Goal: Information Seeking & Learning: Learn about a topic

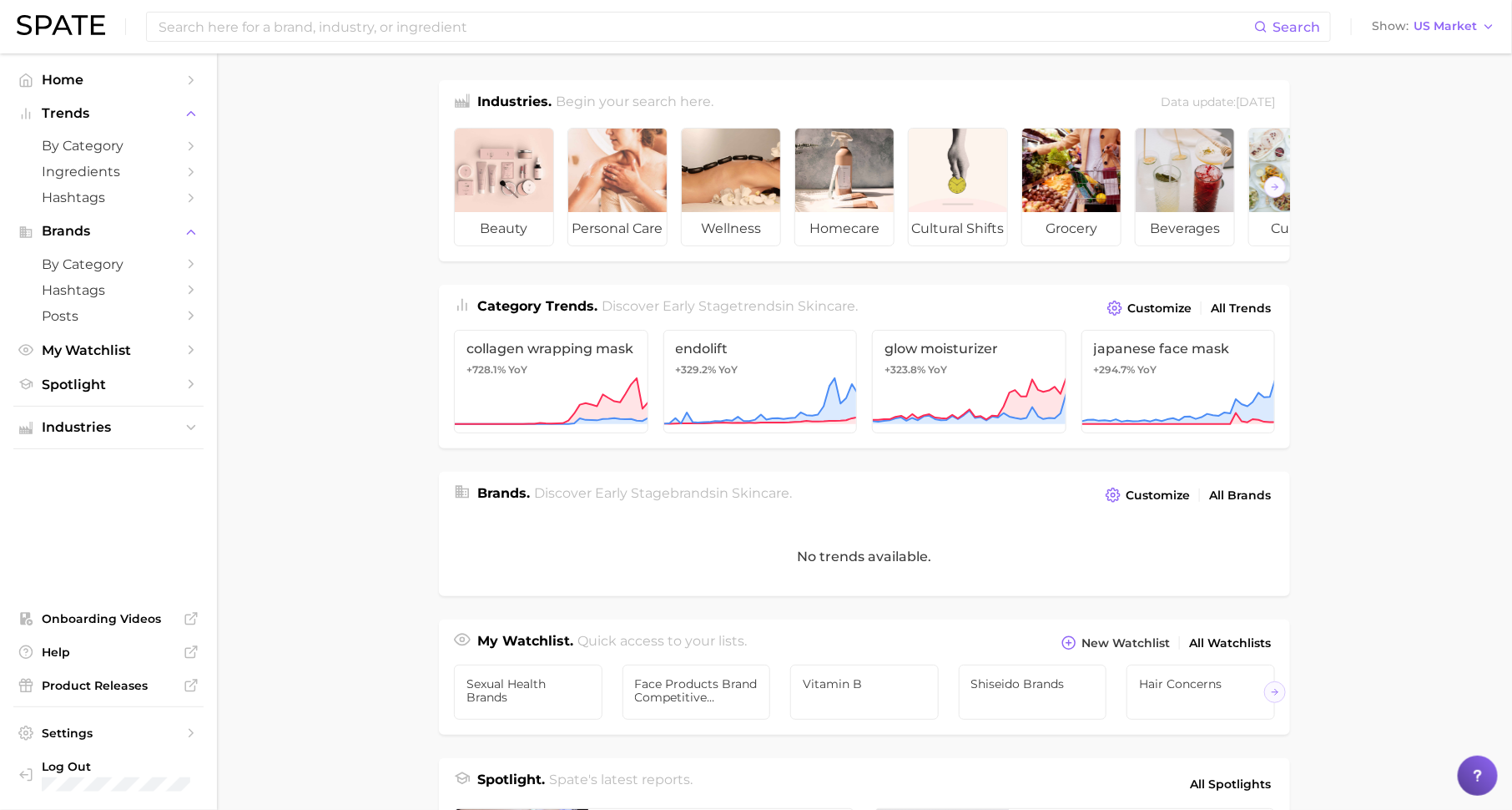
click at [63, 443] on ul "Industries" at bounding box center [108, 427] width 190 height 44
click at [81, 435] on span "Industries" at bounding box center [108, 427] width 134 height 16
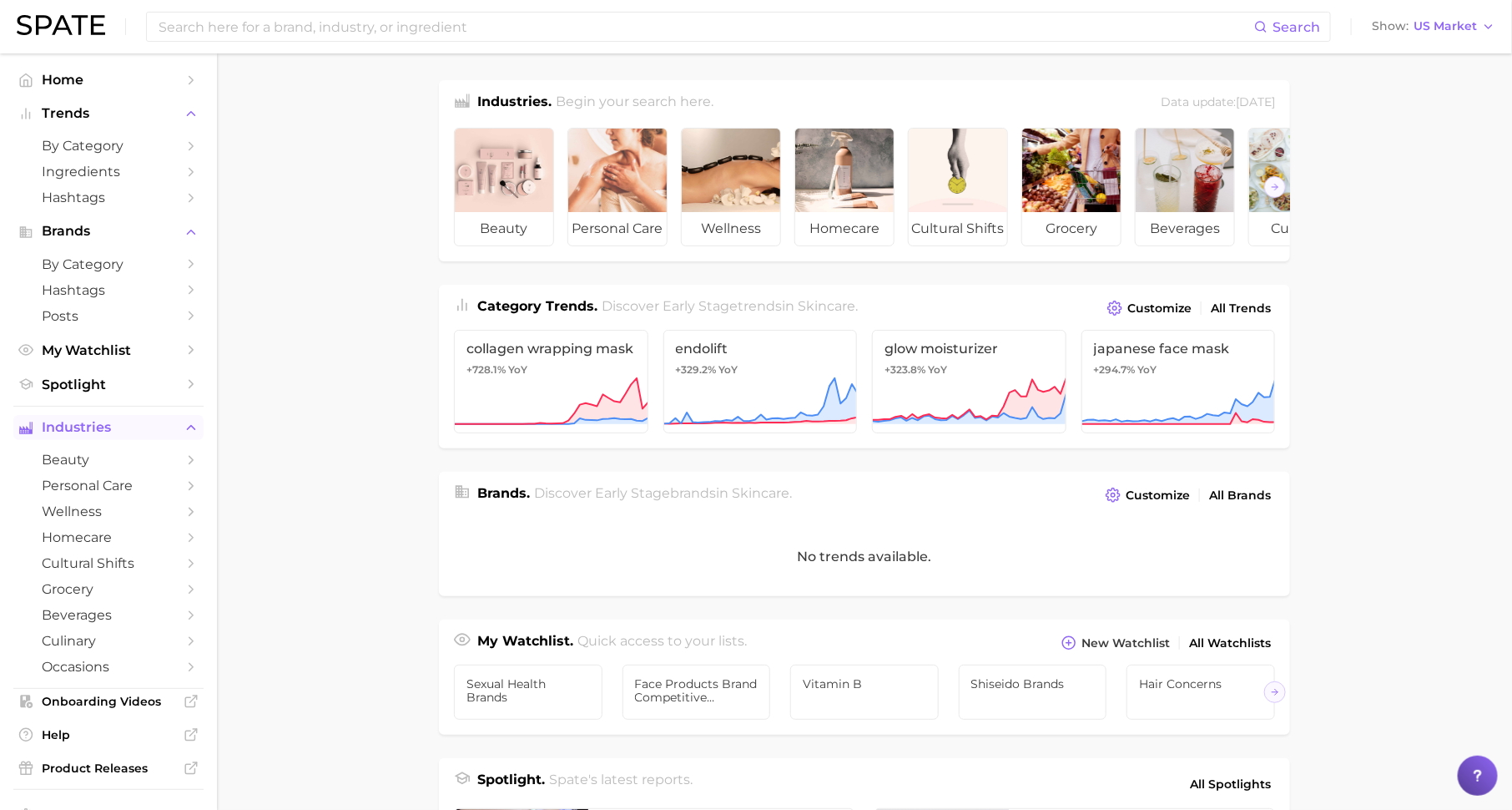
scroll to position [87, 0]
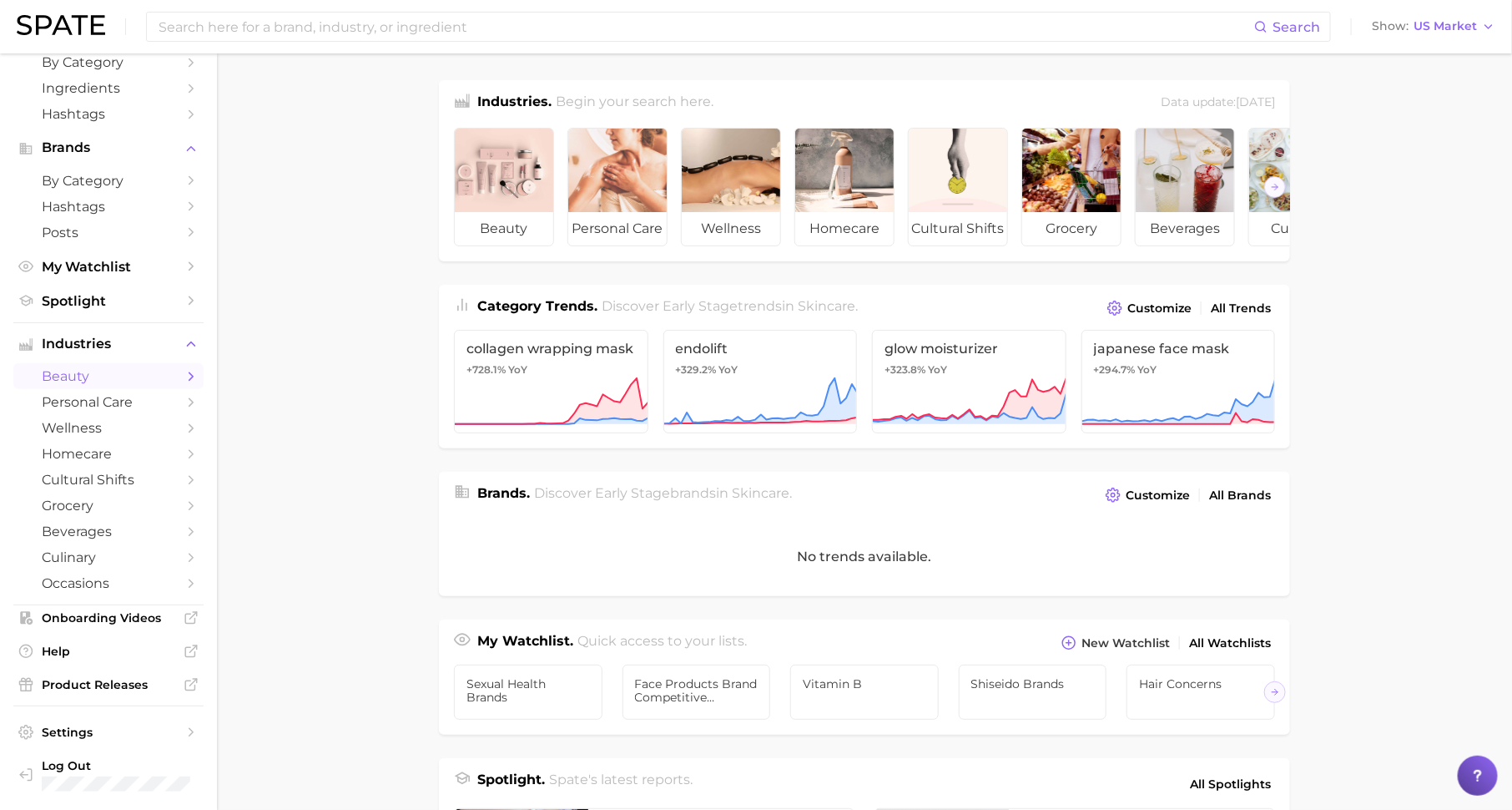
click at [106, 369] on span "beauty" at bounding box center [108, 376] width 134 height 16
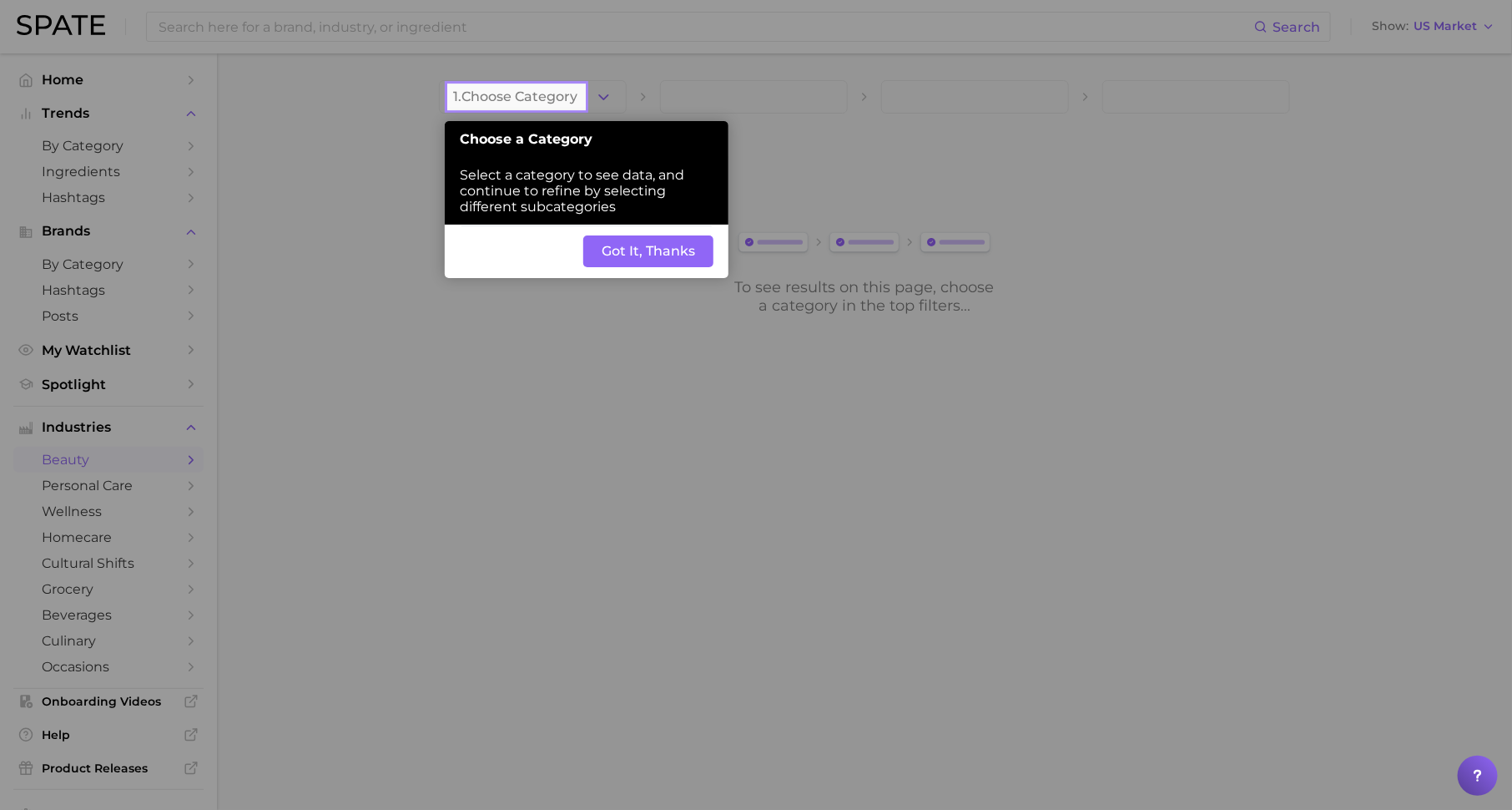
click at [533, 91] on span "1. Choose Category" at bounding box center [515, 97] width 124 height 16
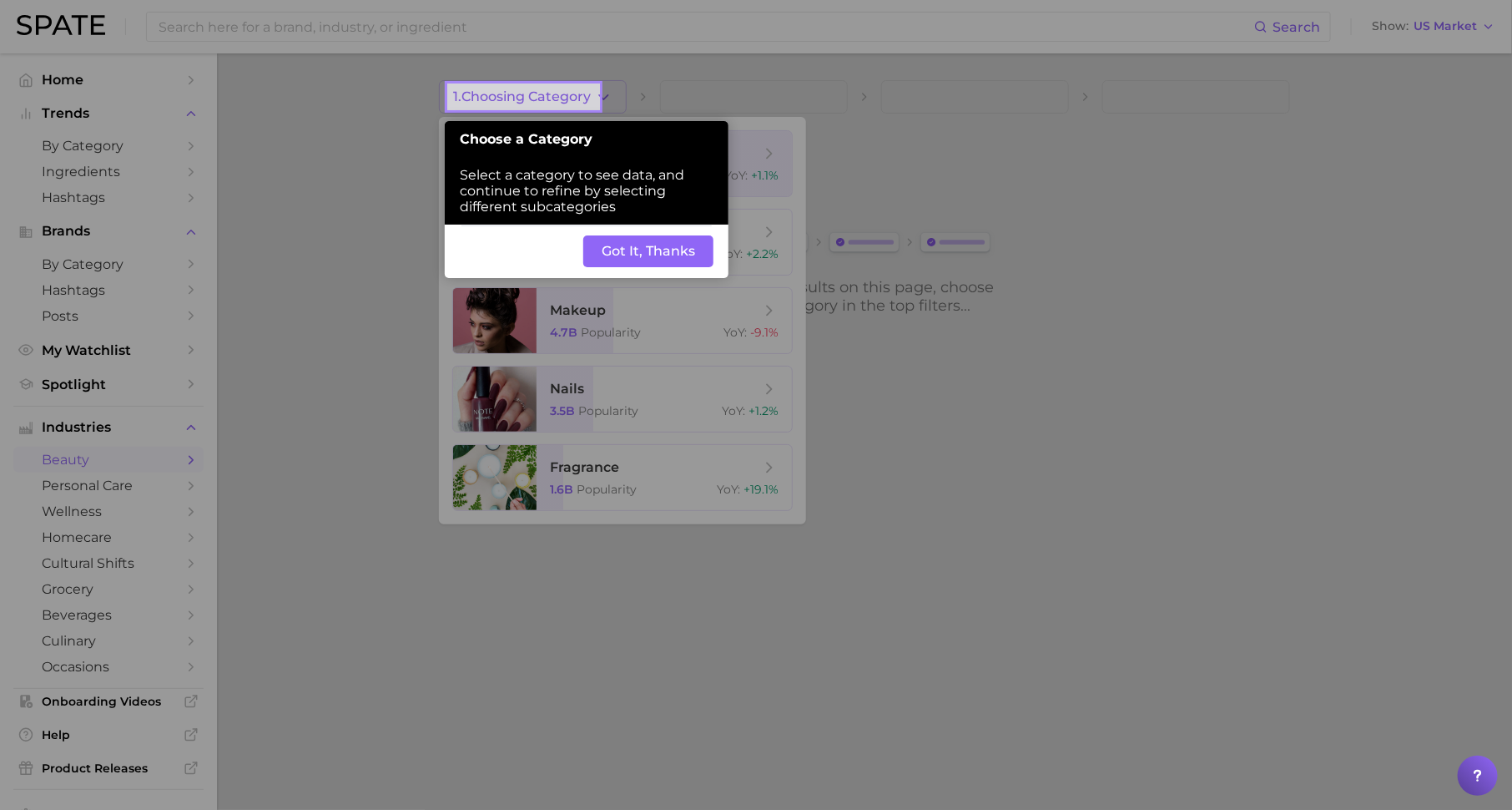
click at [638, 252] on button "Got It, Thanks" at bounding box center [648, 251] width 130 height 32
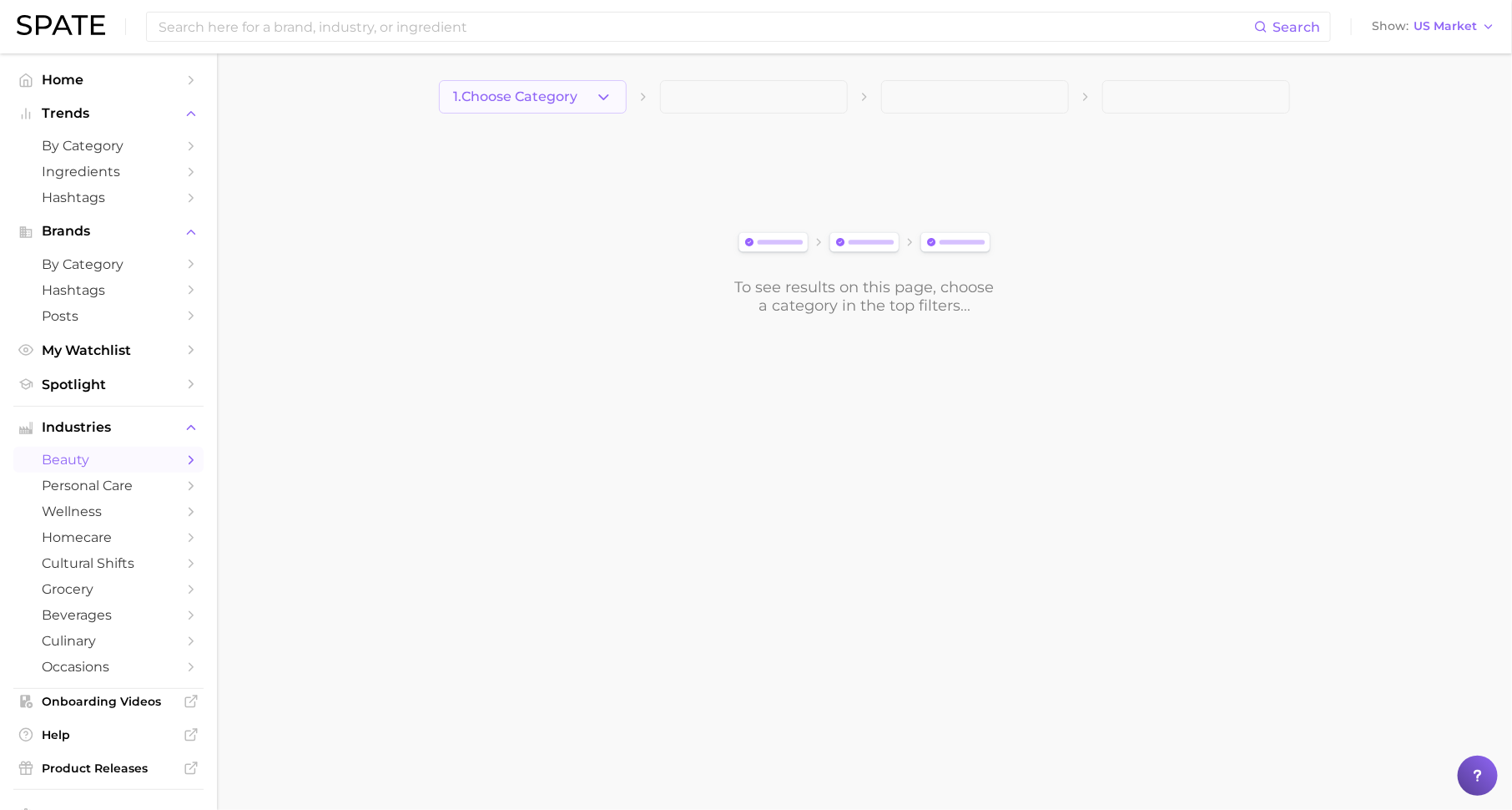
click at [569, 93] on span "1. Choose Category" at bounding box center [515, 97] width 124 height 16
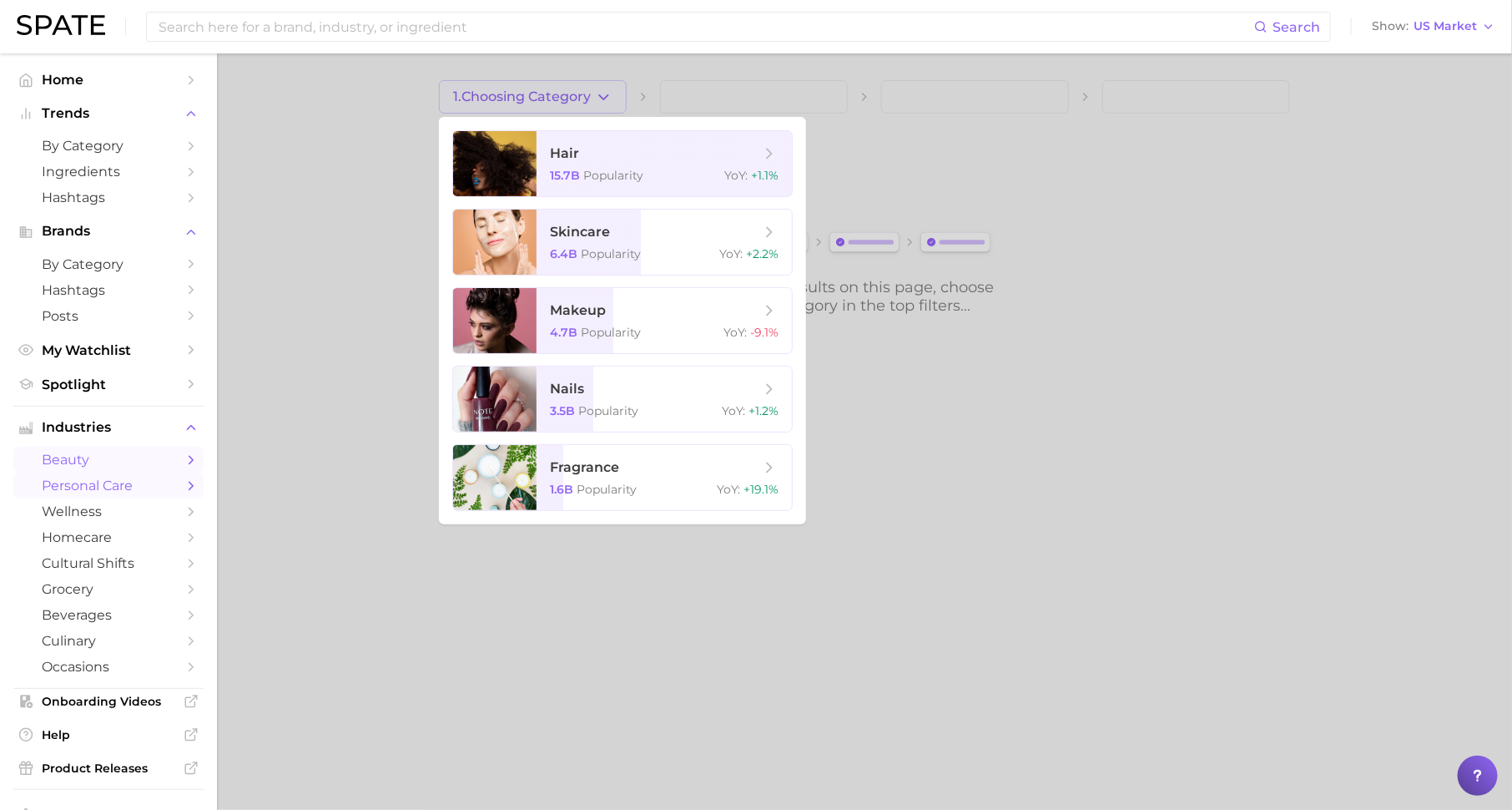
click at [136, 491] on span "personal care" at bounding box center [108, 485] width 134 height 16
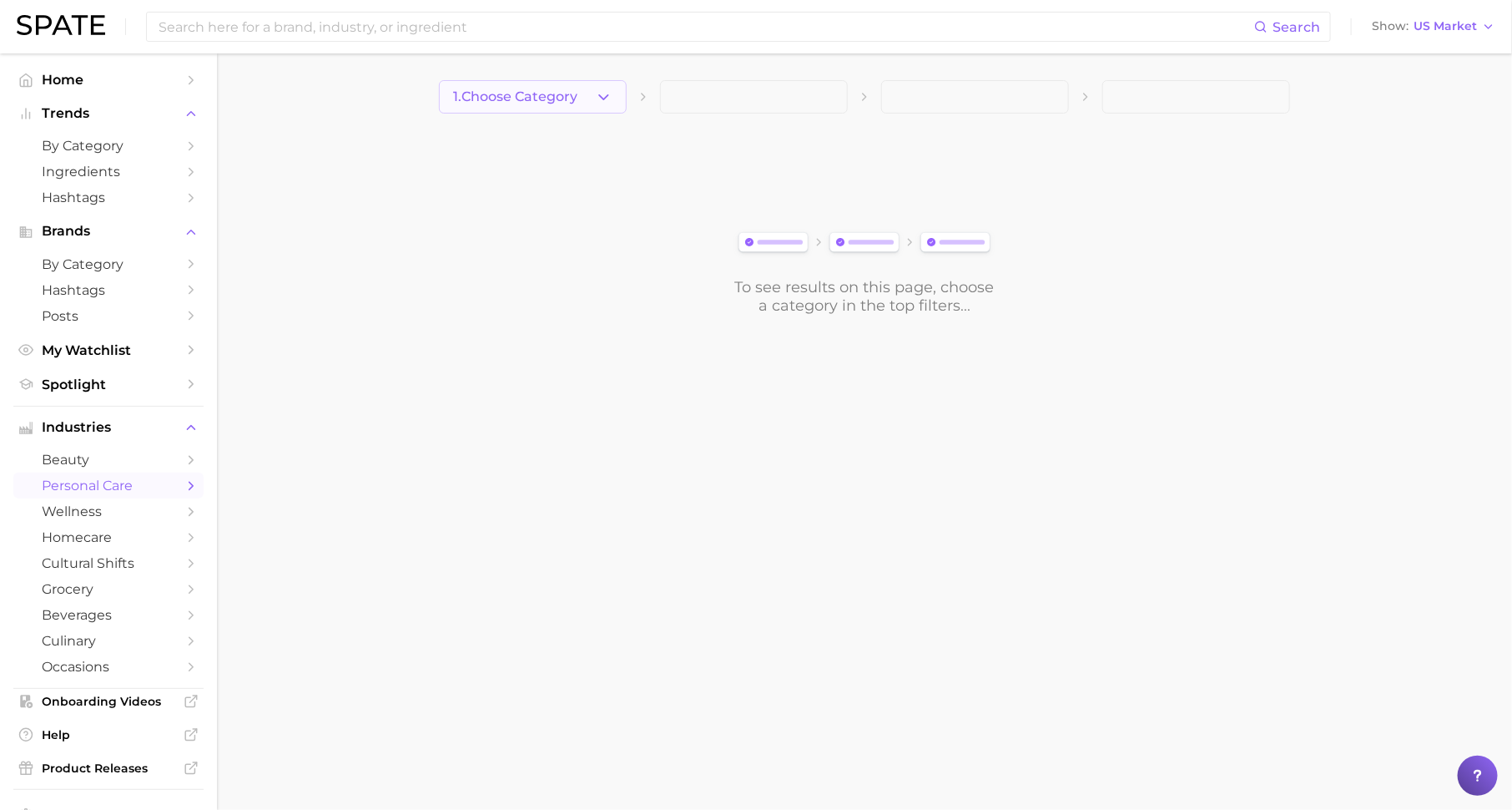
click at [569, 107] on button "1. Choose Category" at bounding box center [533, 97] width 188 height 33
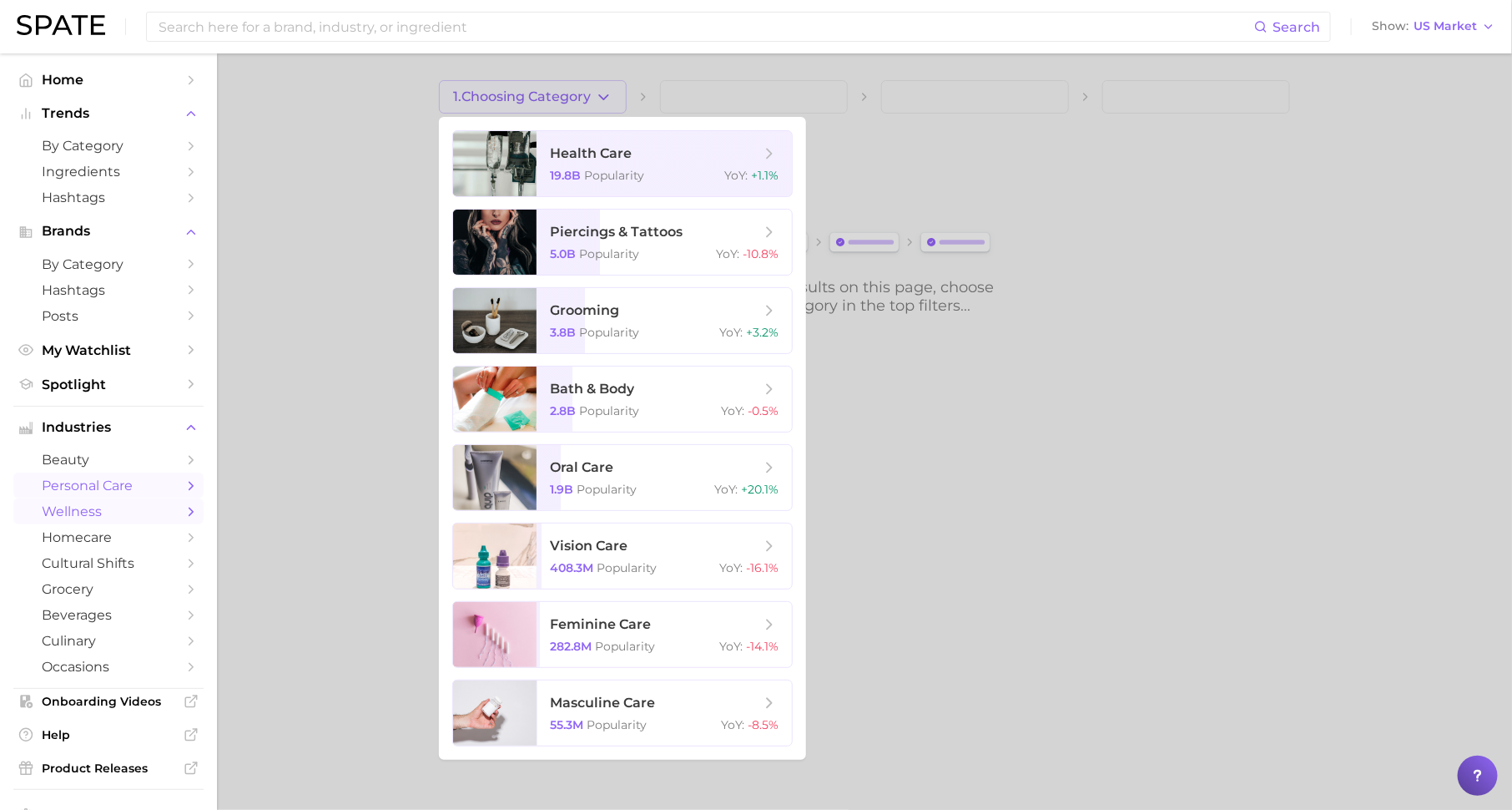
click at [160, 515] on span "wellness" at bounding box center [108, 511] width 134 height 16
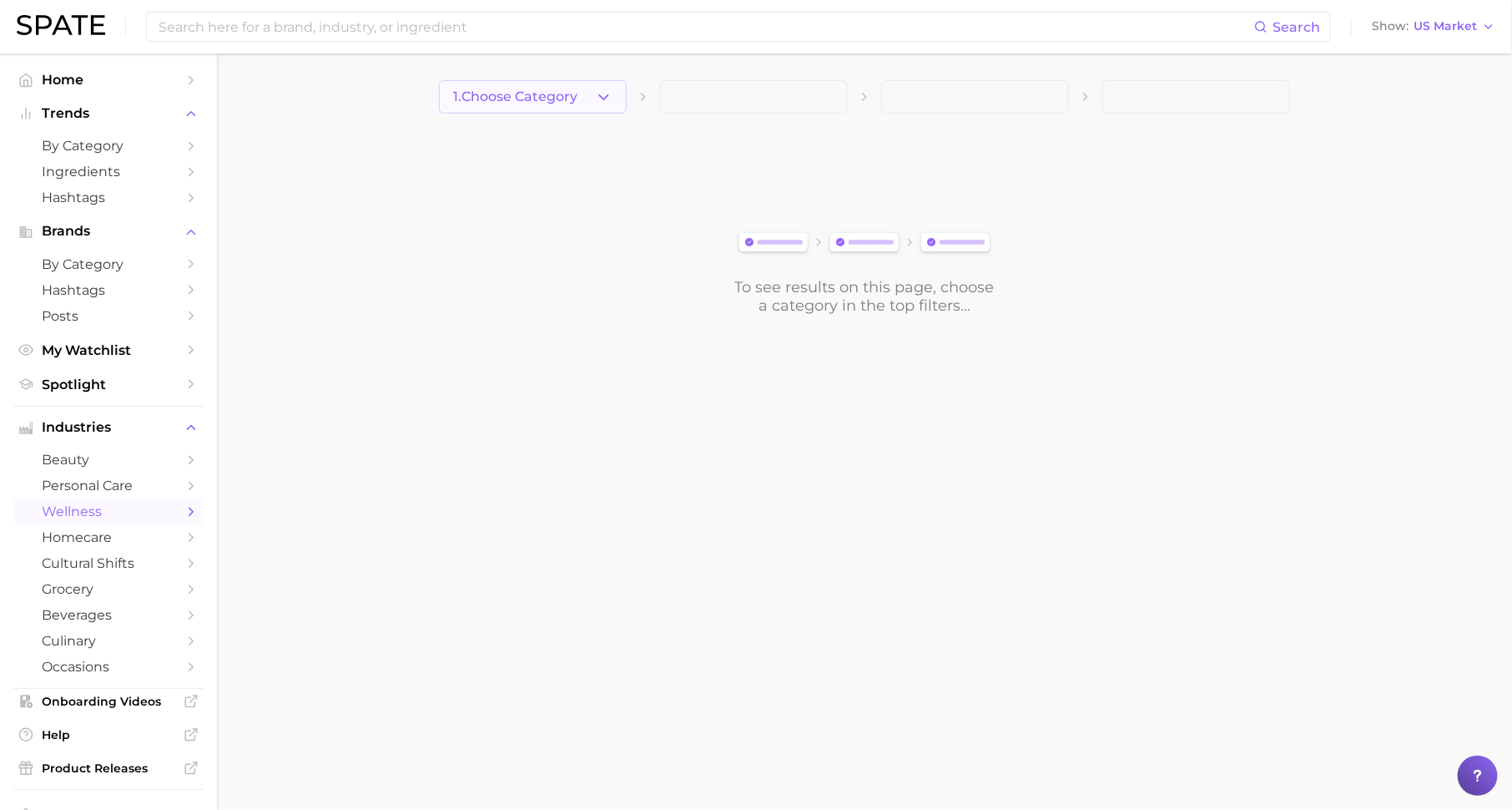
click at [544, 86] on button "1. Choose Category" at bounding box center [533, 97] width 188 height 33
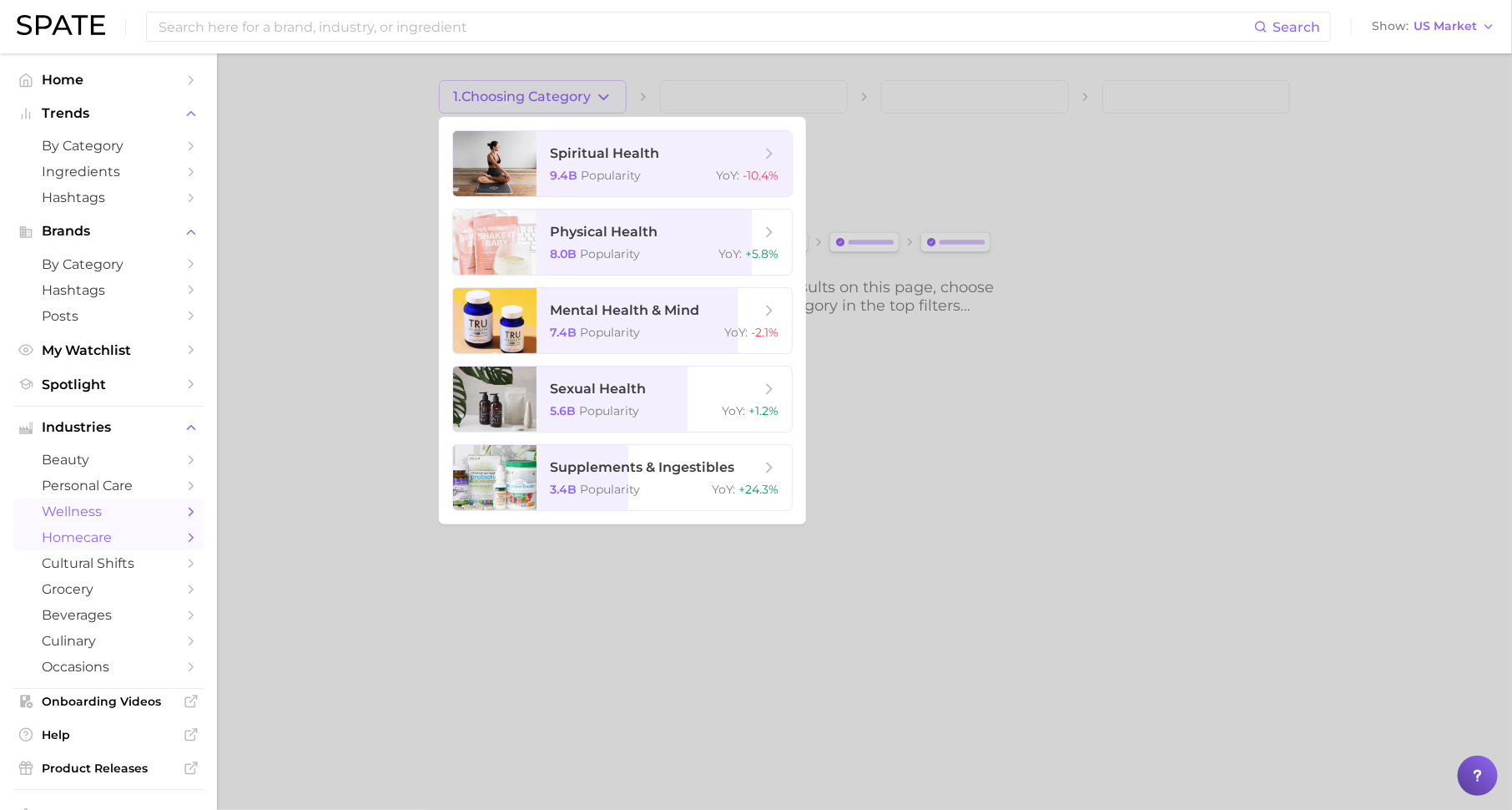
click at [147, 540] on span "homecare" at bounding box center [108, 537] width 134 height 16
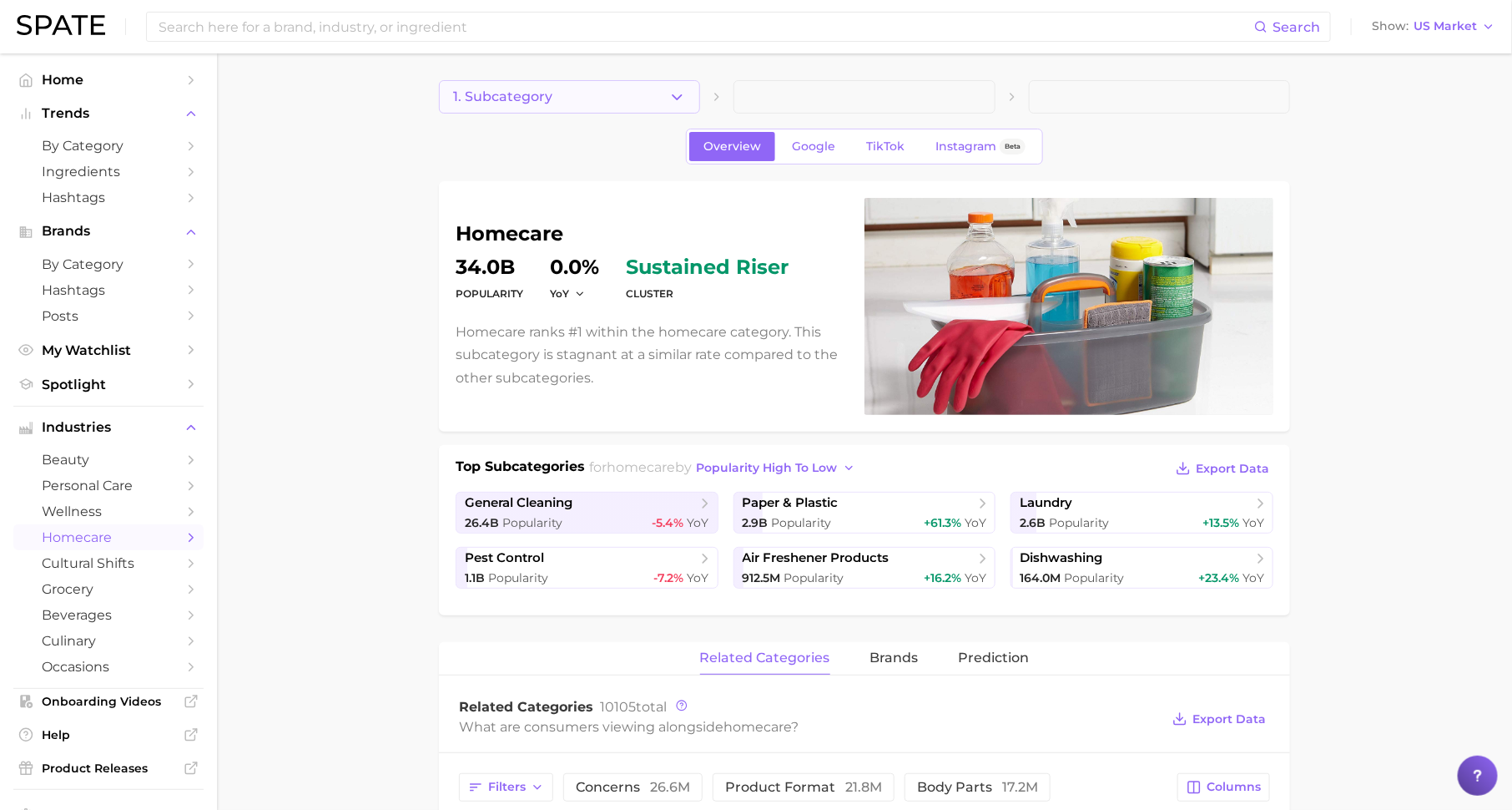
click at [587, 91] on button "1. Subcategory" at bounding box center [570, 97] width 262 height 33
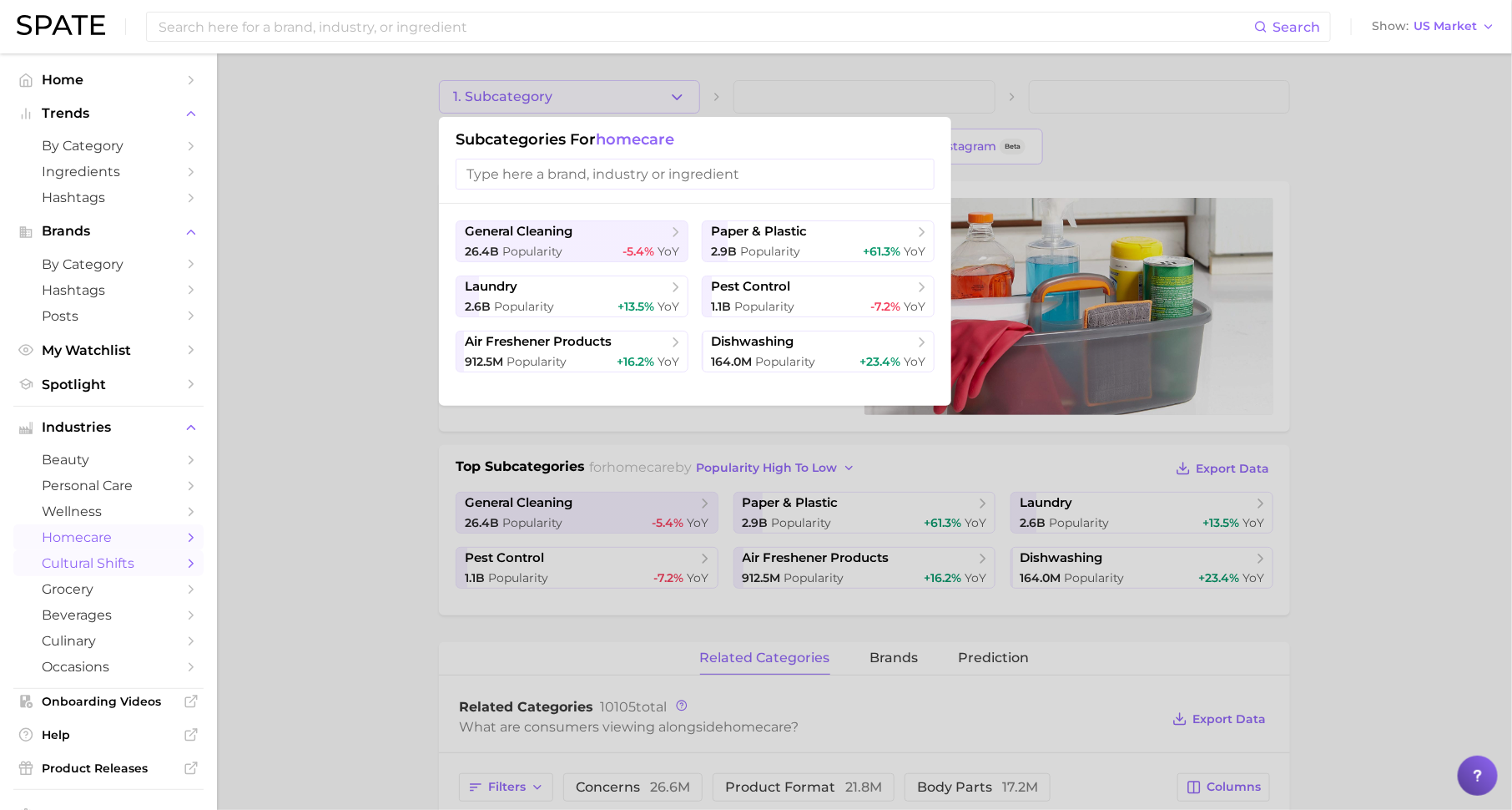
click at [139, 571] on span "cultural shifts" at bounding box center [108, 563] width 134 height 16
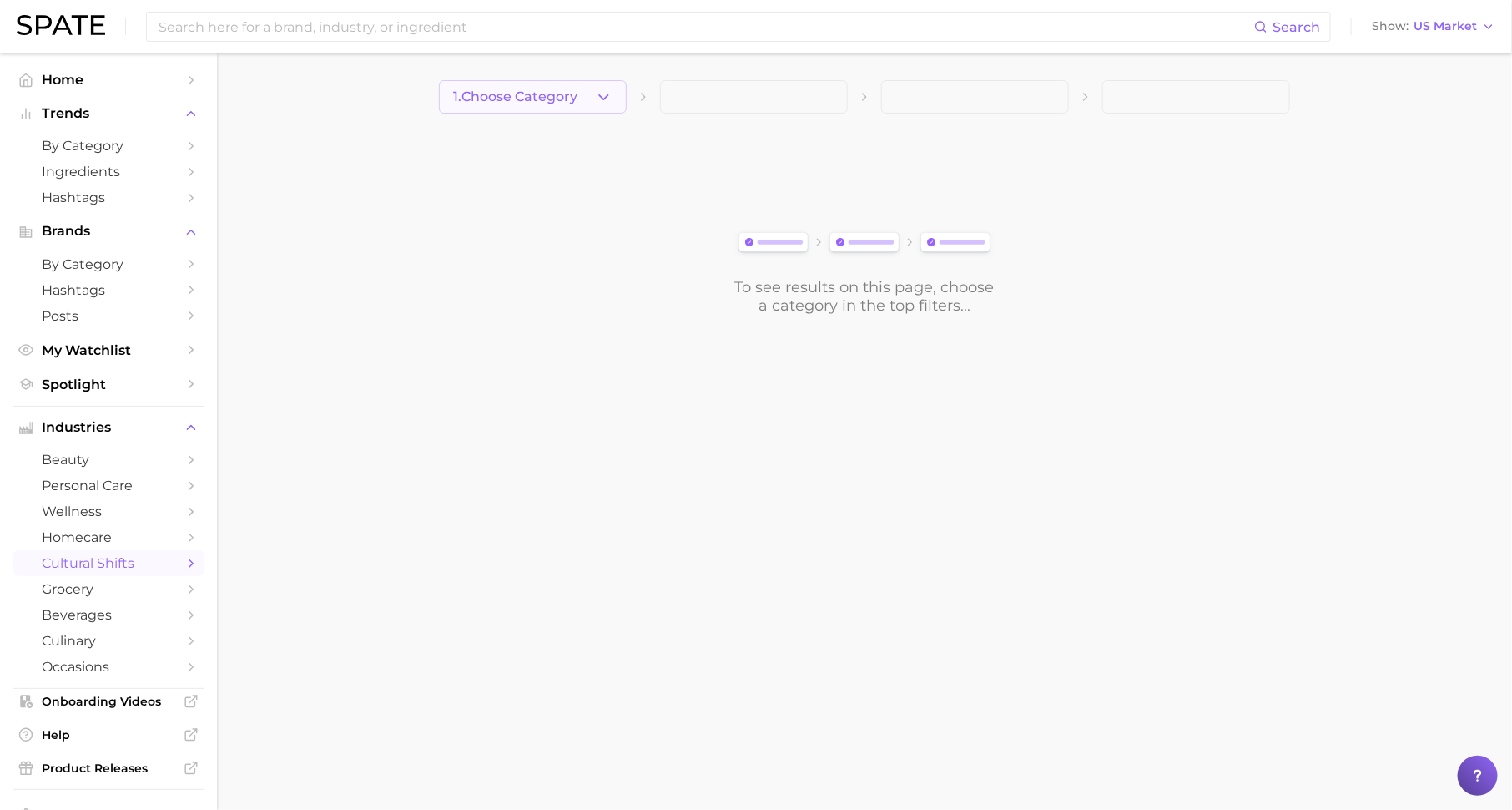
click at [551, 89] on span "1. Choose Category" at bounding box center [515, 97] width 124 height 16
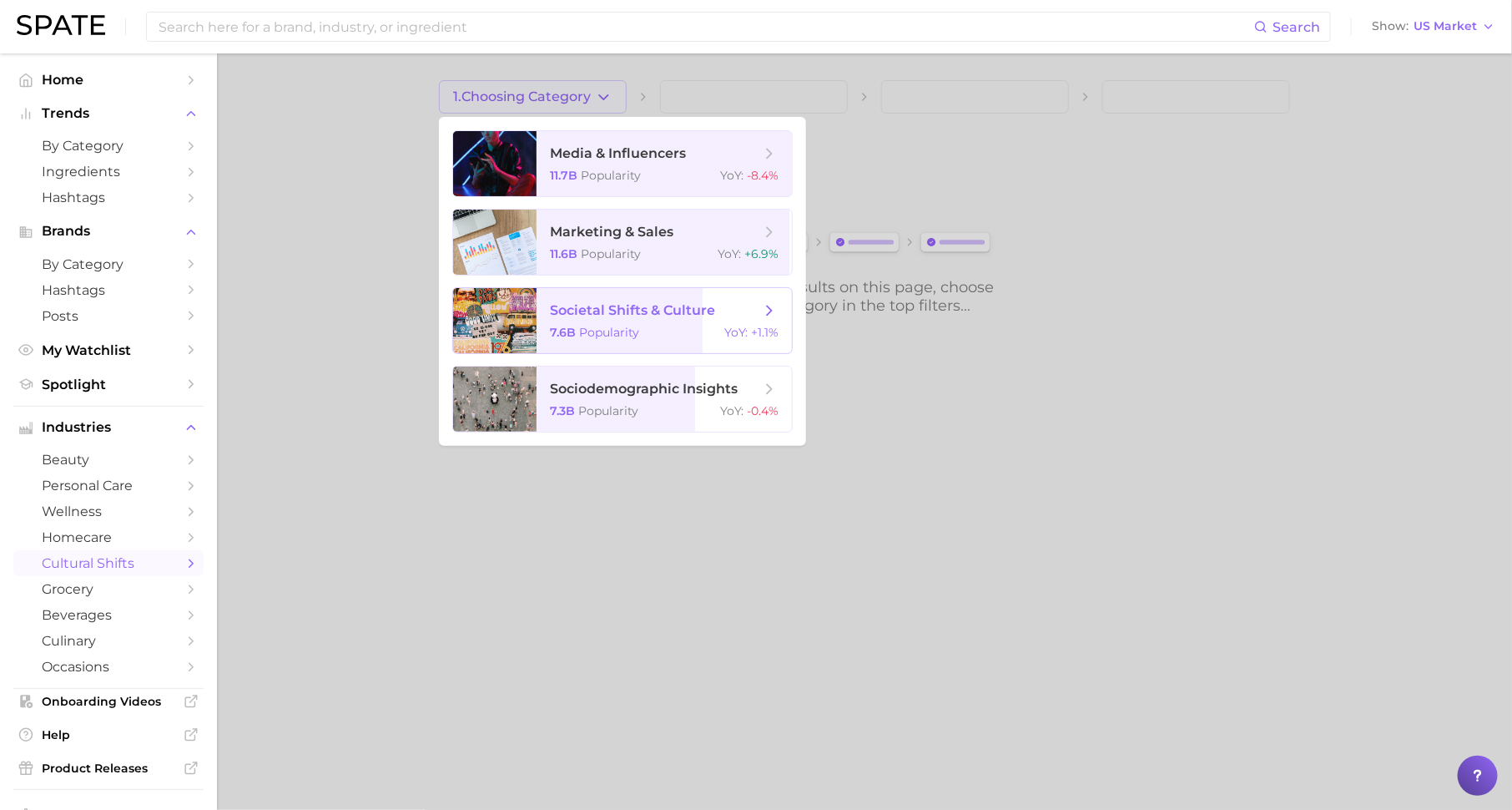
click at [634, 340] on span "societal shifts & culture 7.6b Popularity YoY : +1.1%" at bounding box center [664, 320] width 256 height 65
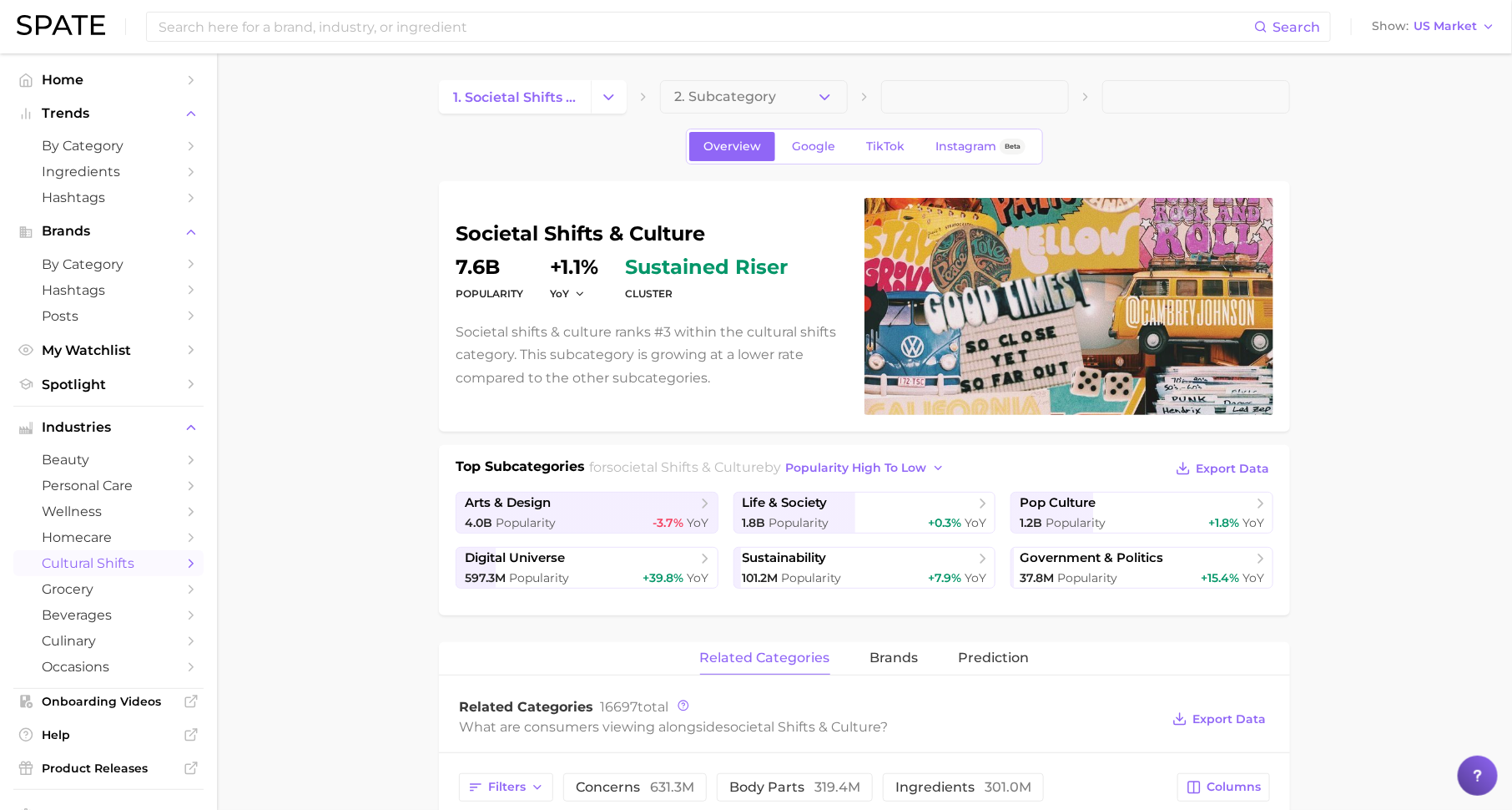
scroll to position [70, 0]
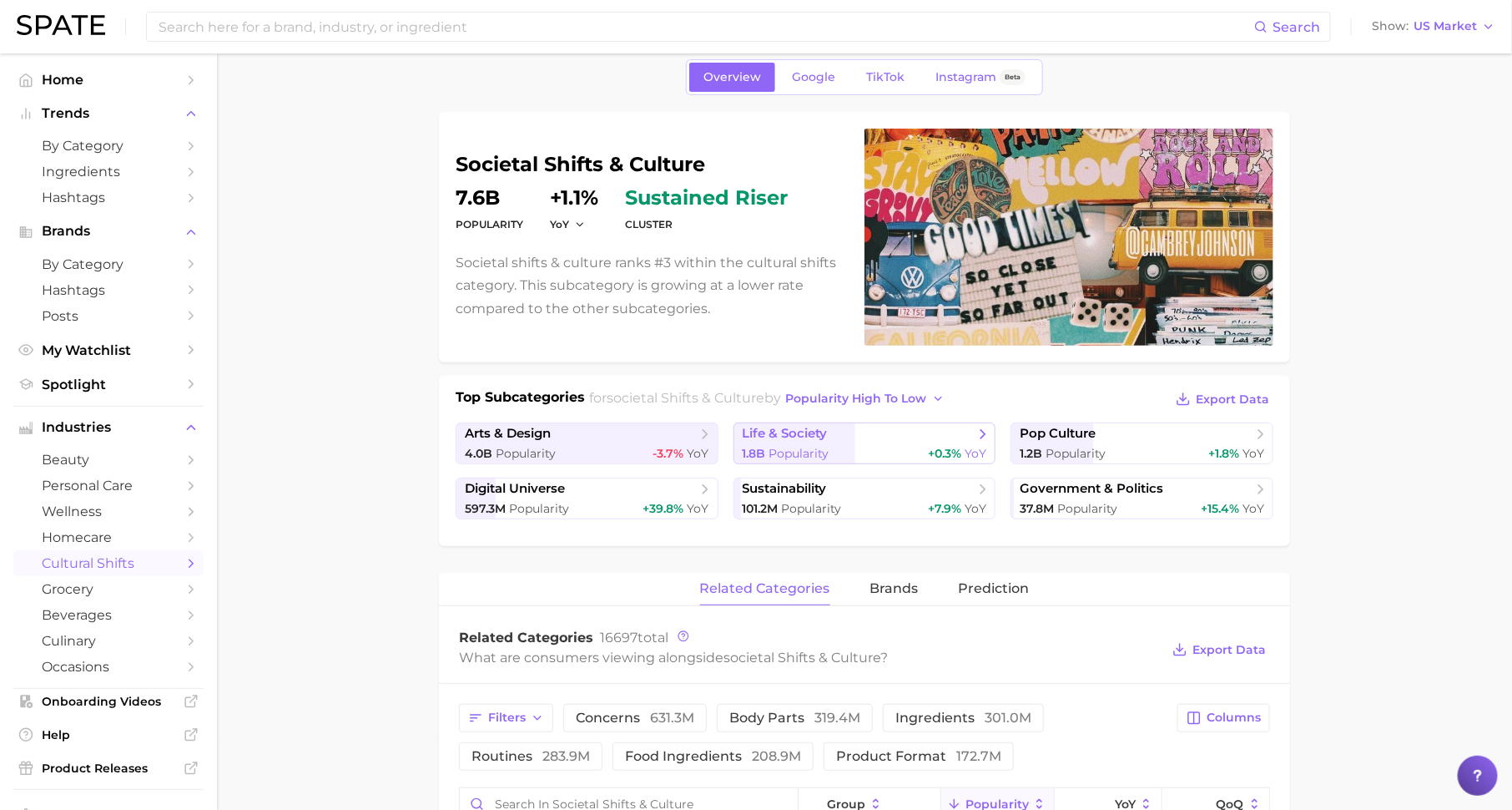
click at [818, 436] on span "life & society" at bounding box center [786, 433] width 85 height 16
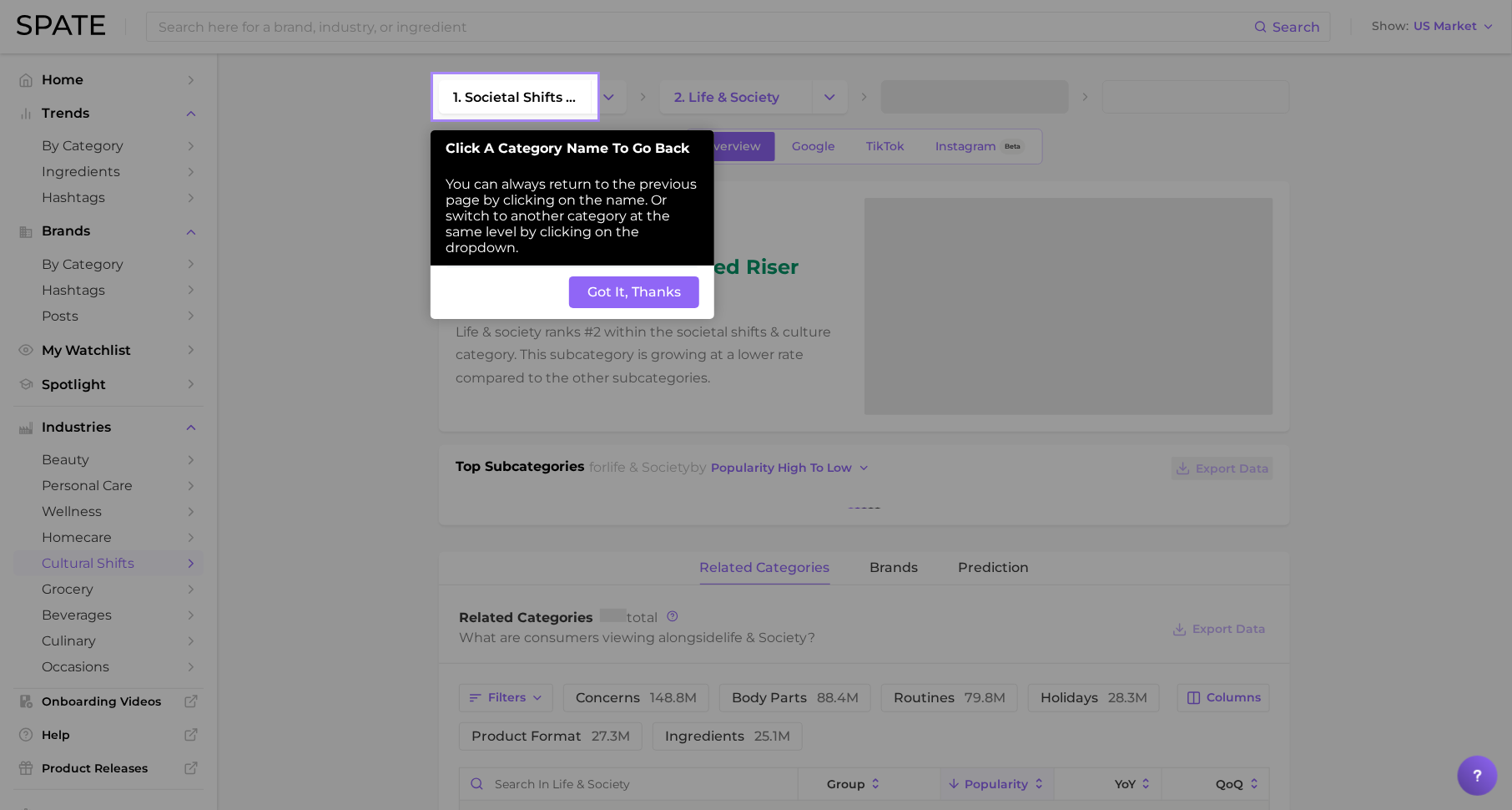
click at [639, 292] on button "Got It, Thanks" at bounding box center [634, 292] width 130 height 32
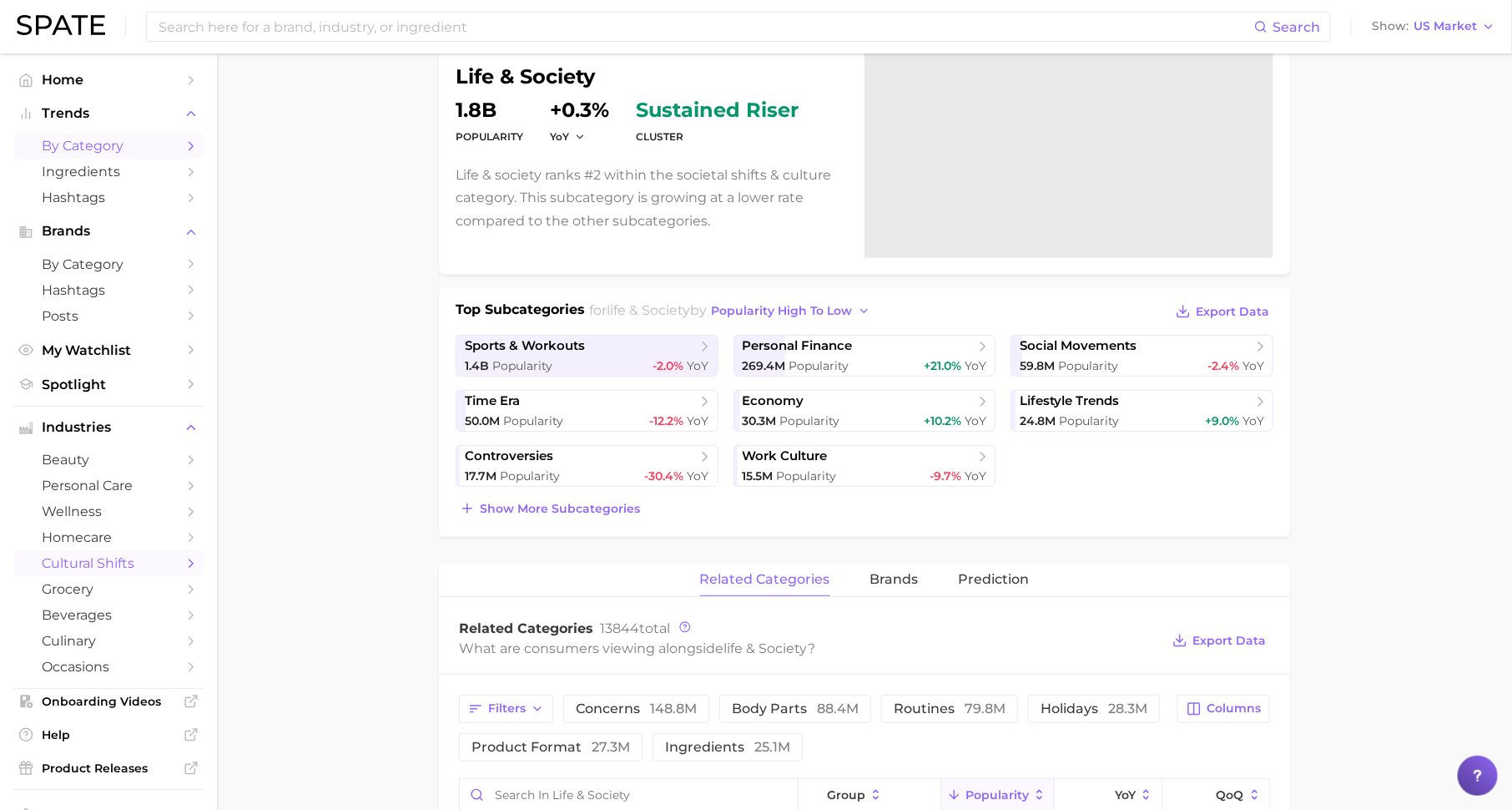
click at [168, 158] on link "by Category" at bounding box center [108, 145] width 190 height 26
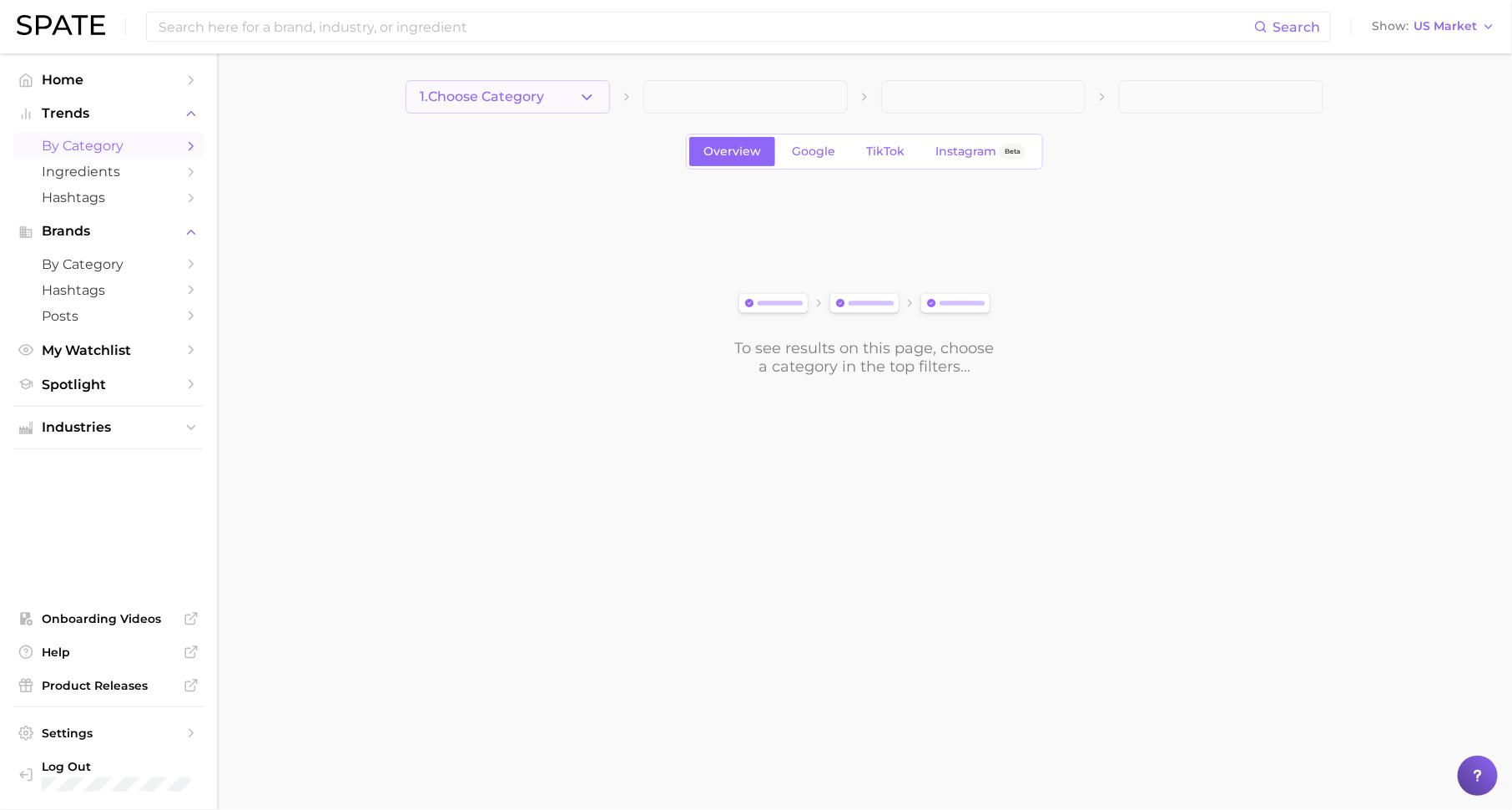
click at [550, 108] on button "1. Choose Category" at bounding box center [508, 97] width 204 height 33
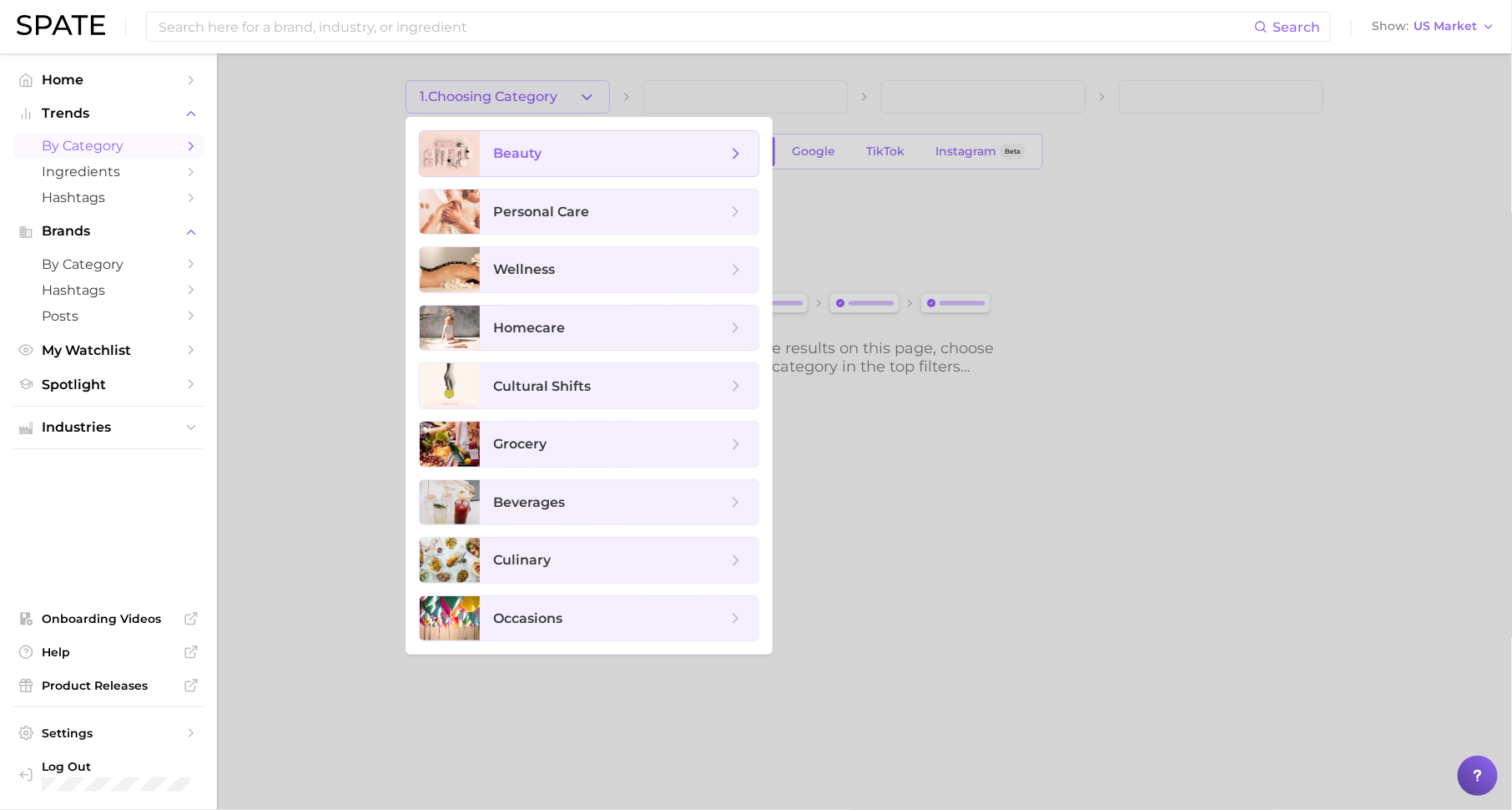
click at [563, 151] on span "beauty" at bounding box center [609, 153] width 233 height 18
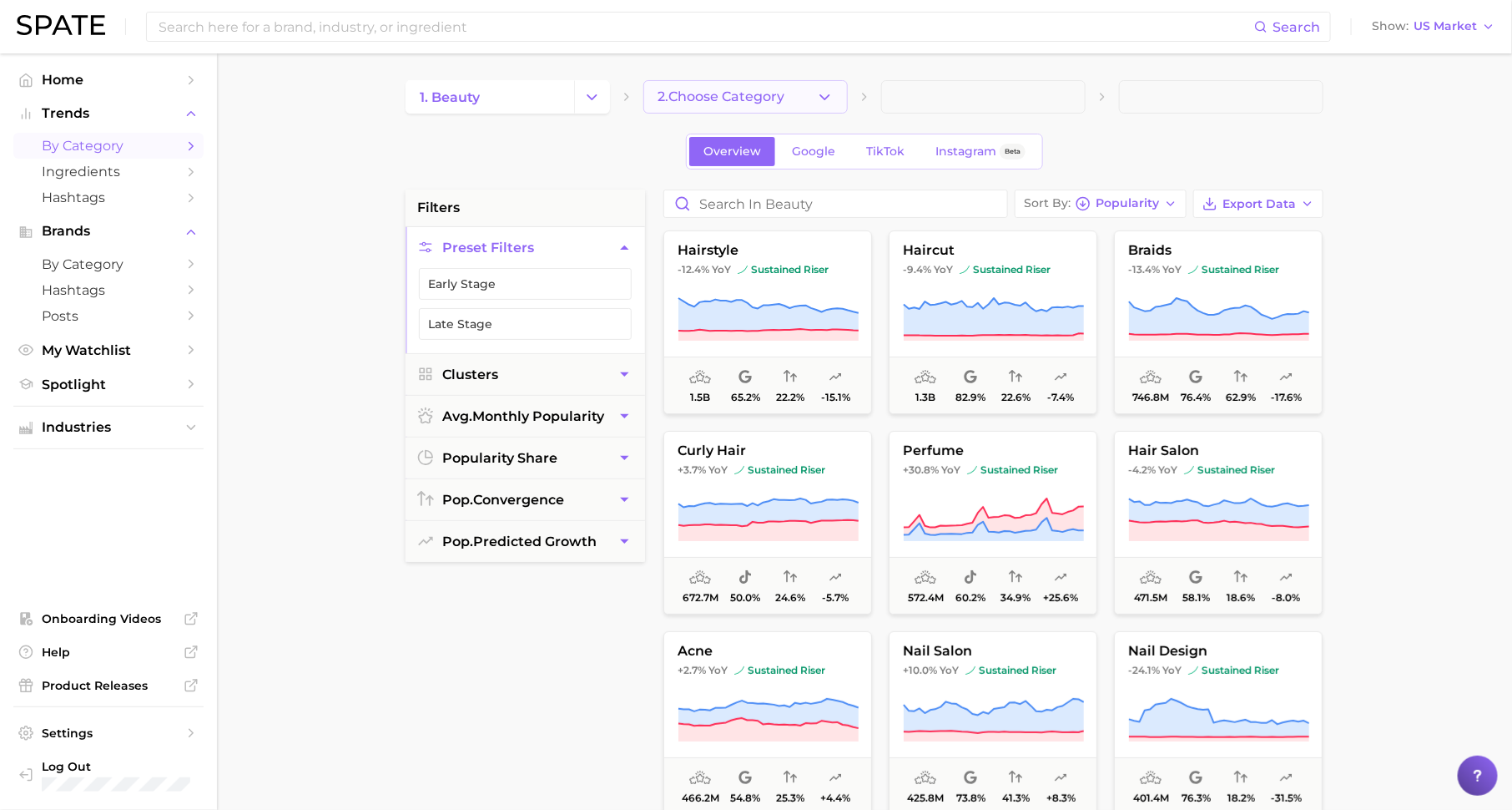
click at [745, 94] on span "2. Choose Category" at bounding box center [721, 97] width 127 height 16
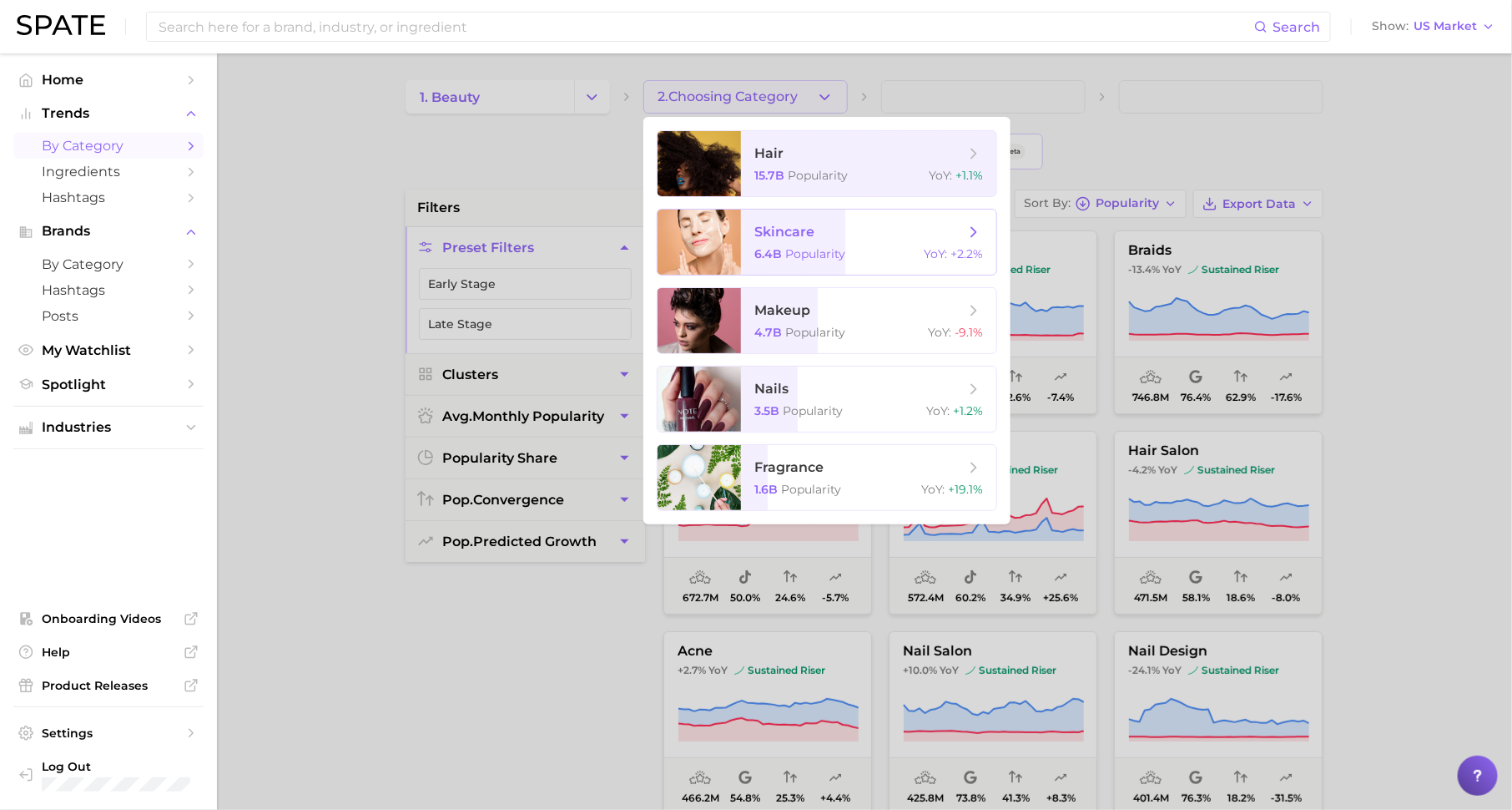
click at [797, 257] on span "Popularity" at bounding box center [816, 254] width 60 height 16
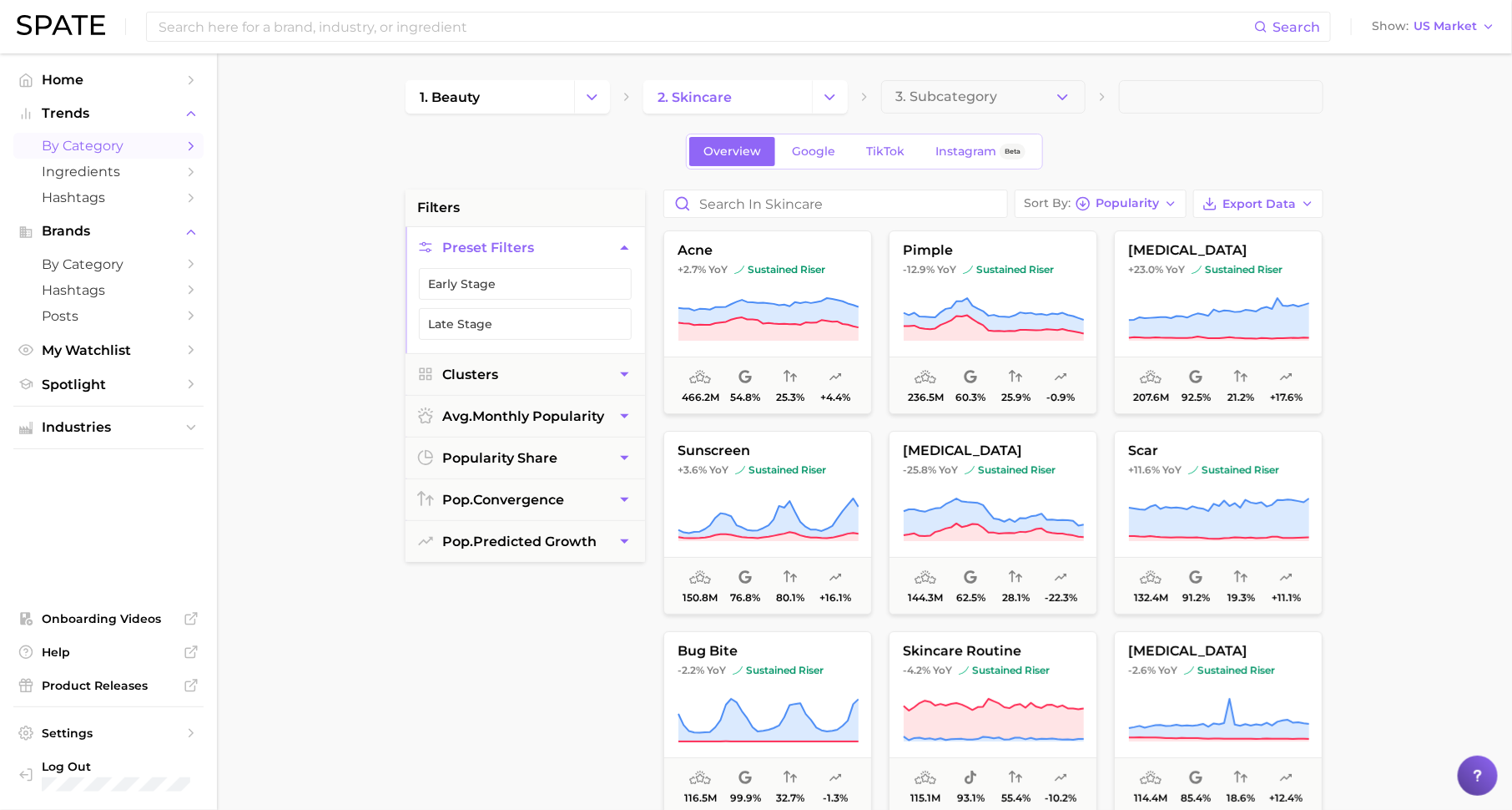
click at [929, 93] on span "3. Subcategory" at bounding box center [945, 97] width 102 height 16
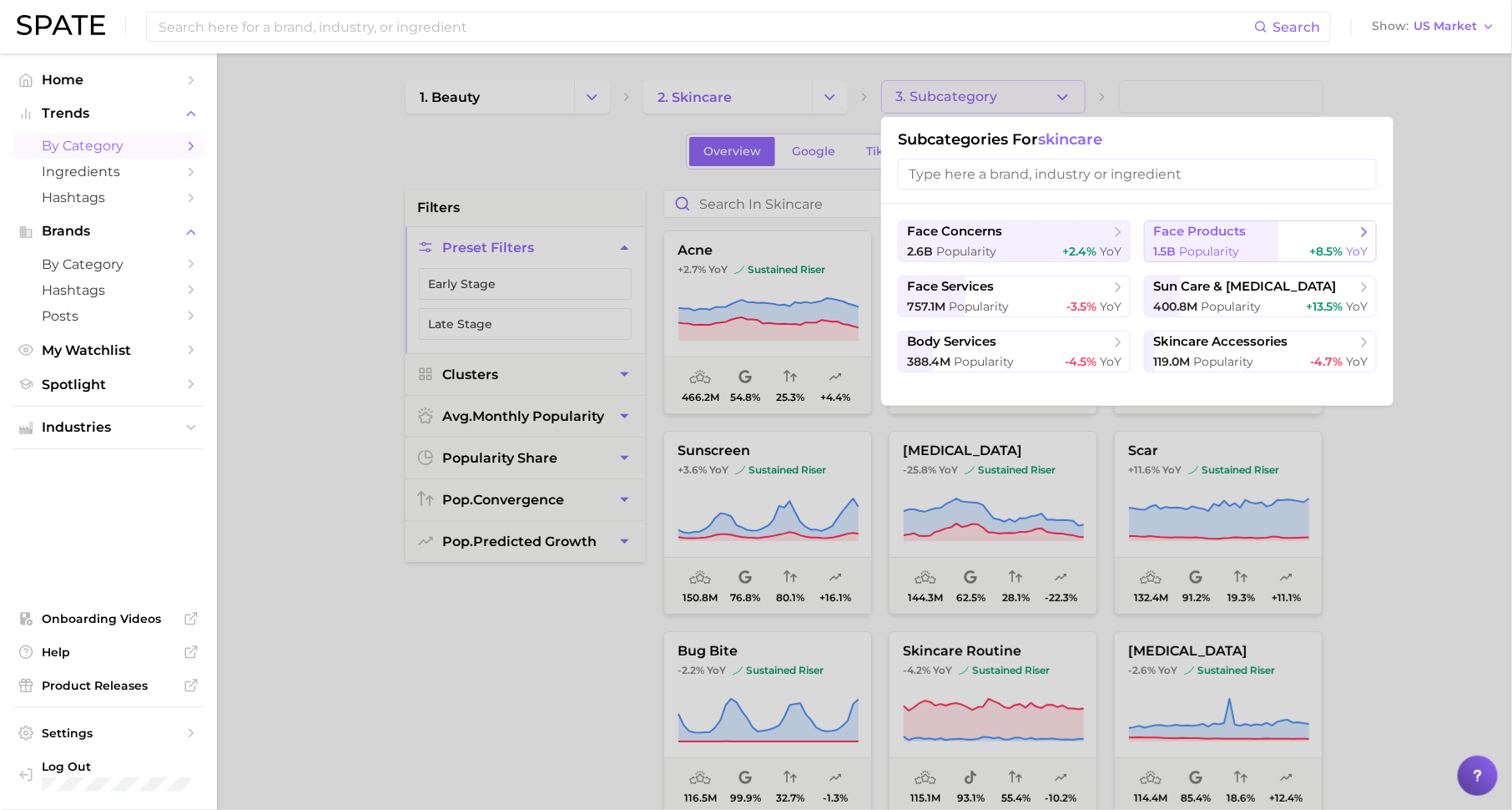
click at [1179, 228] on span "face products" at bounding box center [1200, 232] width 93 height 16
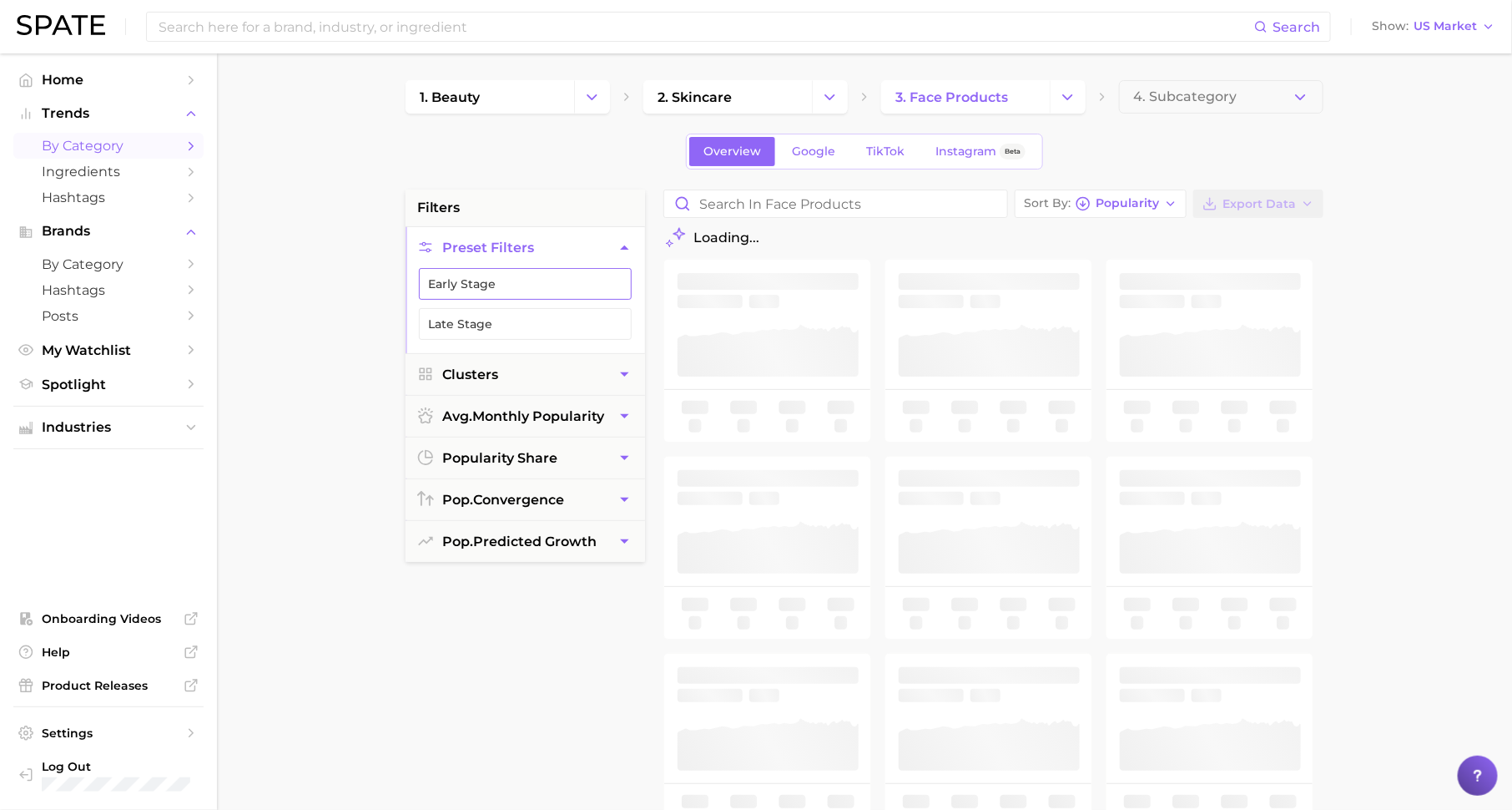
click at [600, 278] on button "Early Stage" at bounding box center [525, 284] width 213 height 32
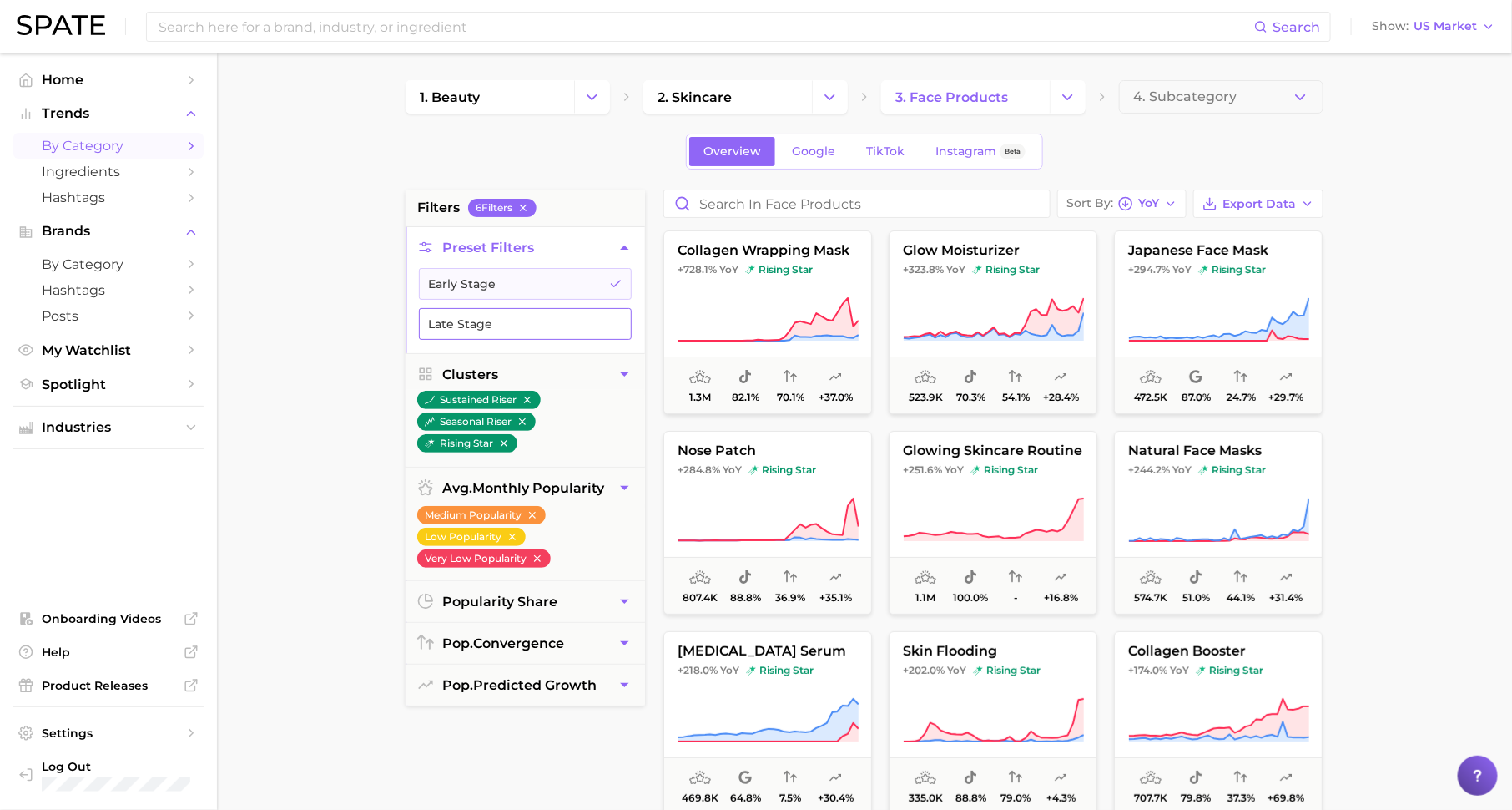
click at [619, 317] on icon "button" at bounding box center [616, 324] width 14 height 14
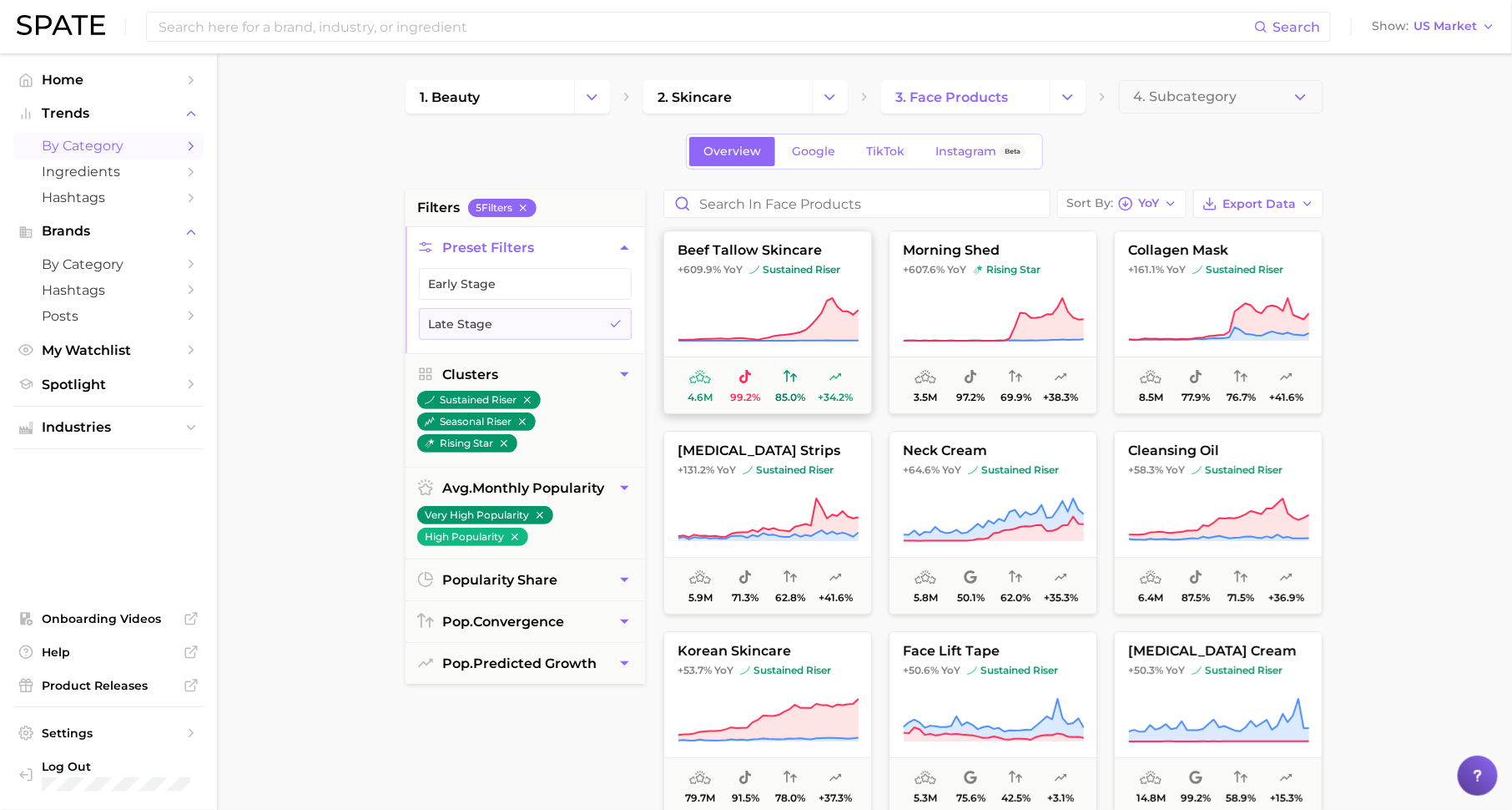
click at [819, 268] on span "sustained riser" at bounding box center [795, 269] width 91 height 14
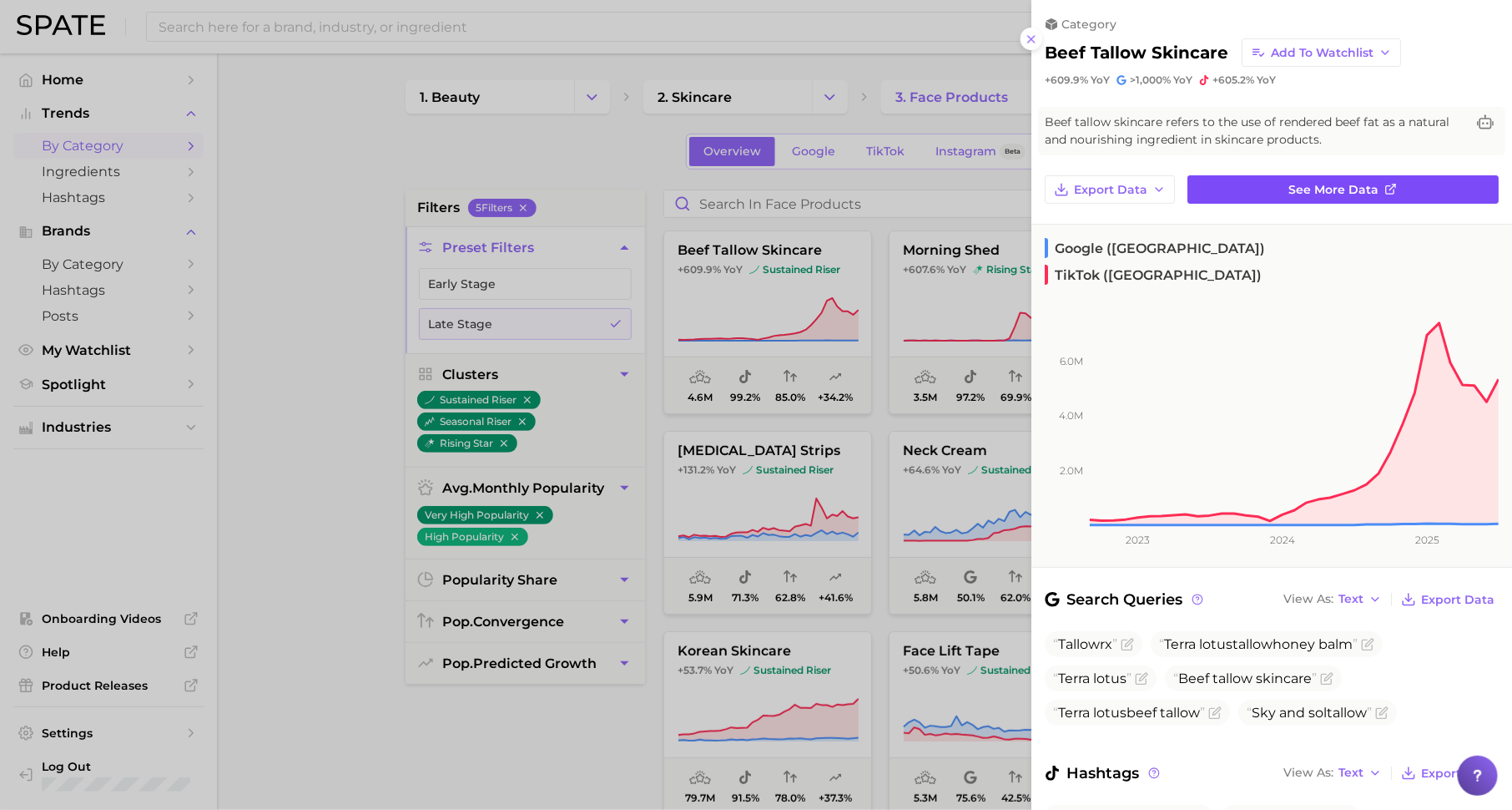
click at [1337, 183] on span "See more data" at bounding box center [1334, 190] width 90 height 15
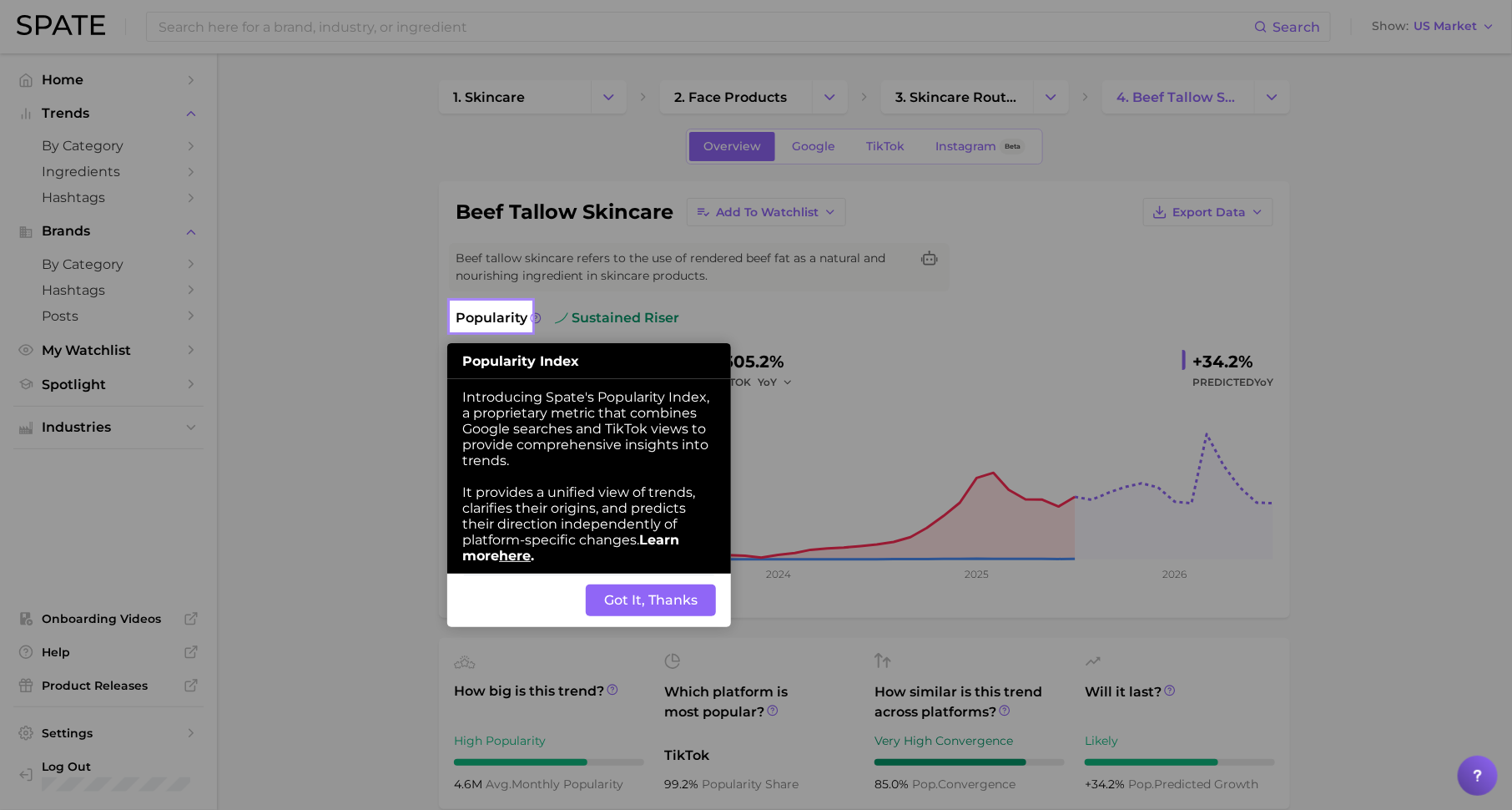
click at [645, 607] on button "Got It, Thanks" at bounding box center [651, 600] width 130 height 32
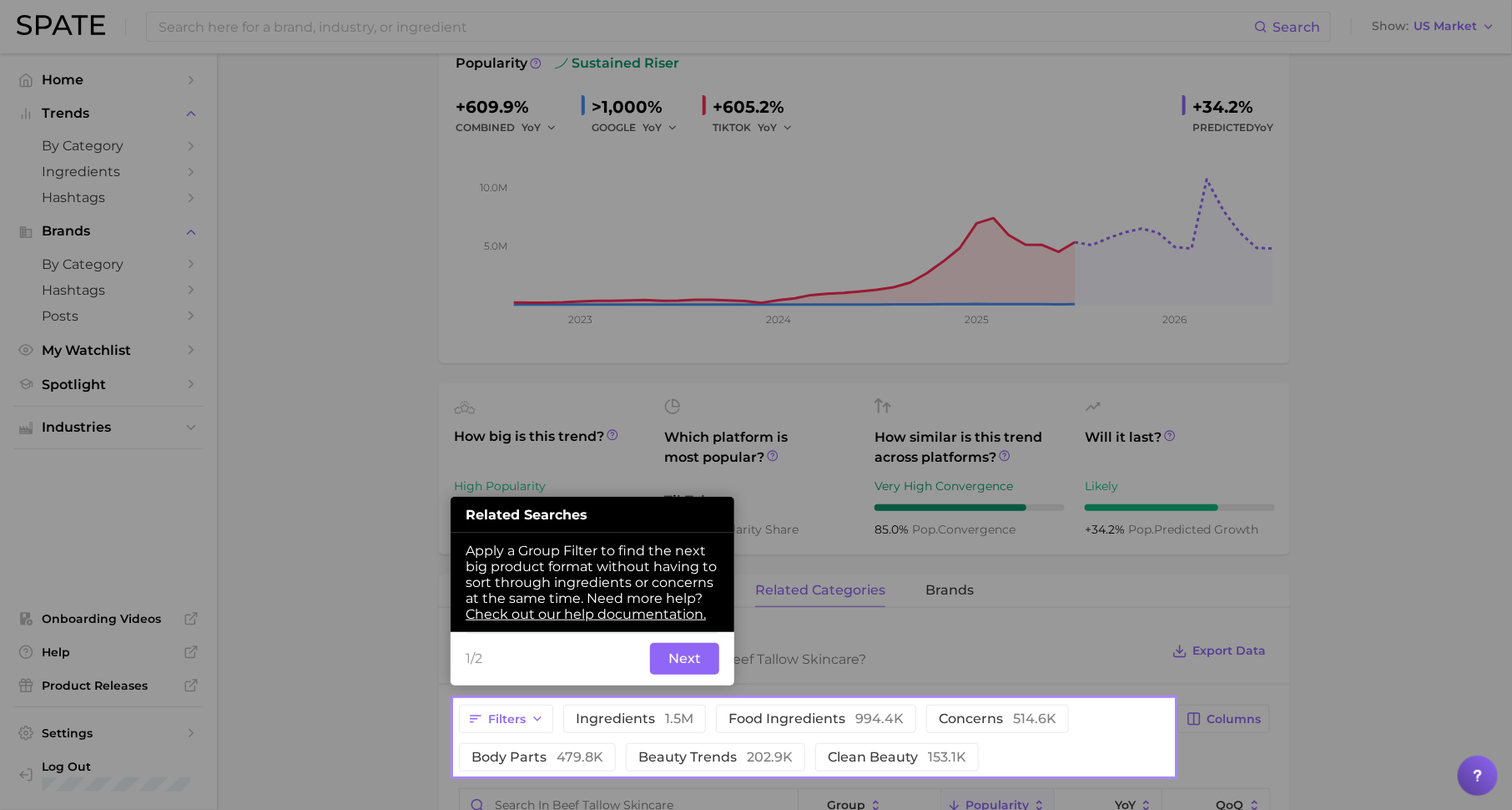
scroll to position [256, 0]
click at [675, 659] on button "Next" at bounding box center [685, 657] width 70 height 32
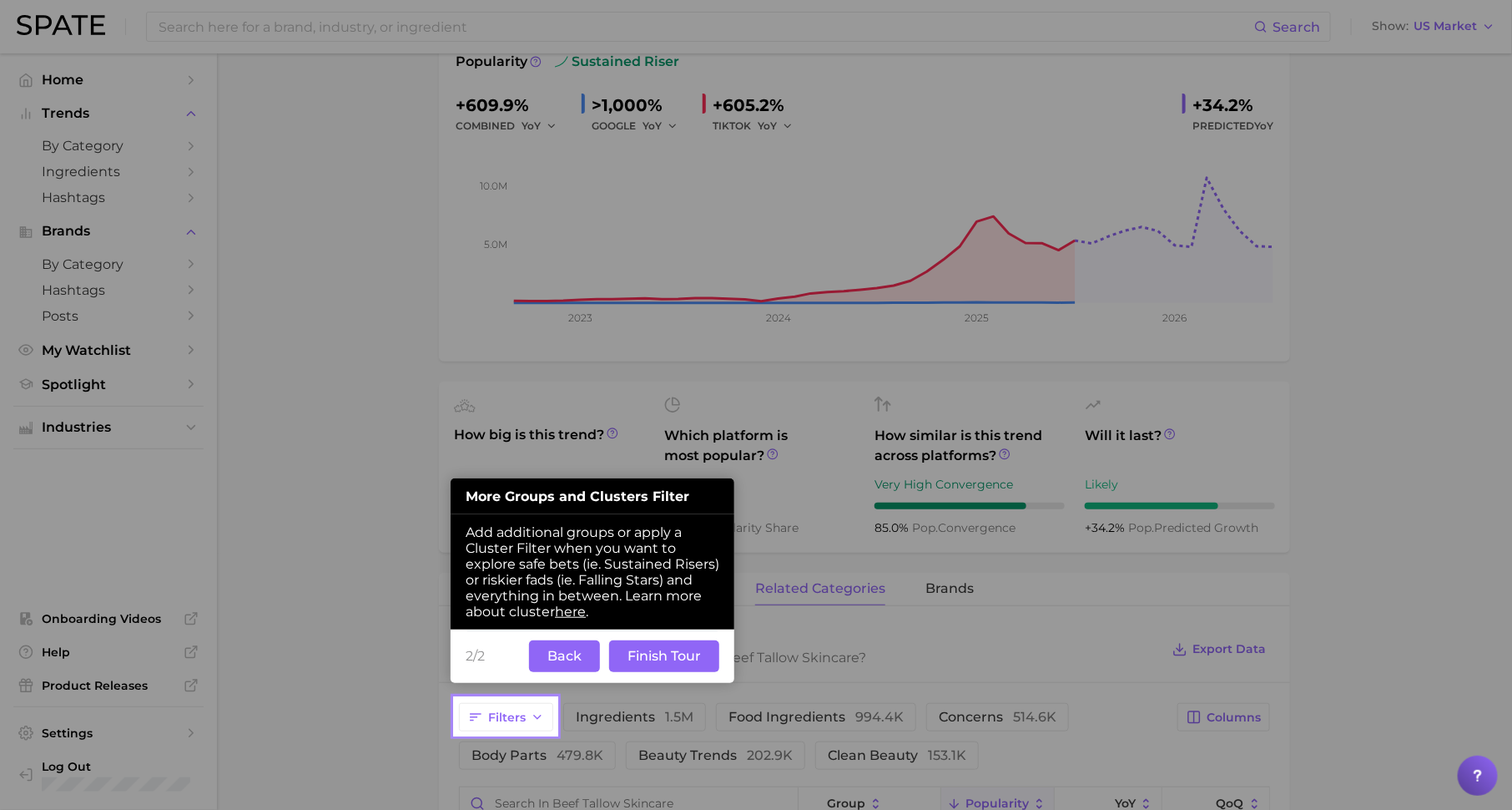
click at [675, 659] on button "Finish Tour" at bounding box center [664, 656] width 110 height 32
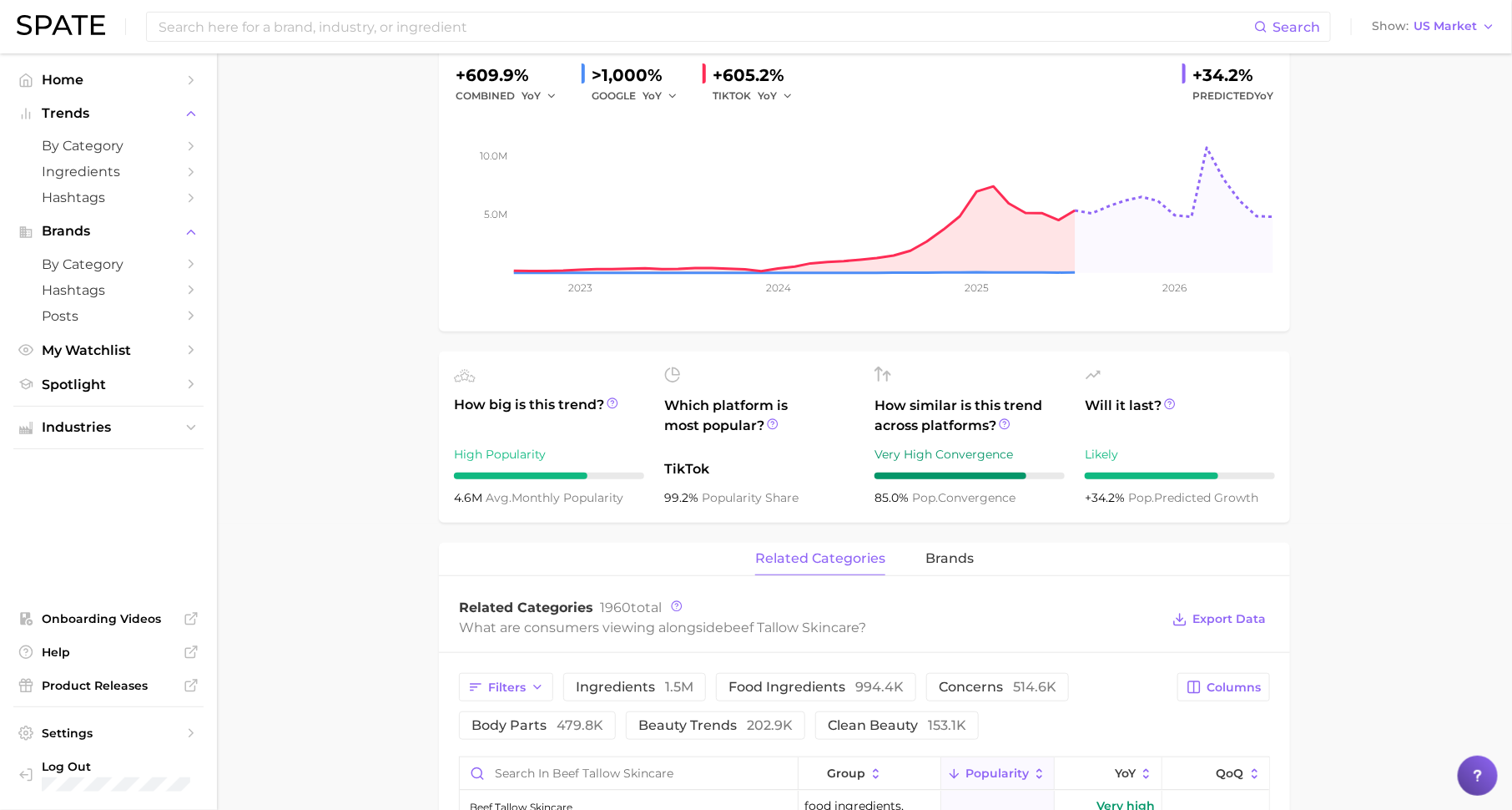
scroll to position [311, 0]
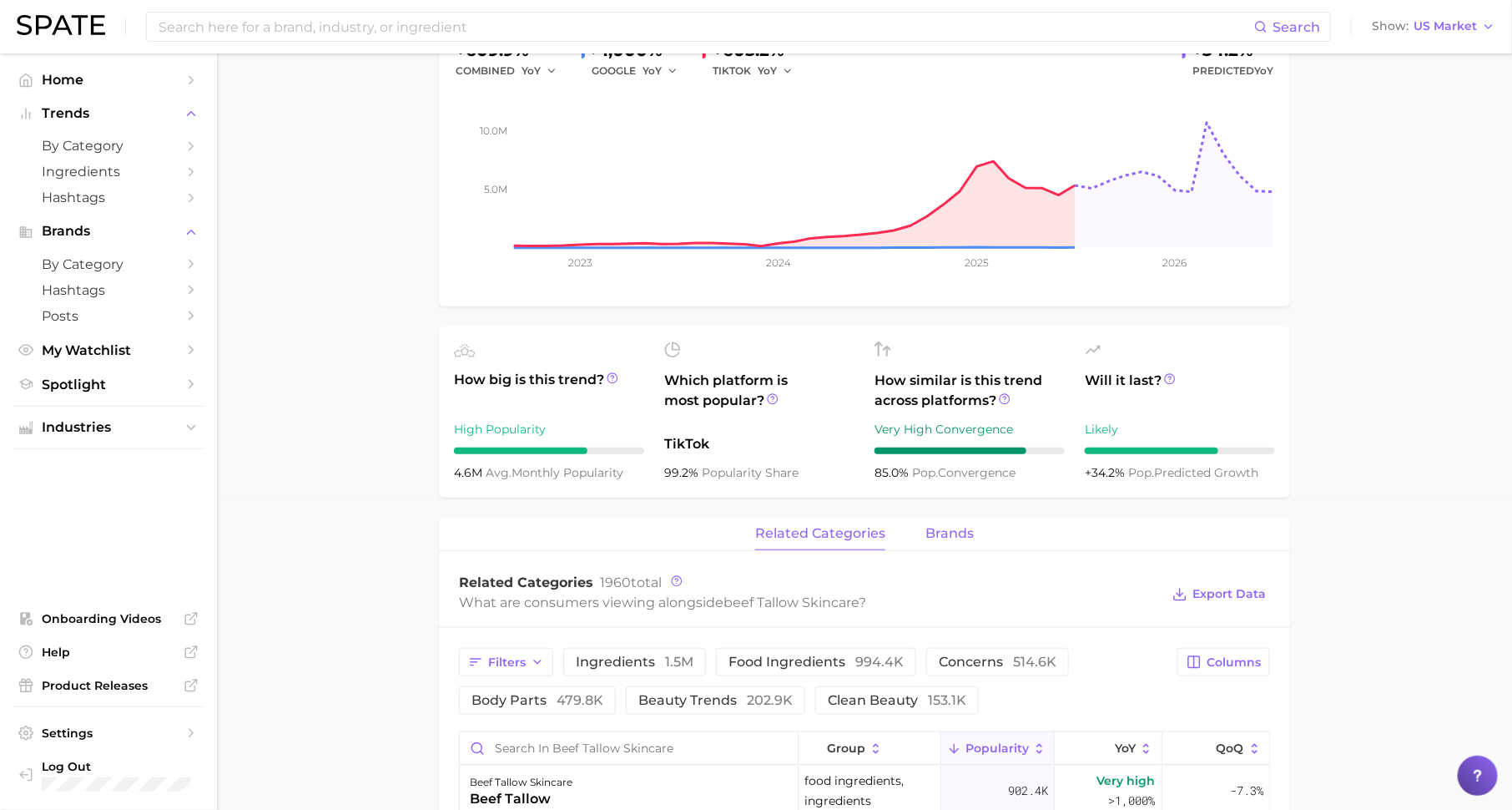
click at [934, 533] on span "brands" at bounding box center [949, 534] width 48 height 16
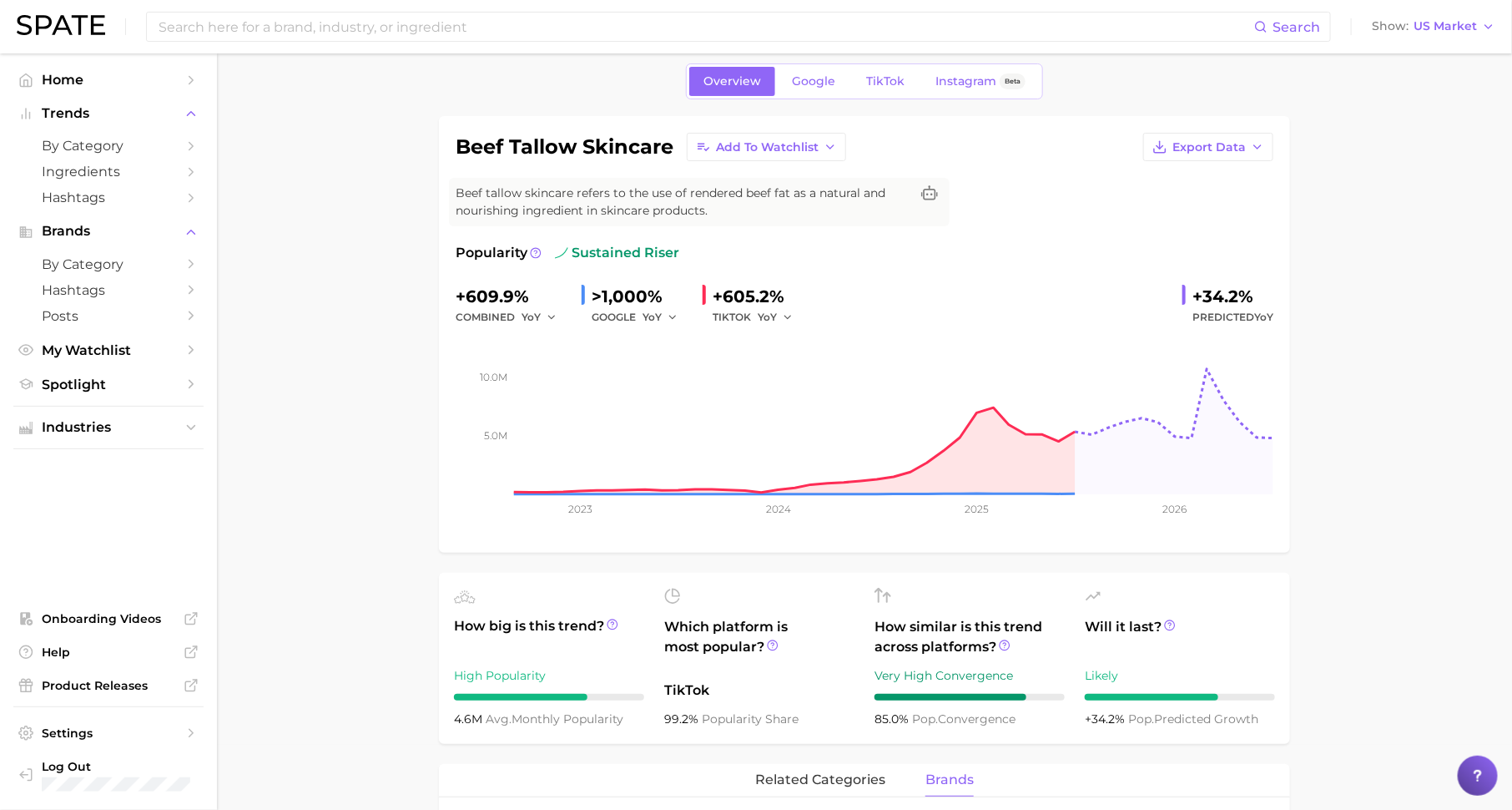
scroll to position [0, 0]
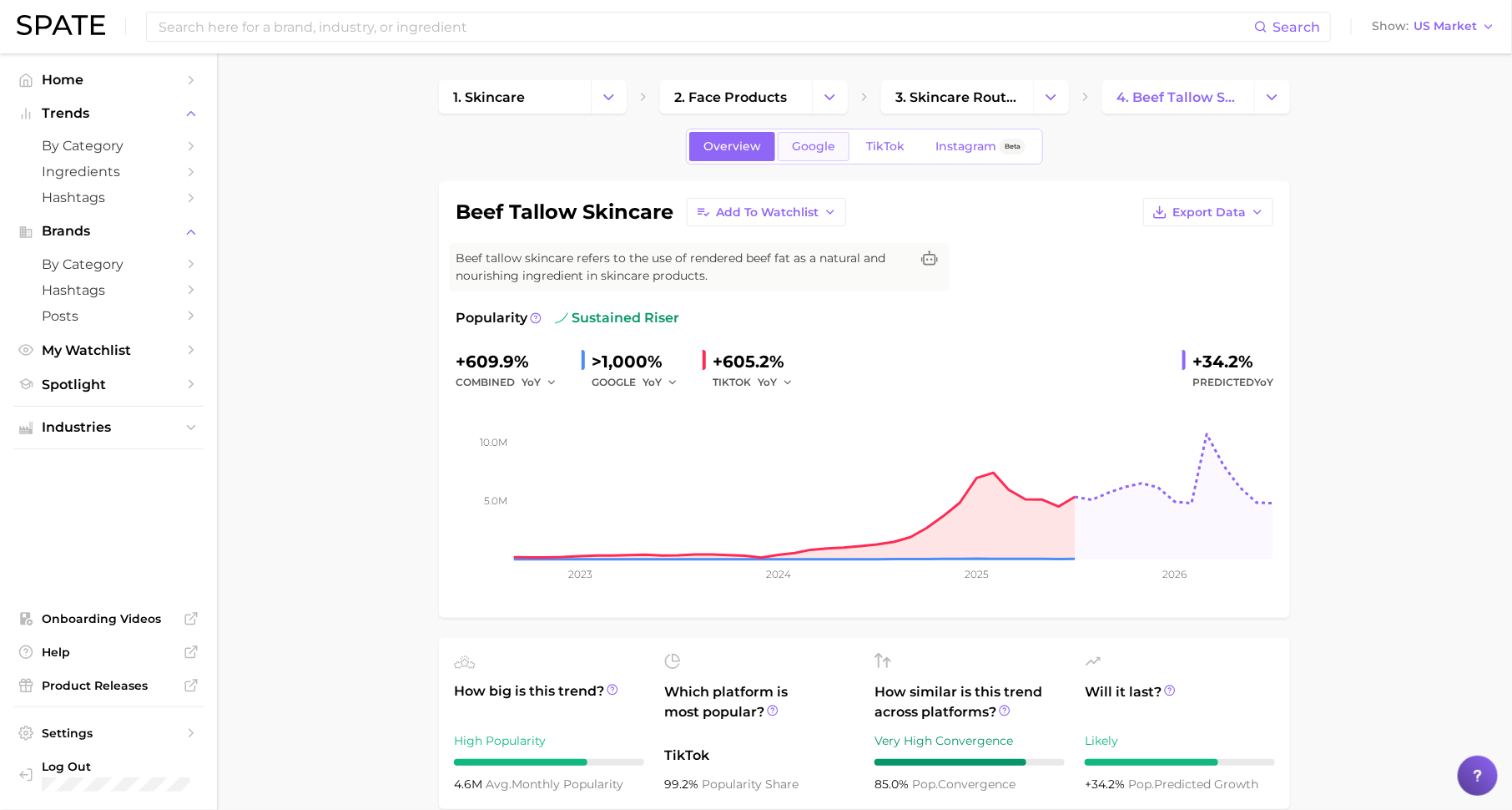
click at [823, 155] on link "Google" at bounding box center [814, 146] width 72 height 29
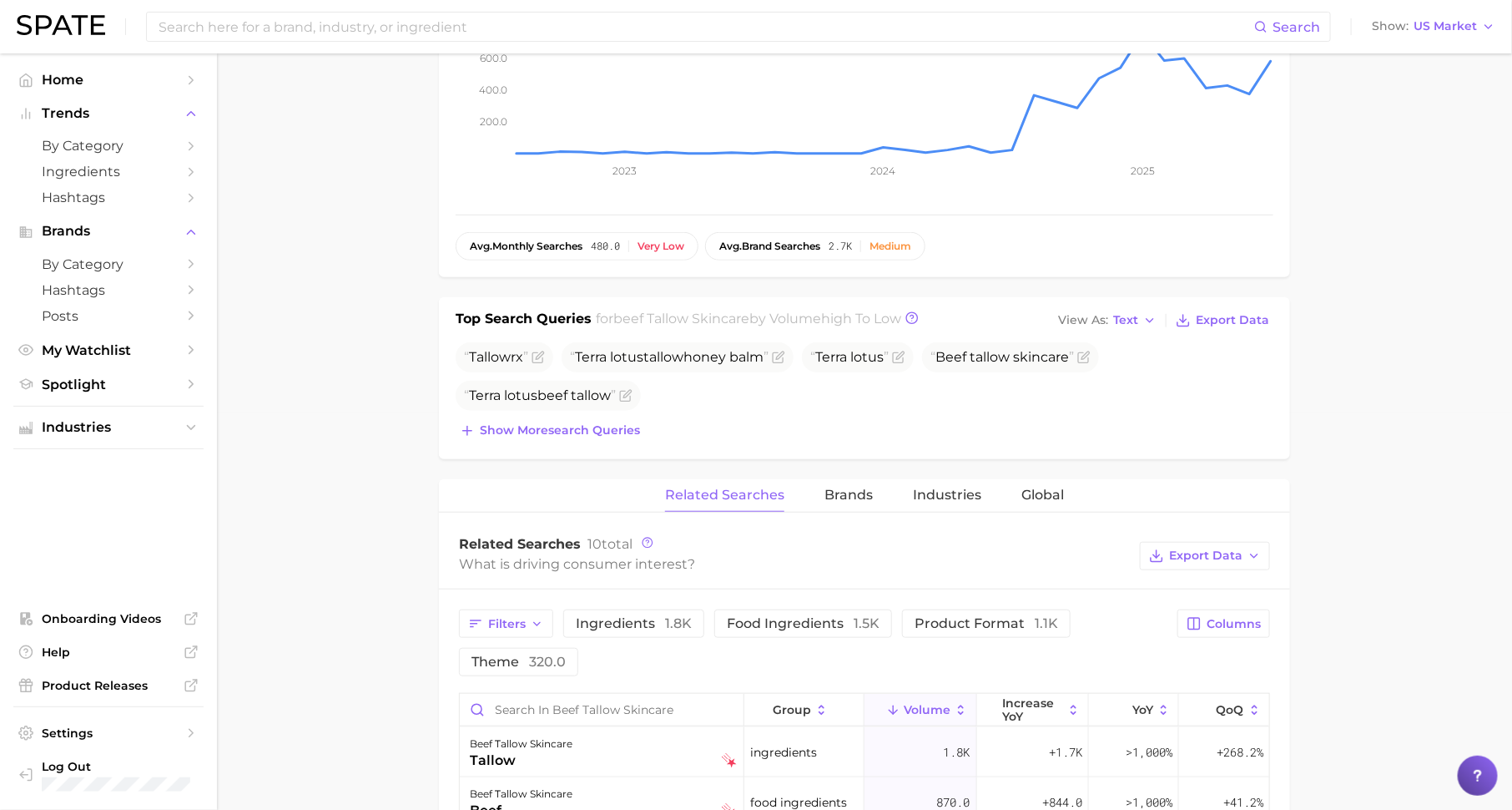
scroll to position [586, 0]
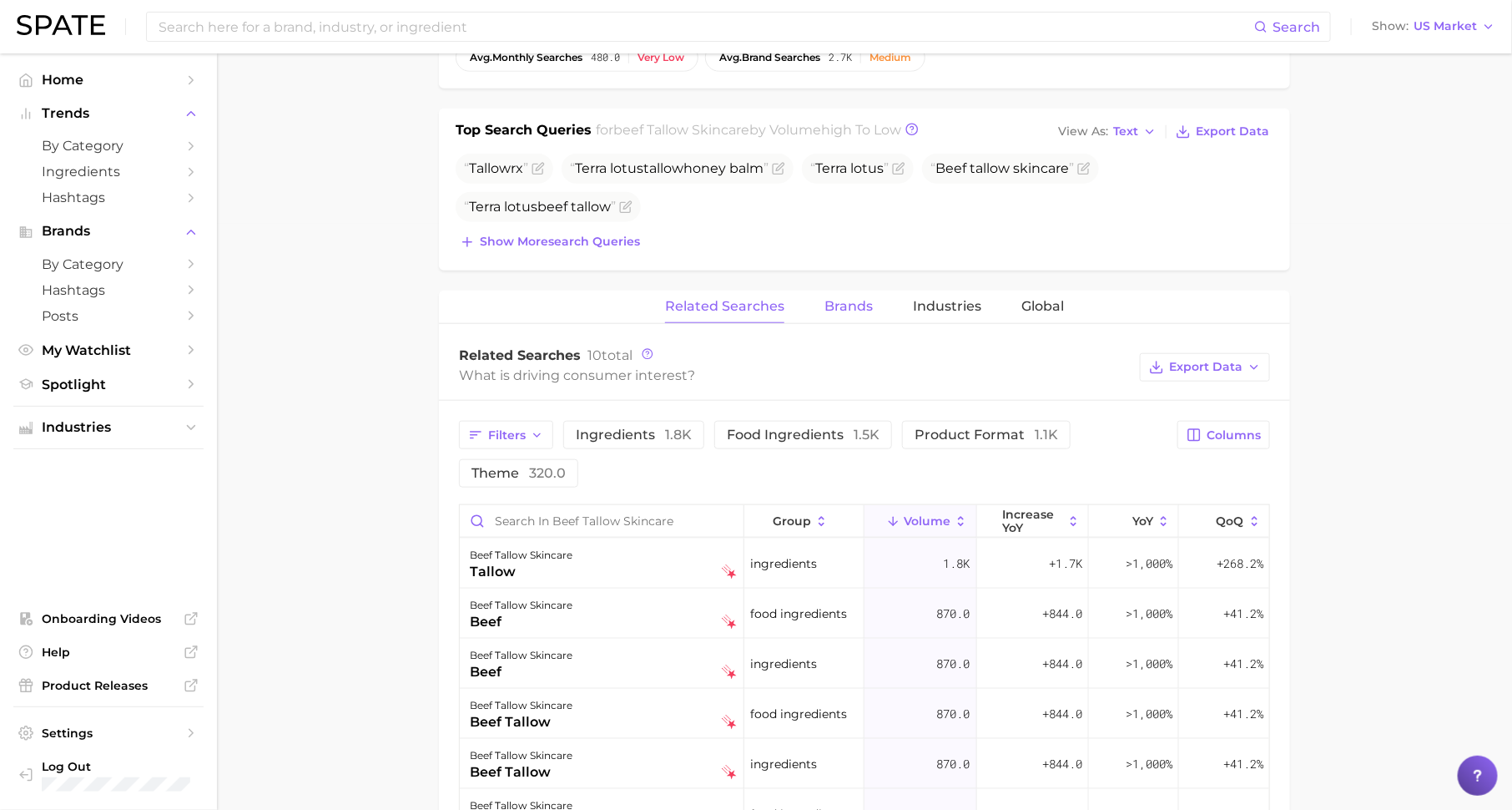
click at [843, 300] on span "Brands" at bounding box center [849, 306] width 48 height 16
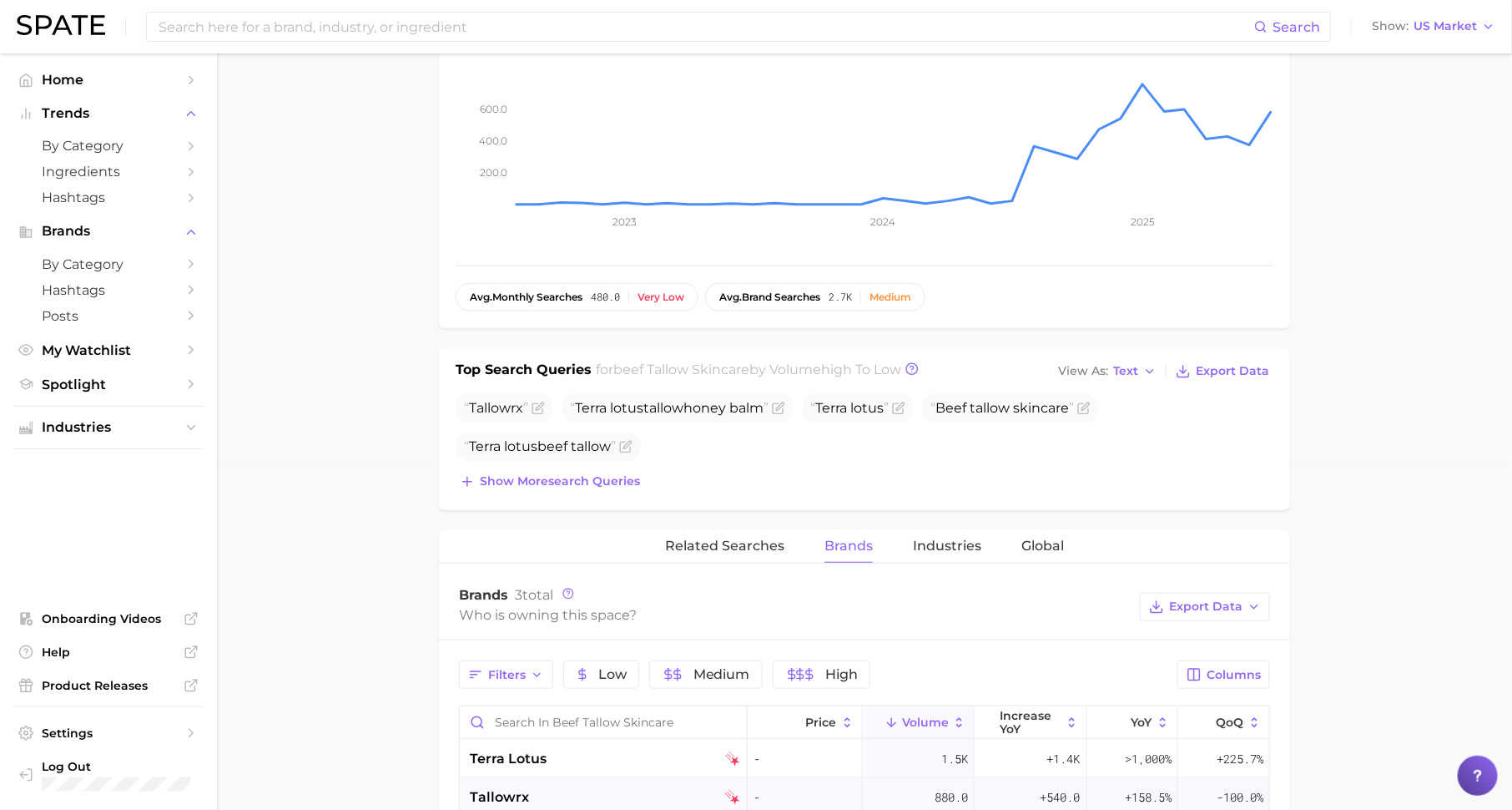
scroll to position [0, 0]
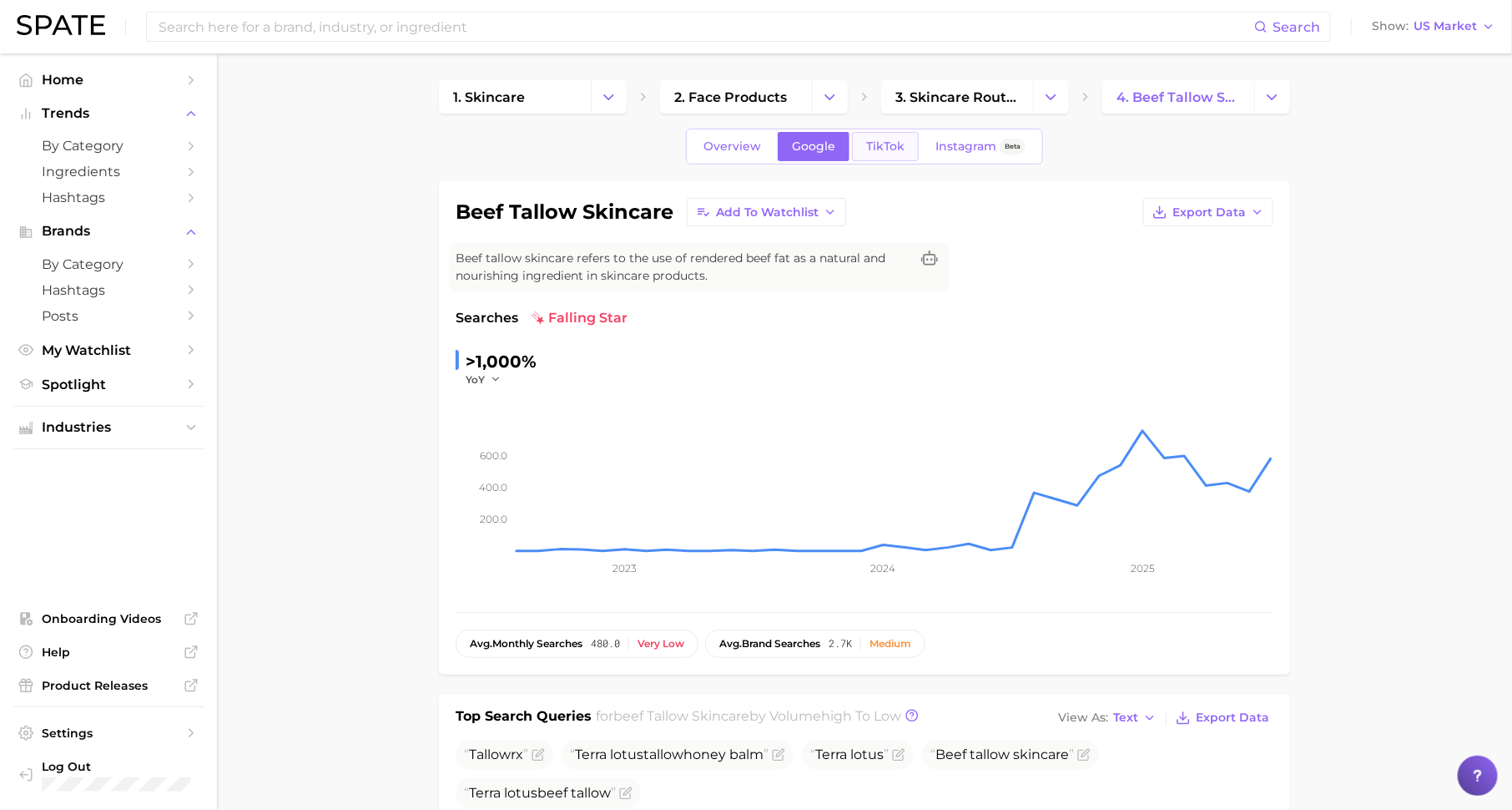
click at [855, 149] on link "TikTok" at bounding box center [885, 146] width 67 height 29
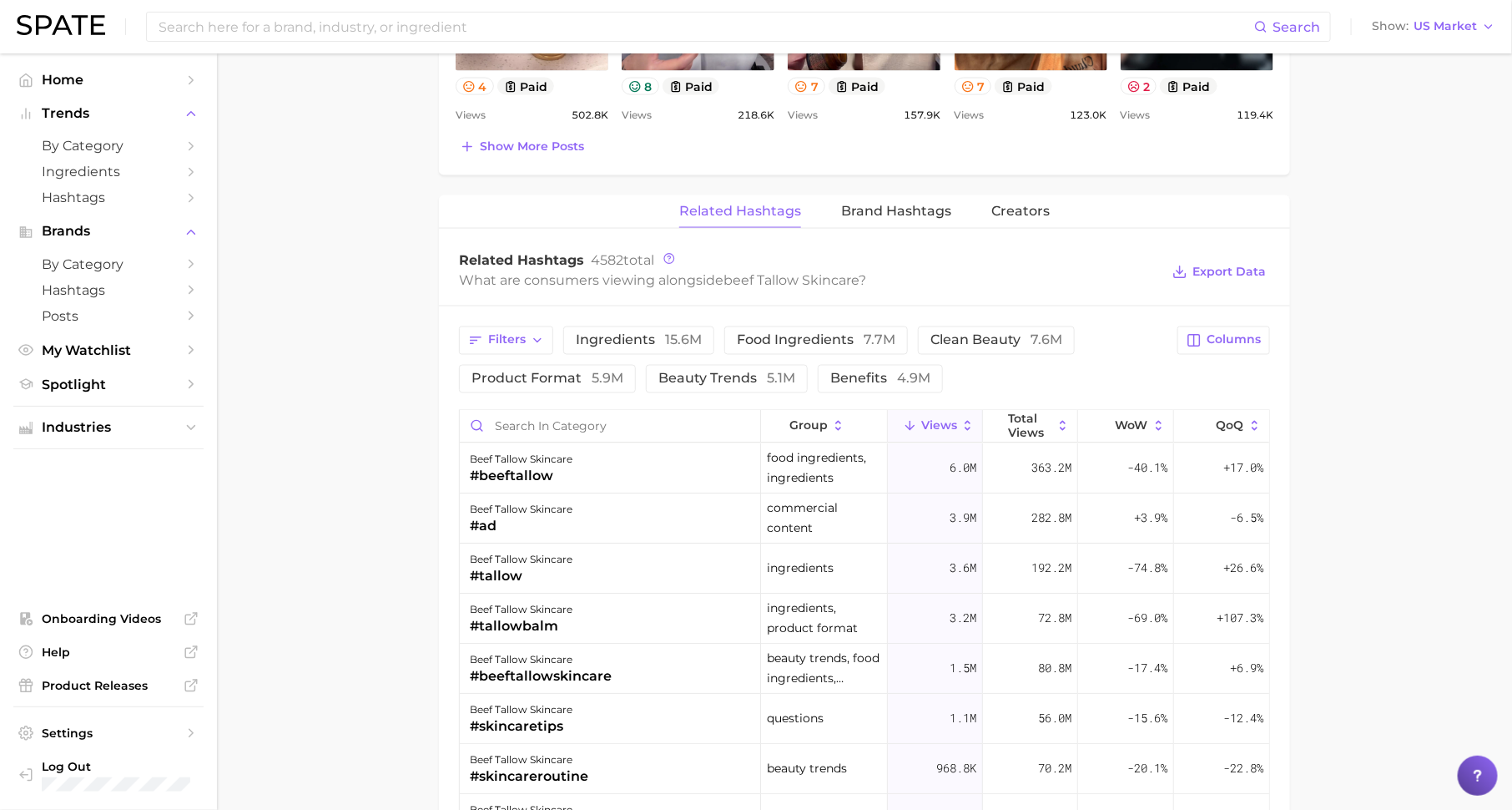
scroll to position [1195, 0]
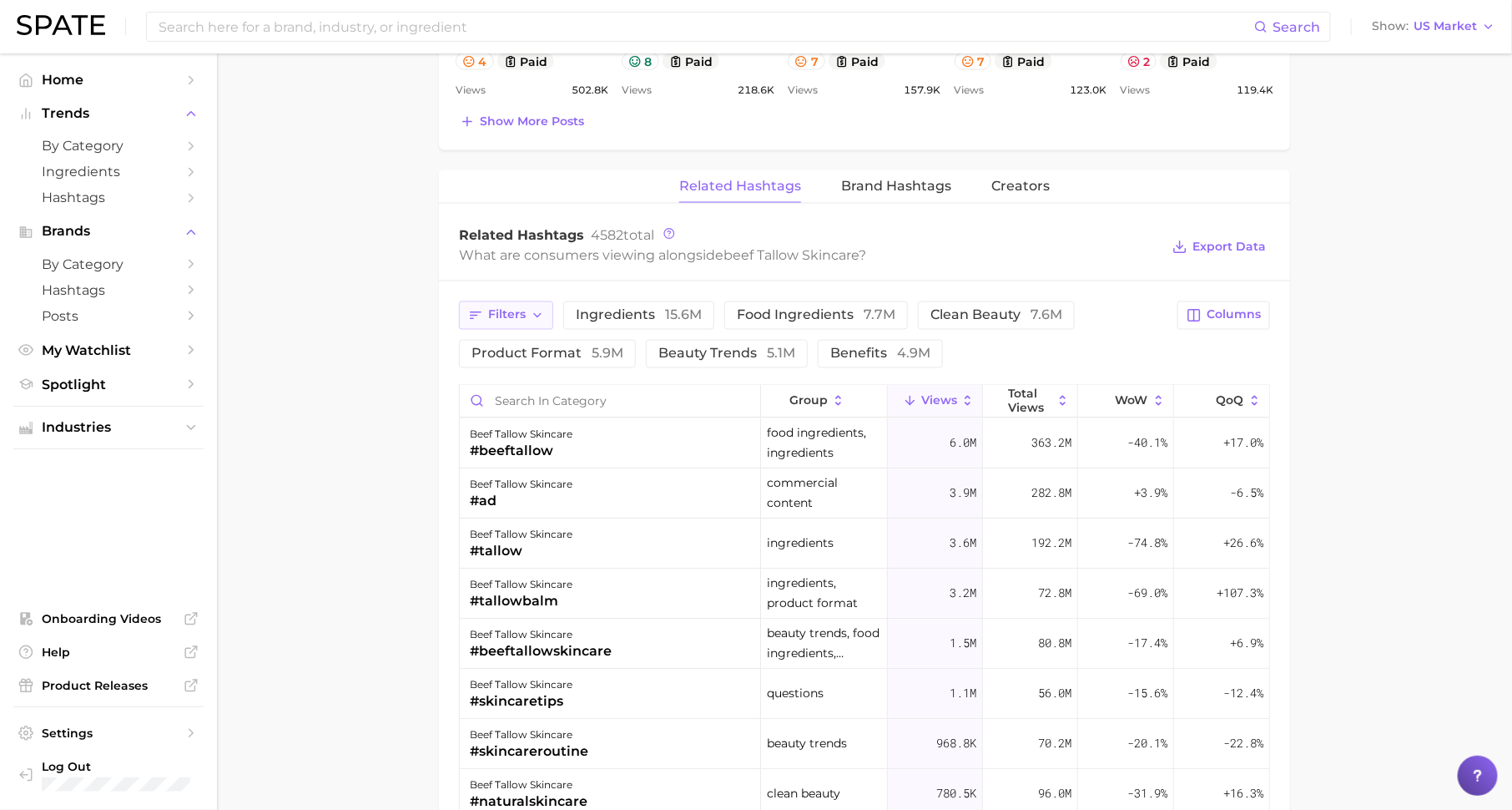
click at [510, 316] on span "Filters" at bounding box center [507, 315] width 38 height 15
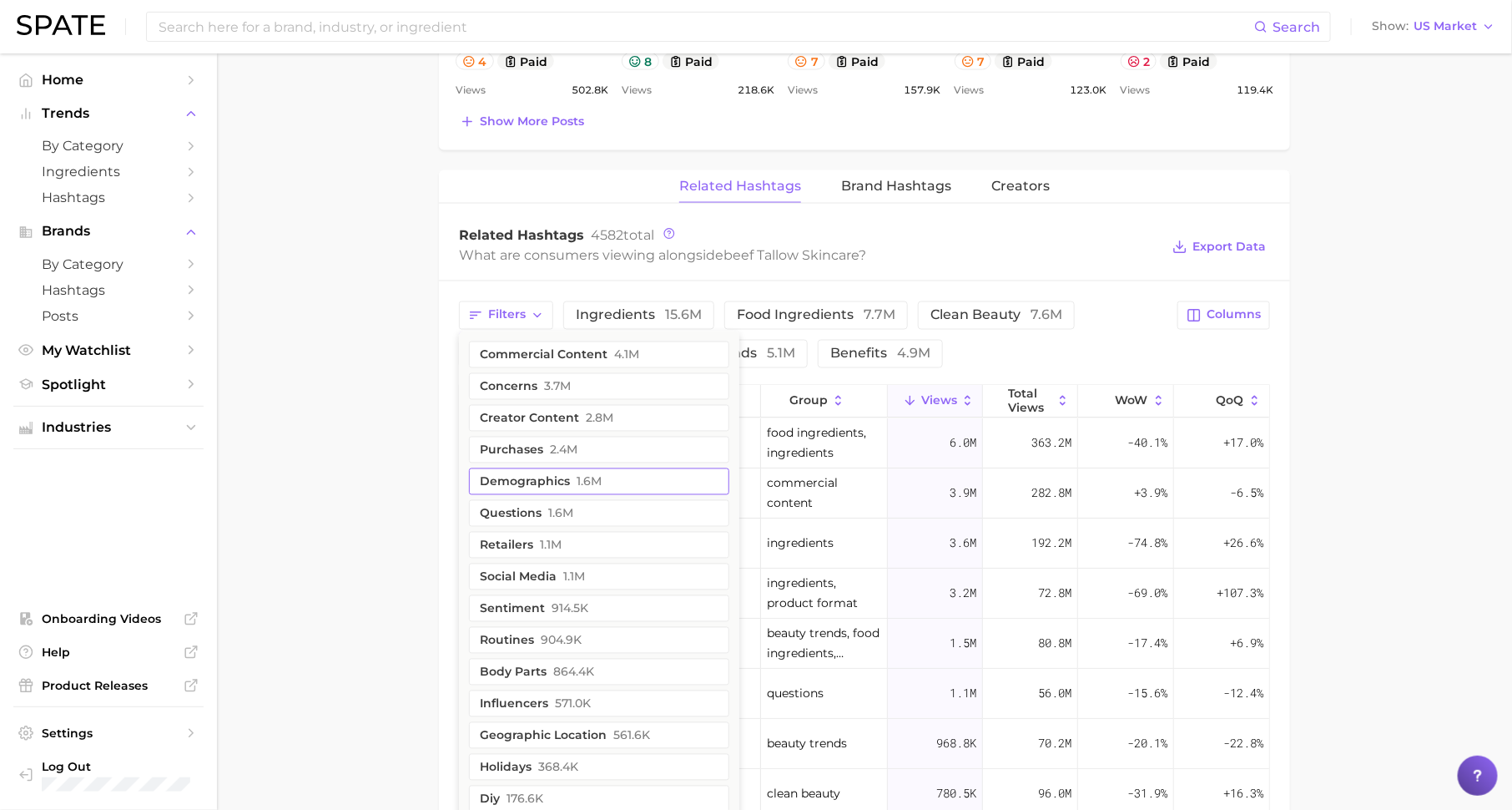
click at [540, 470] on button "demographics 1.6m" at bounding box center [599, 482] width 261 height 27
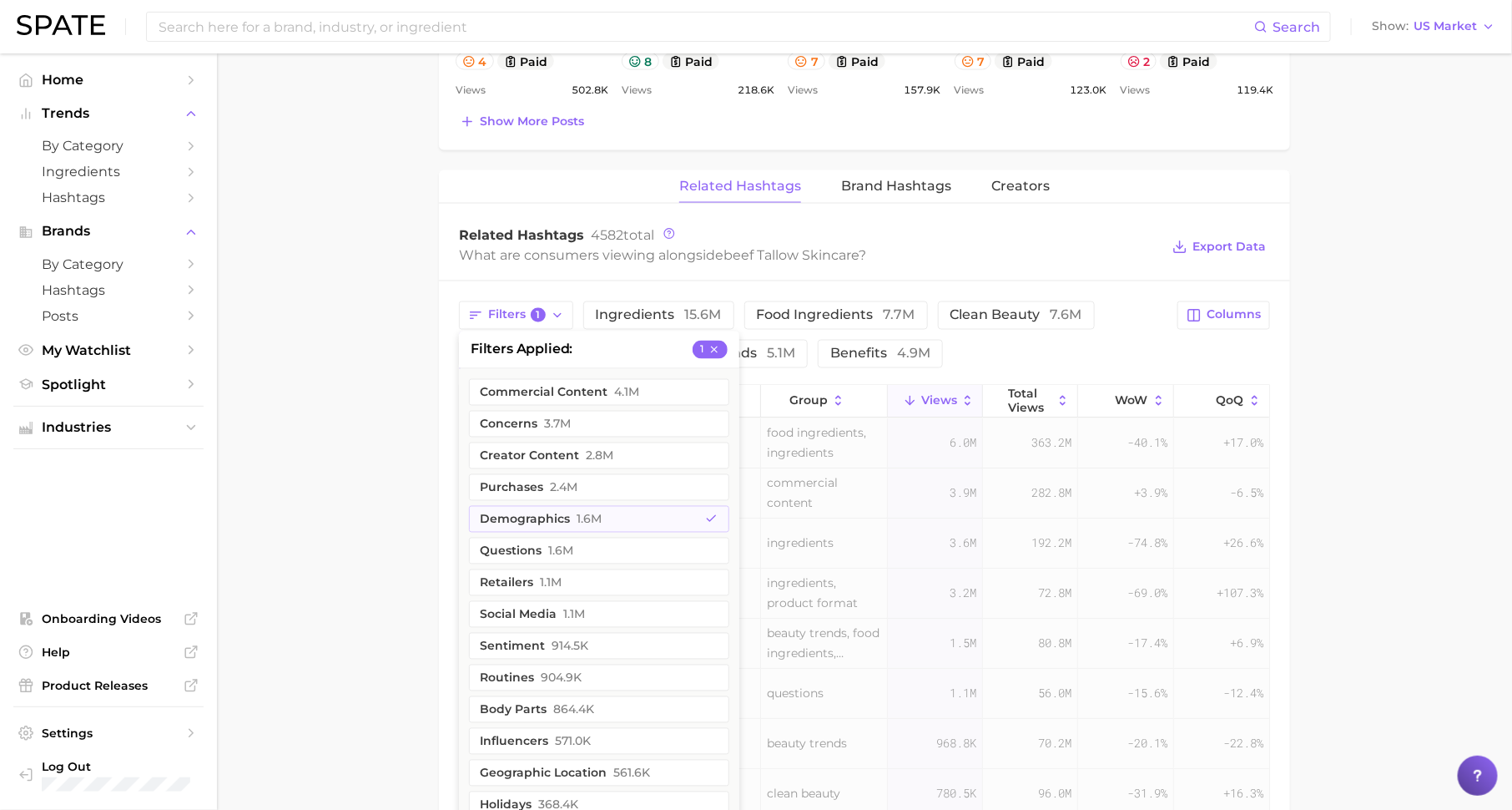
click at [343, 420] on main "1. skincare 2. face products 3. skincare routines 4. beef tallow skincare Overv…" at bounding box center [864, 78] width 1295 height 2439
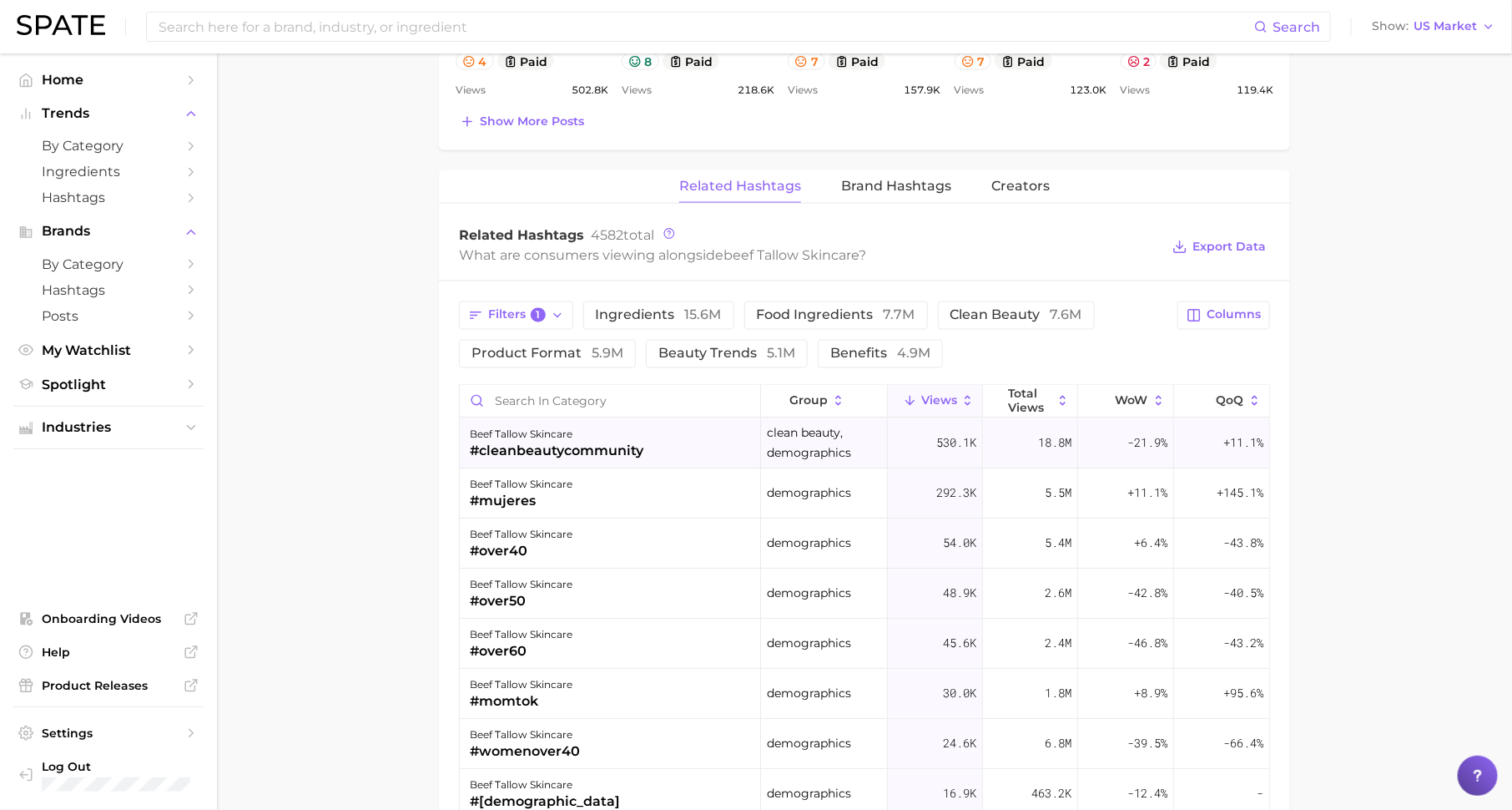
click at [543, 442] on div "#cleanbeautycommunity" at bounding box center [556, 452] width 173 height 20
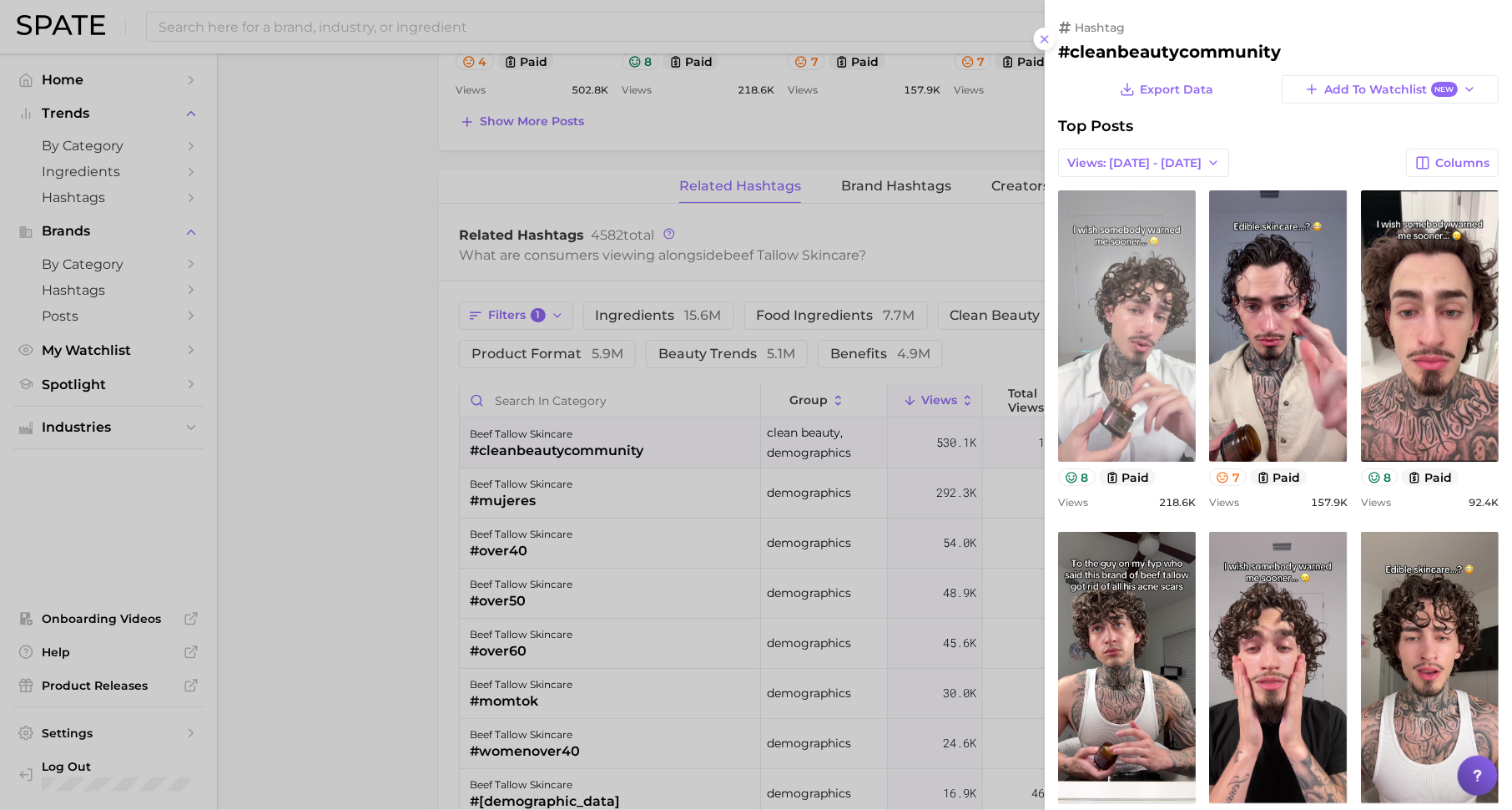
scroll to position [0, 0]
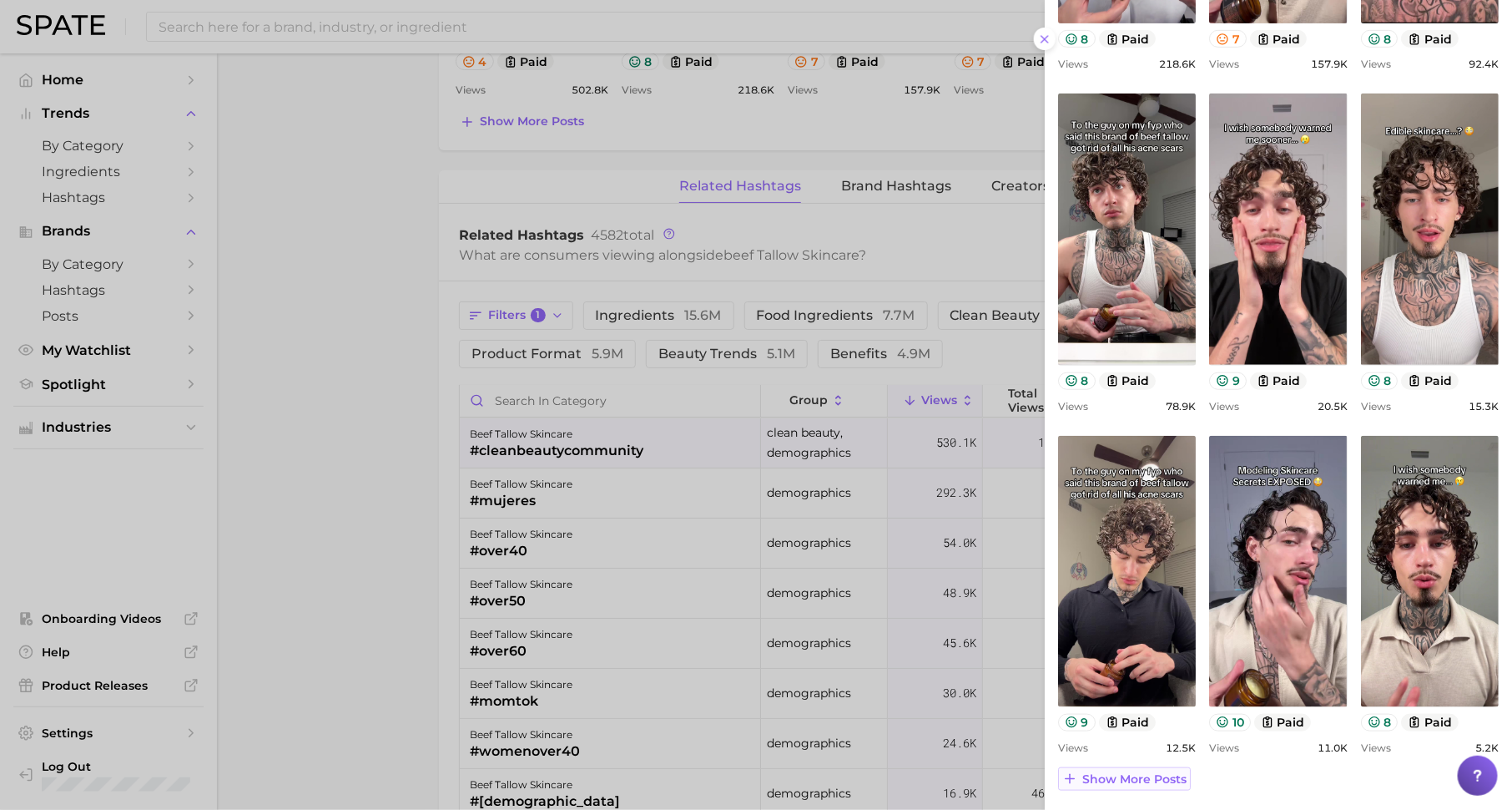
click at [1140, 784] on span "Show more posts" at bounding box center [1134, 779] width 105 height 15
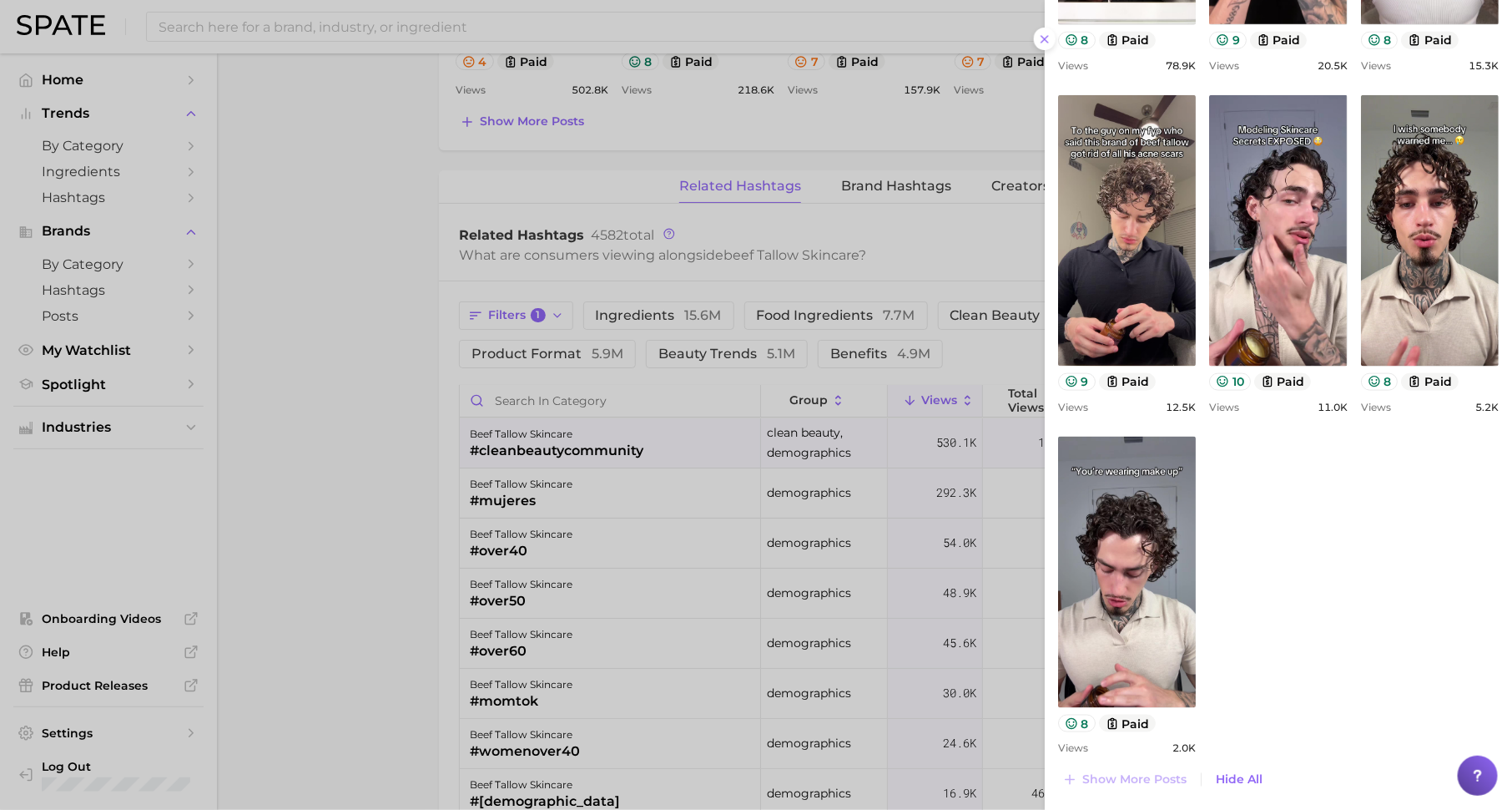
click at [763, 613] on div at bounding box center [756, 405] width 1512 height 810
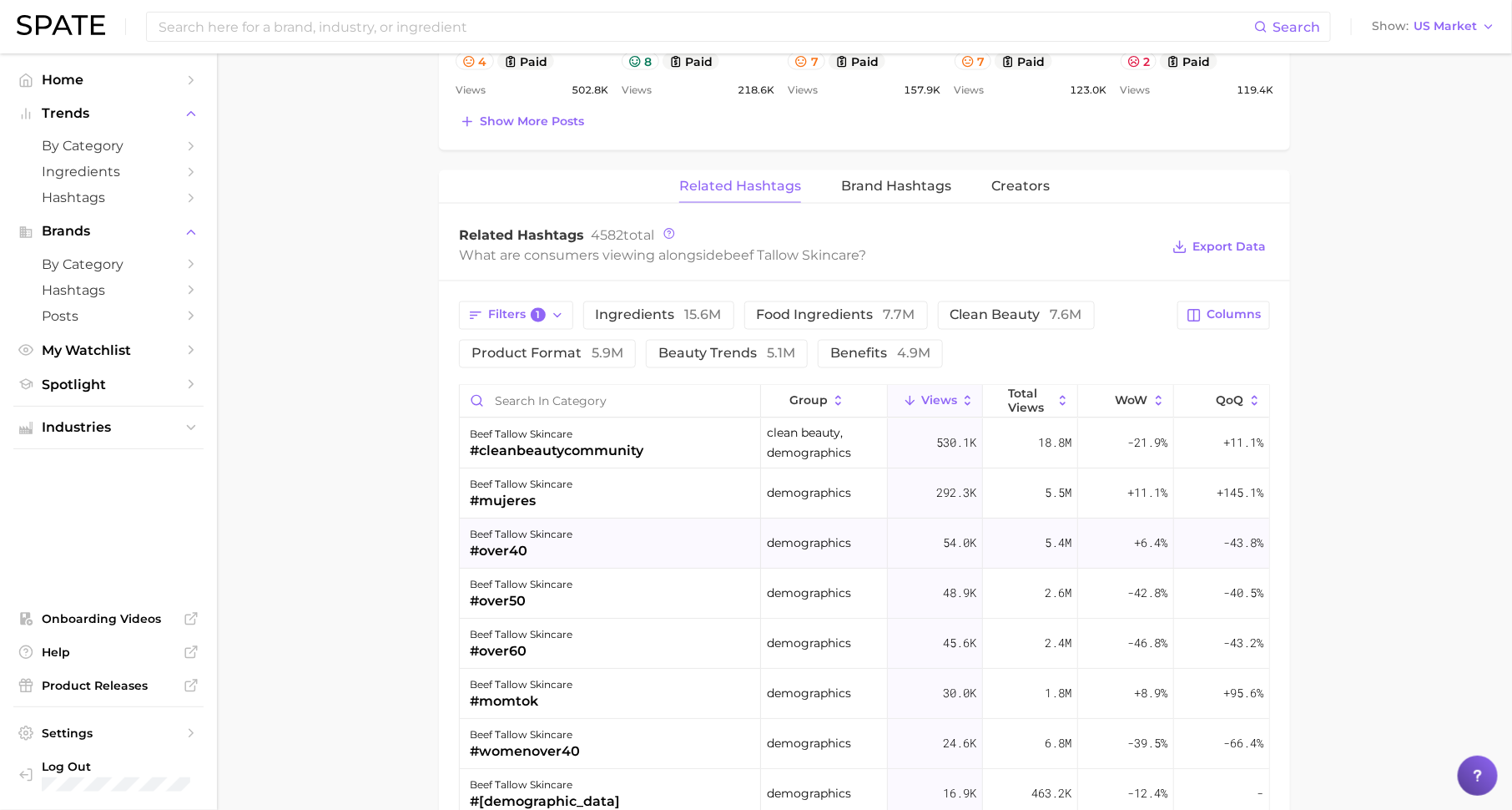
click at [540, 527] on div "beef tallow skincare" at bounding box center [521, 535] width 103 height 20
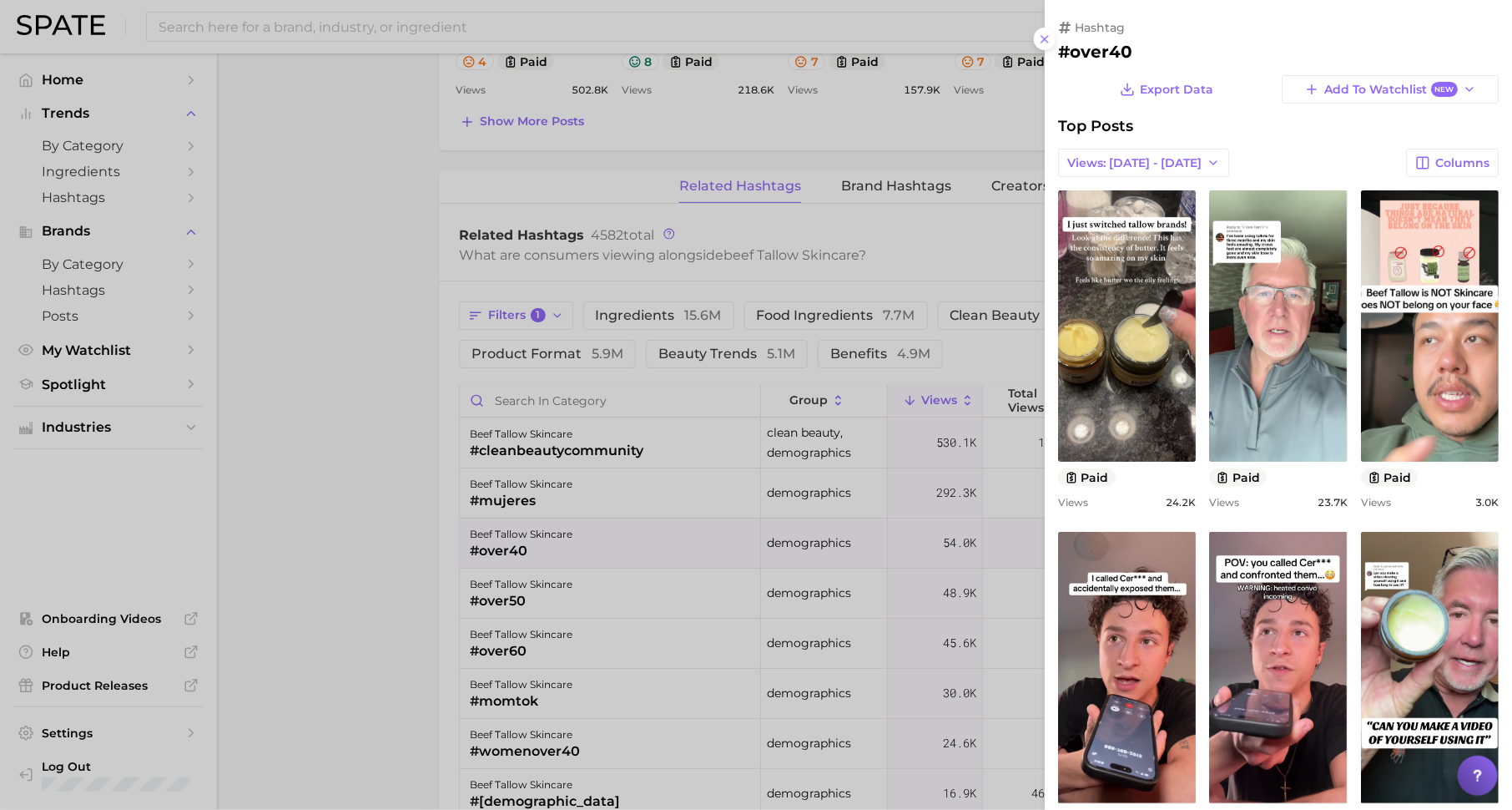
click at [550, 667] on div at bounding box center [756, 405] width 1512 height 810
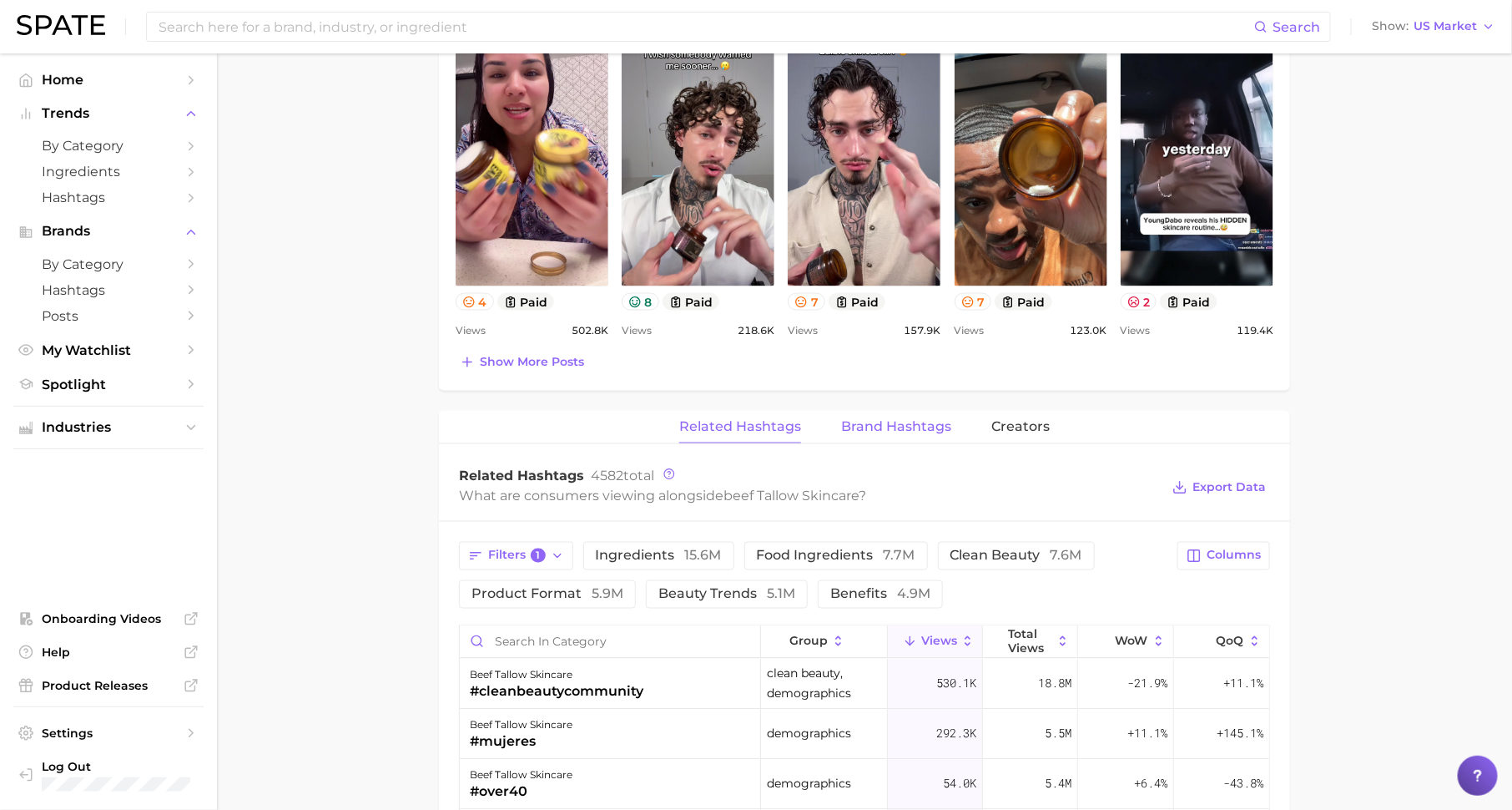
click at [884, 421] on span "Brand Hashtags" at bounding box center [896, 426] width 110 height 16
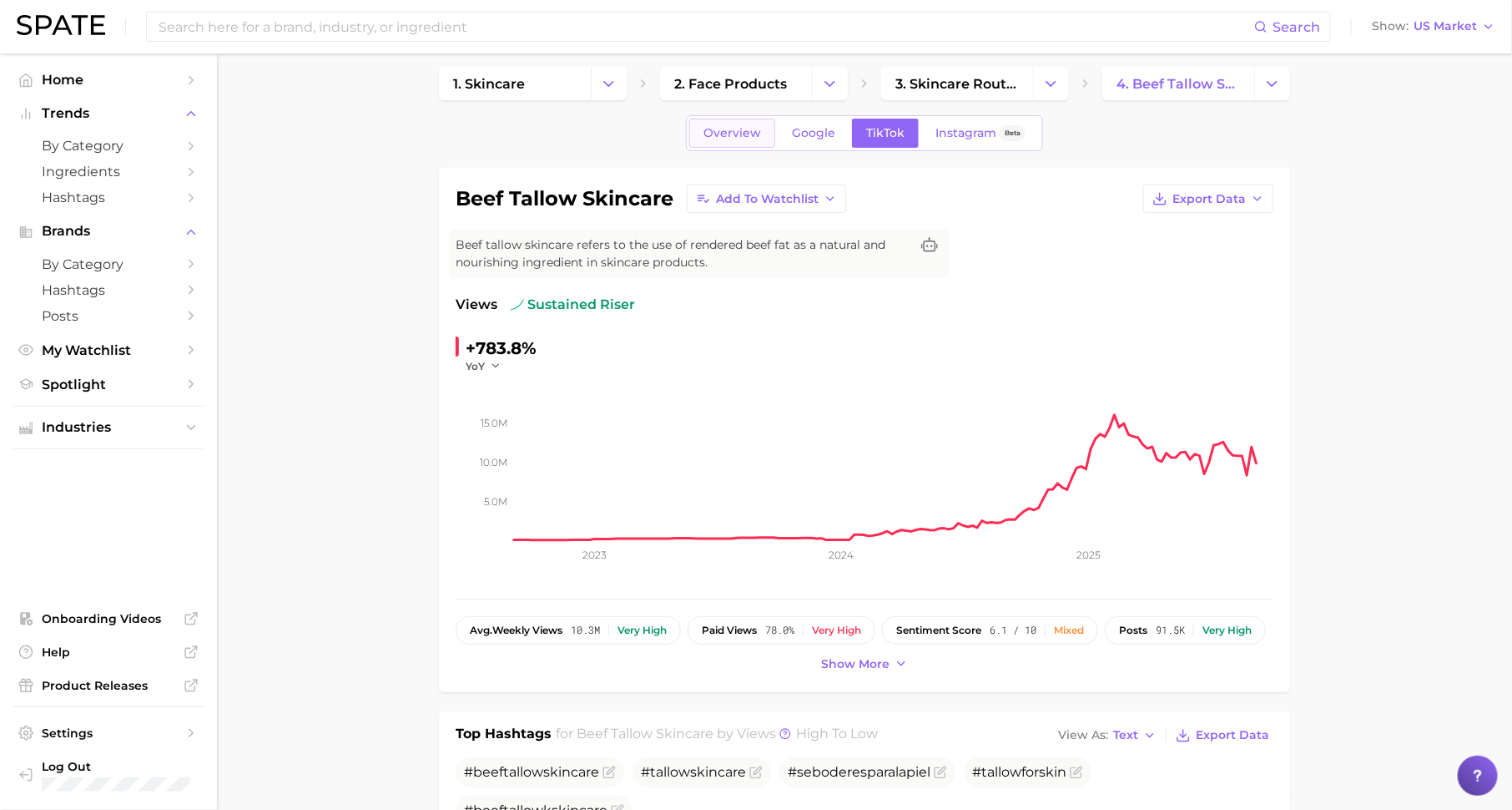
click at [737, 126] on span "Overview" at bounding box center [731, 133] width 57 height 15
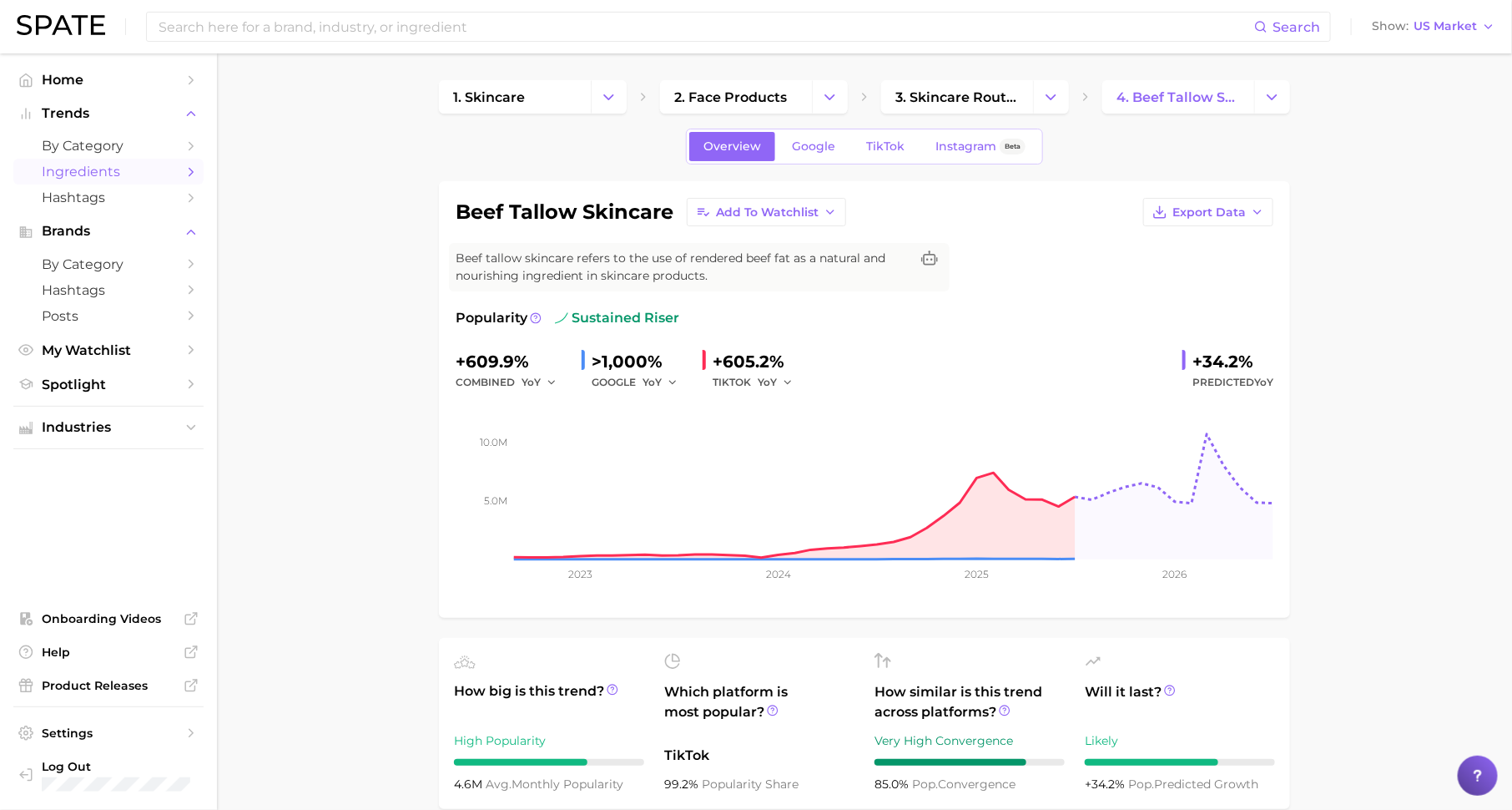
click at [177, 171] on link "Ingredients" at bounding box center [108, 171] width 190 height 26
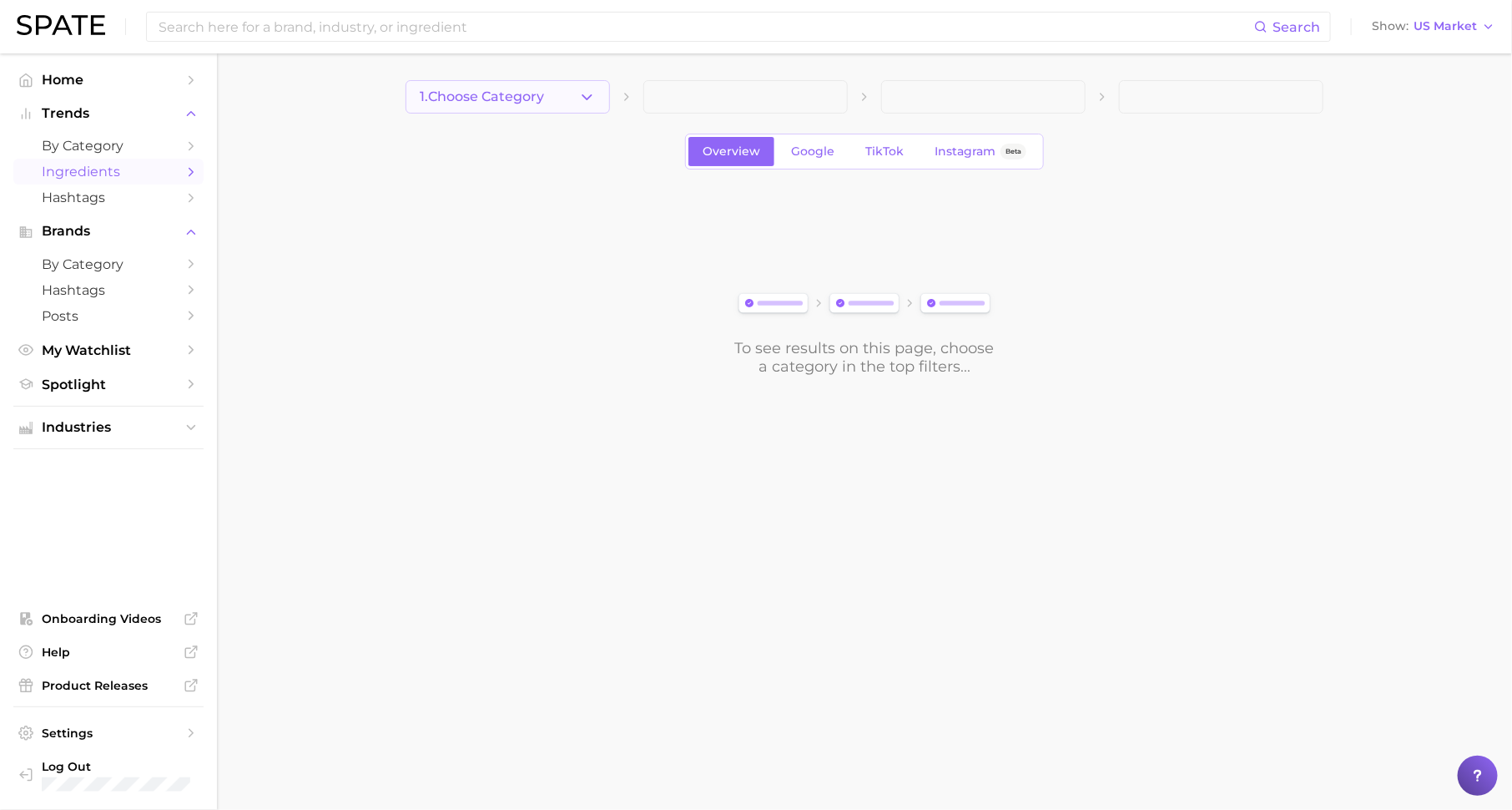
click at [542, 81] on button "1. Choose Category" at bounding box center [508, 97] width 204 height 33
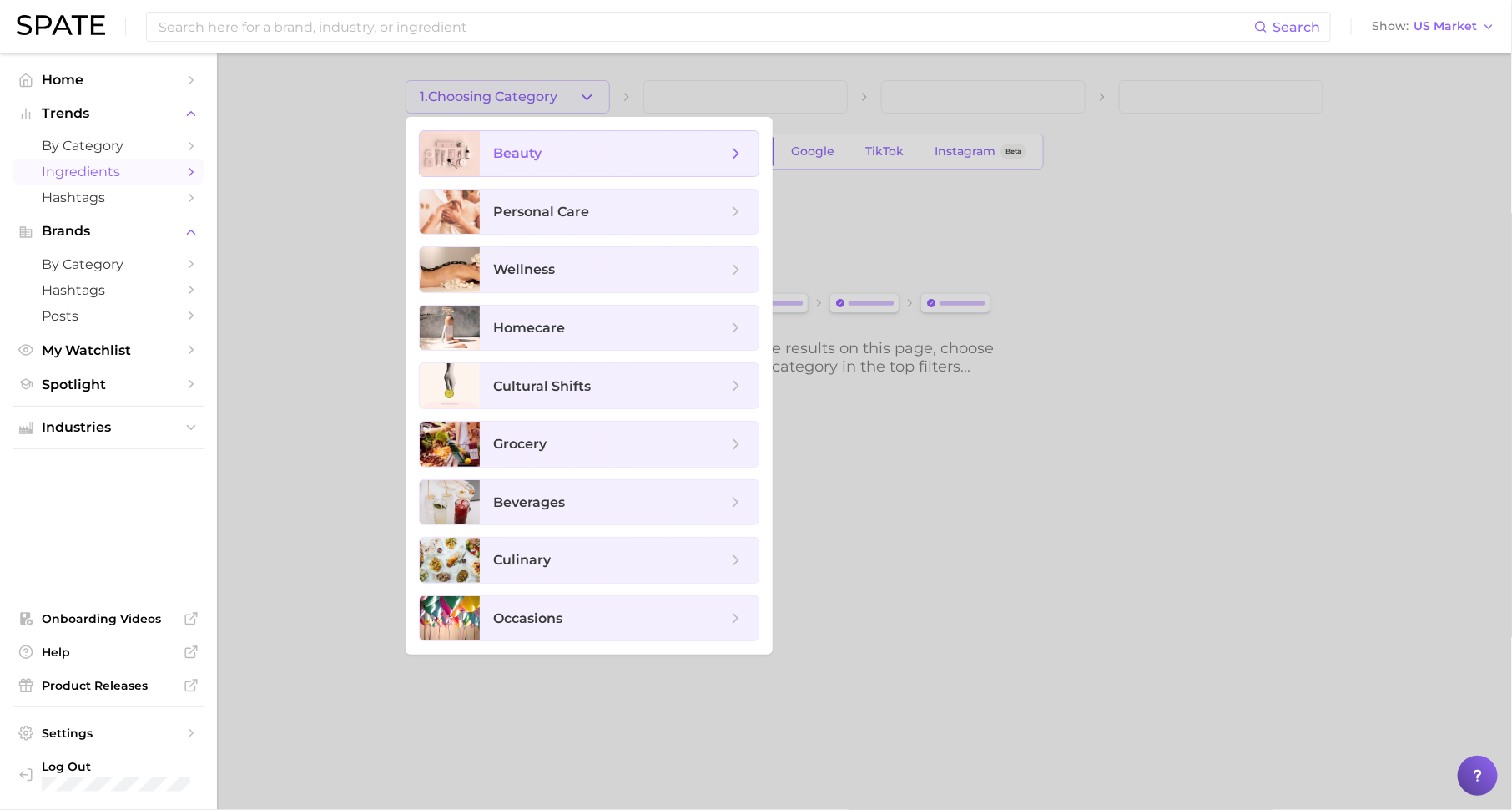
click at [575, 166] on span "beauty" at bounding box center [619, 153] width 279 height 46
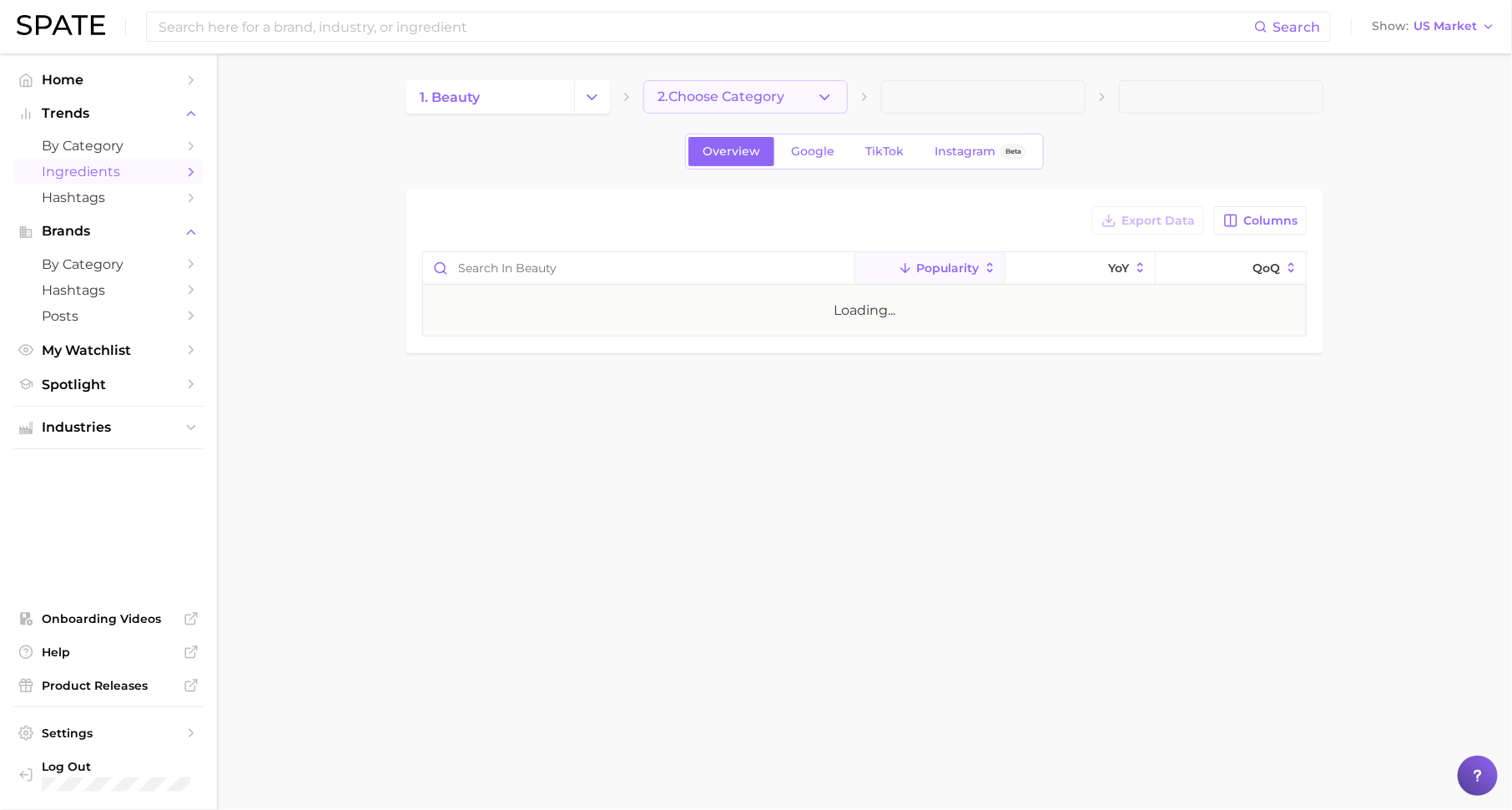
click at [695, 100] on span "2. Choose Category" at bounding box center [721, 97] width 127 height 16
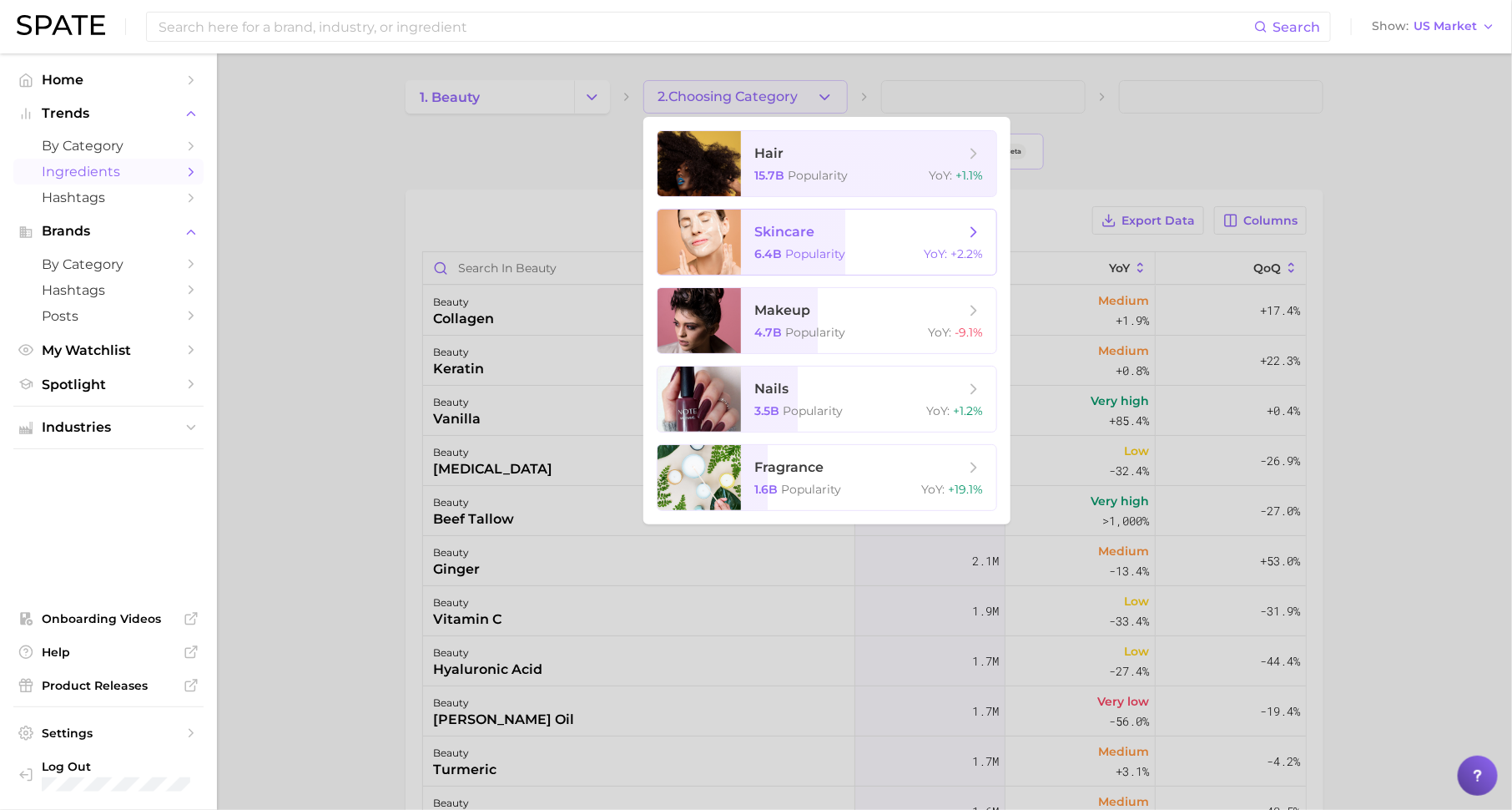
click at [818, 239] on span "skincare" at bounding box center [859, 232] width 210 height 18
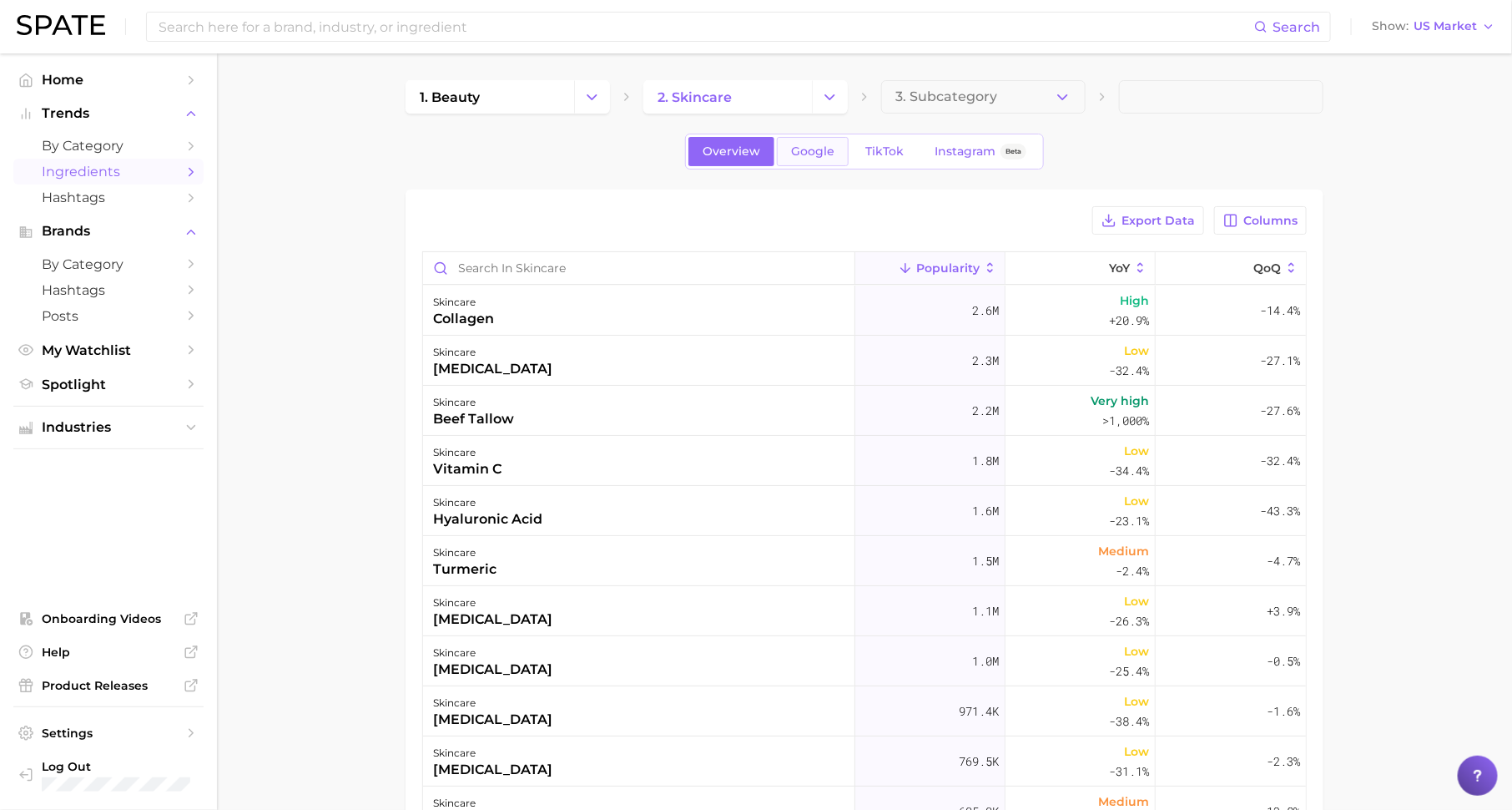
click at [813, 151] on span "Google" at bounding box center [813, 151] width 44 height 15
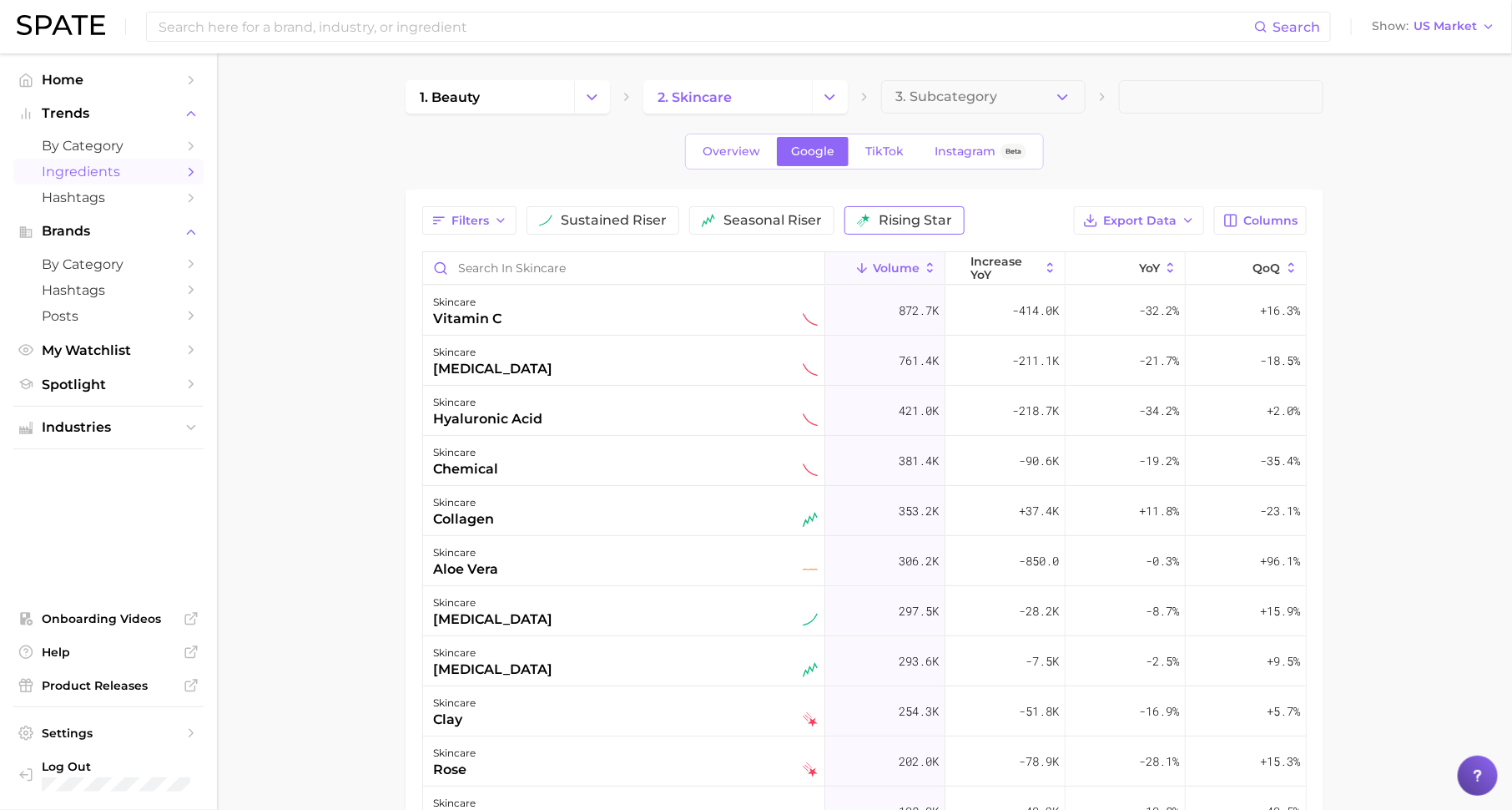
click at [910, 216] on span "rising star" at bounding box center [915, 221] width 74 height 14
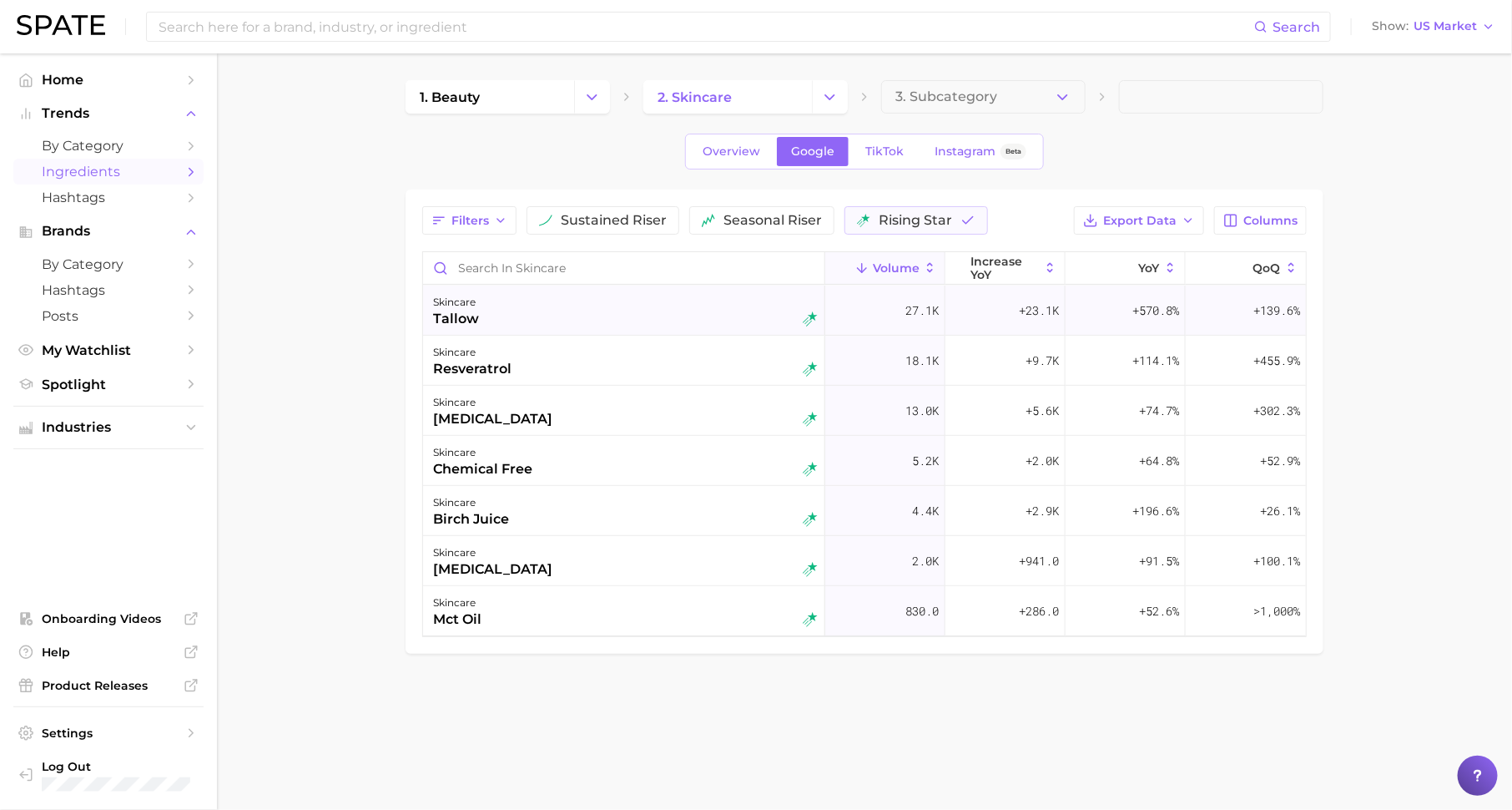
click at [778, 327] on div "skincare tallow" at bounding box center [624, 311] width 402 height 50
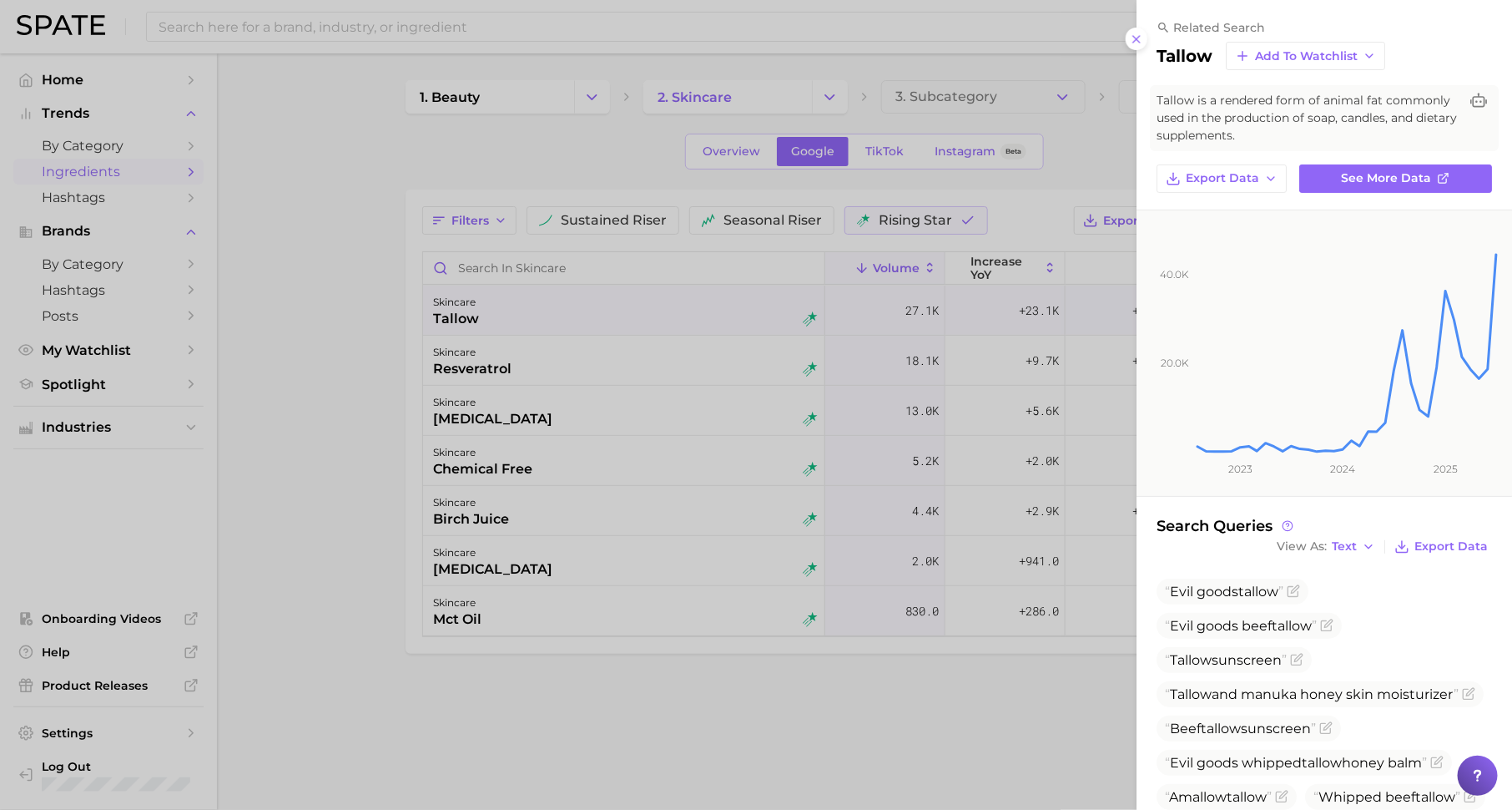
click at [671, 383] on div at bounding box center [756, 405] width 1512 height 810
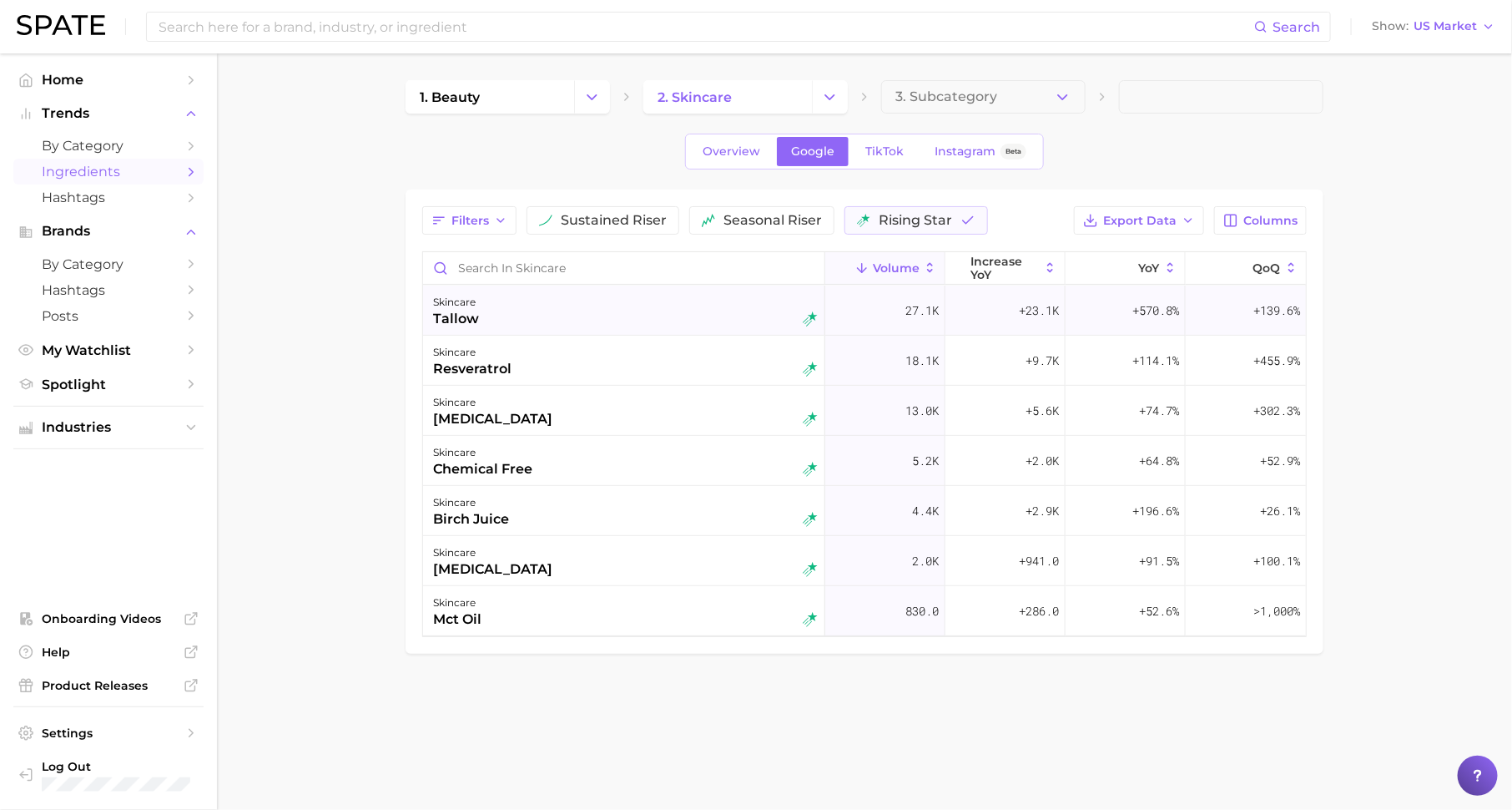
click at [695, 298] on div "skincare tallow" at bounding box center [625, 311] width 385 height 37
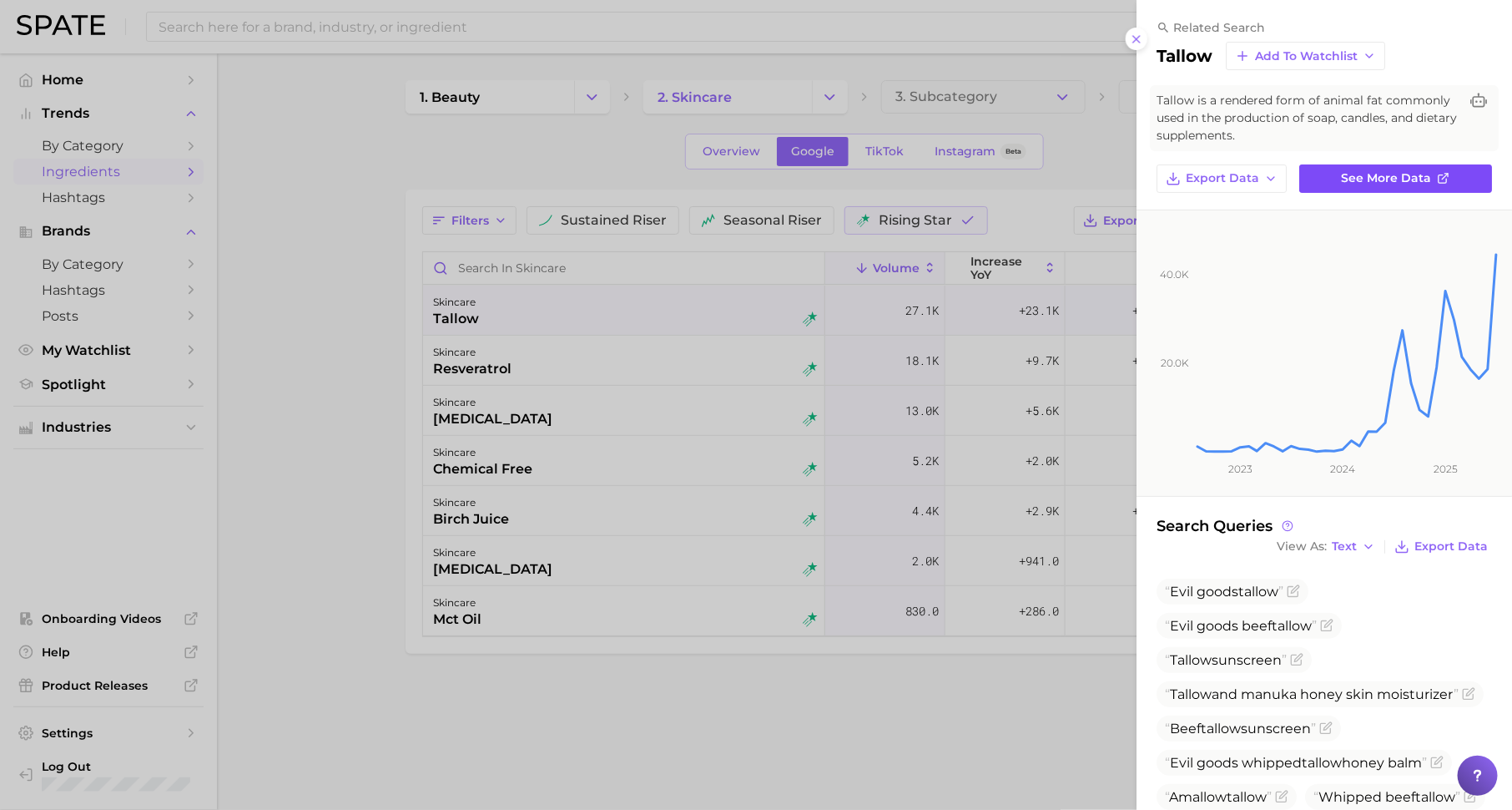
click at [1410, 166] on link "See more data" at bounding box center [1395, 178] width 193 height 28
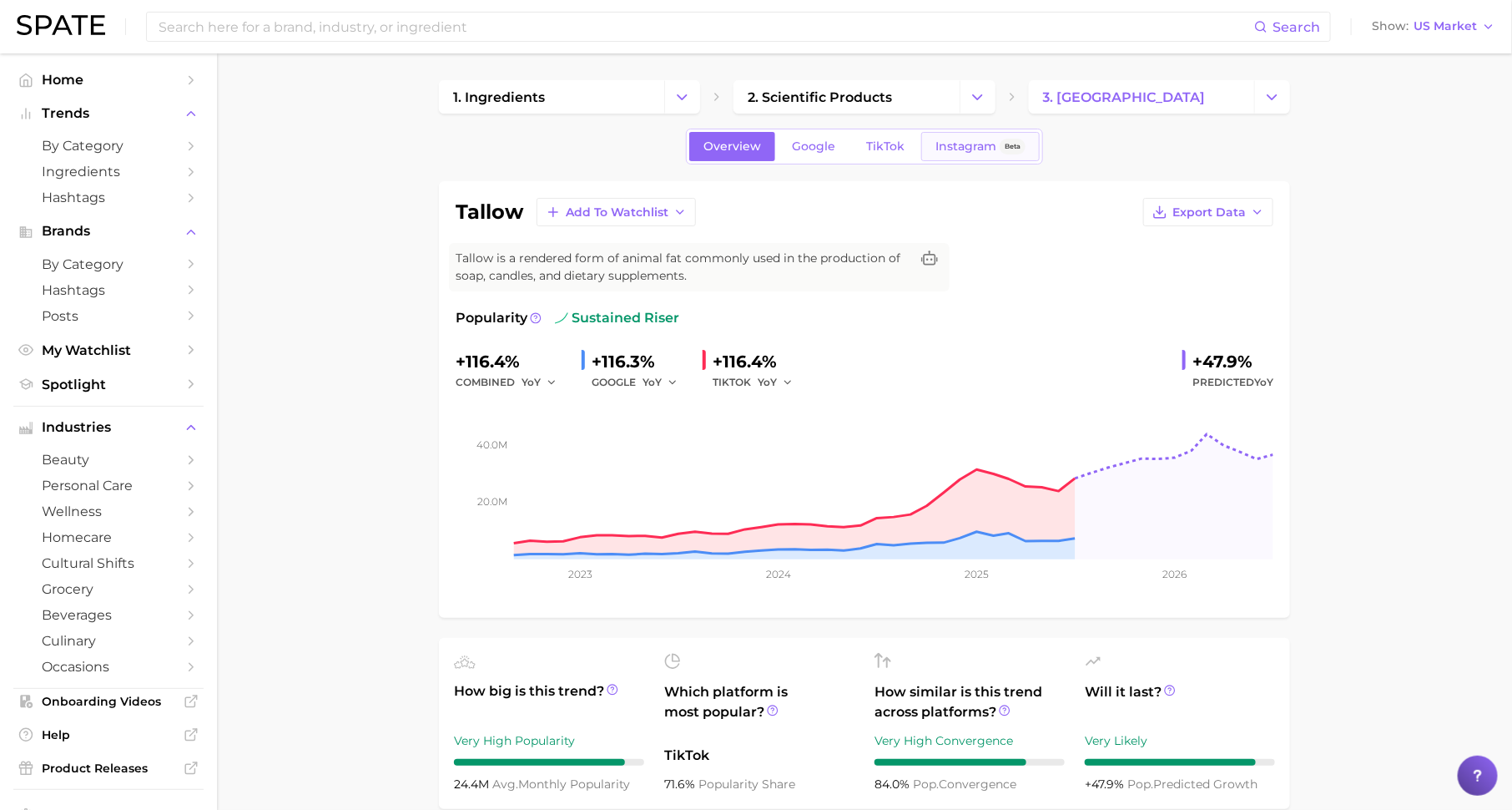
click at [1009, 140] on span "Beta" at bounding box center [1012, 146] width 15 height 15
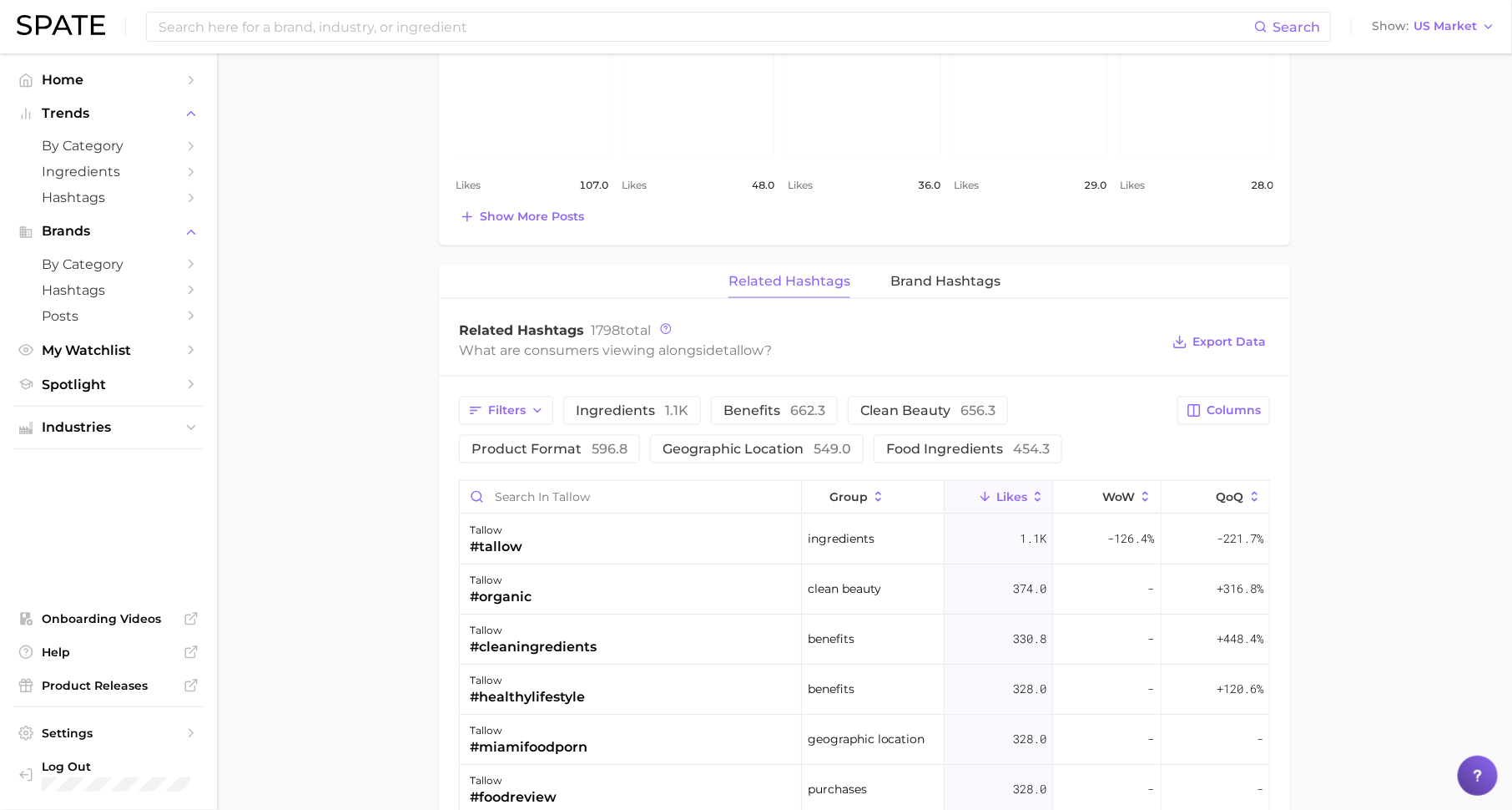
scroll to position [1167, 0]
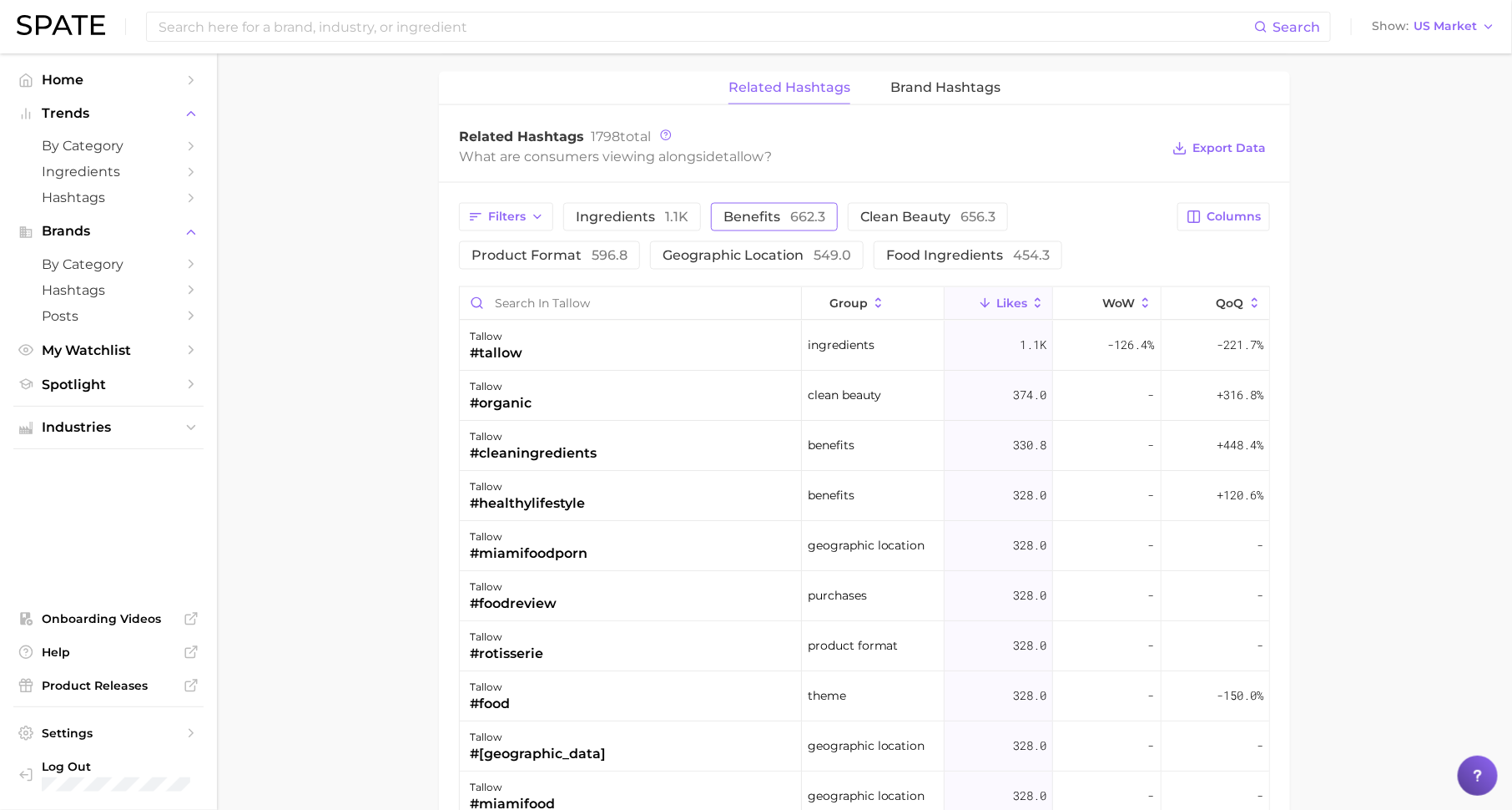
click at [770, 210] on span "Benefits 662.3" at bounding box center [774, 217] width 102 height 14
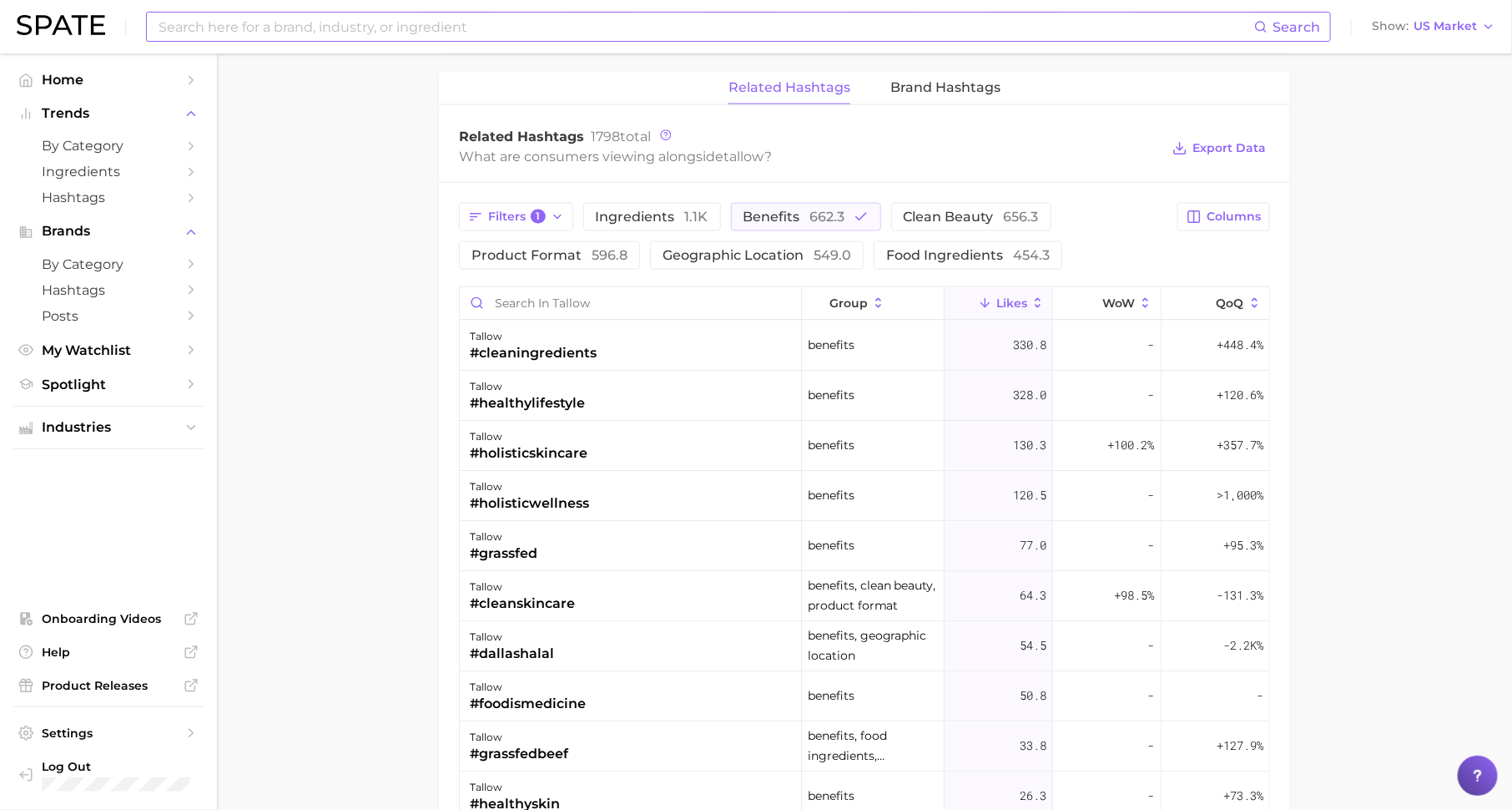
click at [542, 22] on input at bounding box center [705, 26] width 1097 height 28
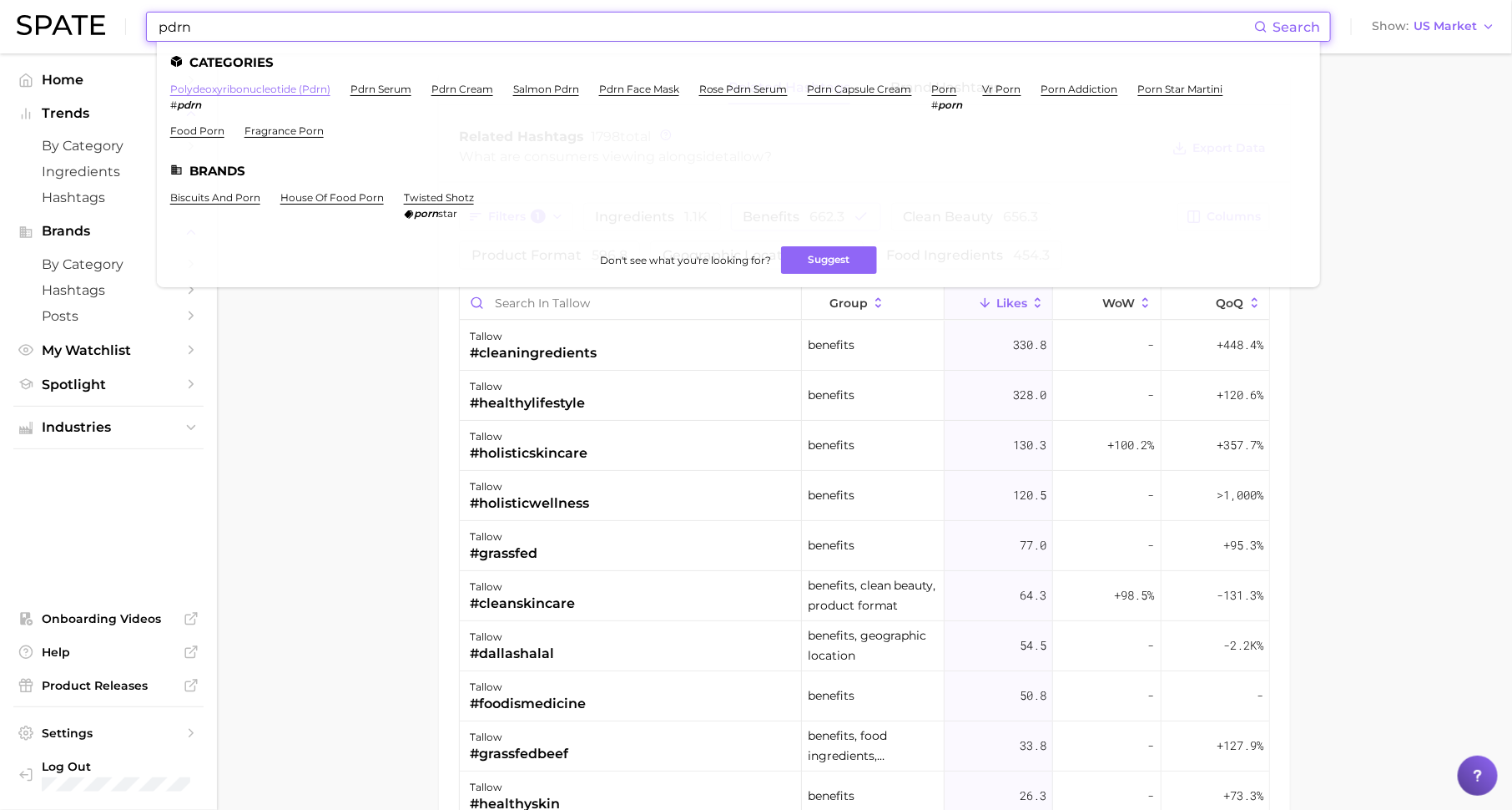
type input "pdrn"
click at [232, 87] on link "polydeoxyribonucleotide (pdrn)" at bounding box center [250, 88] width 160 height 13
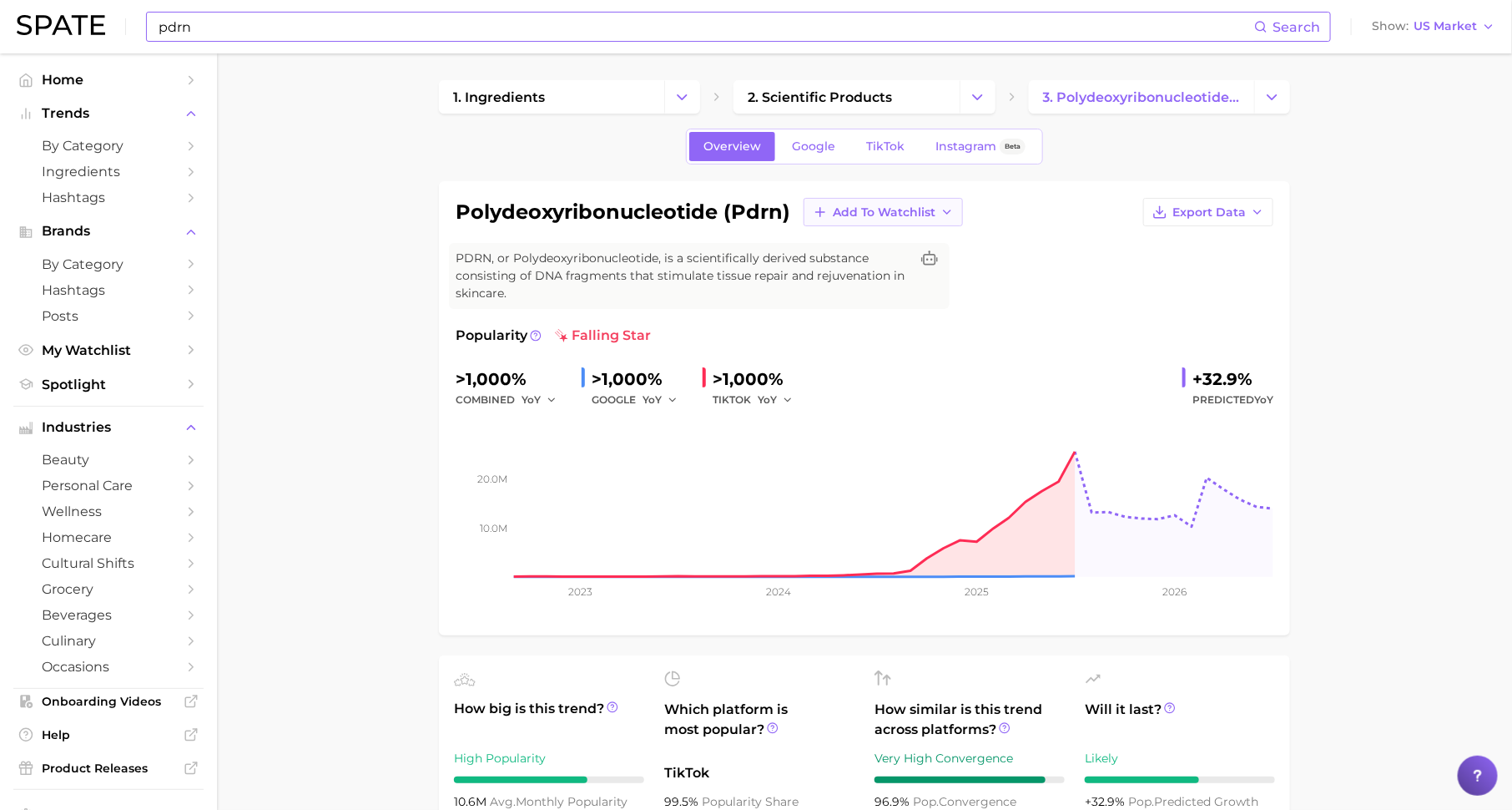
click at [868, 209] on span "Add to Watchlist" at bounding box center [884, 212] width 103 height 15
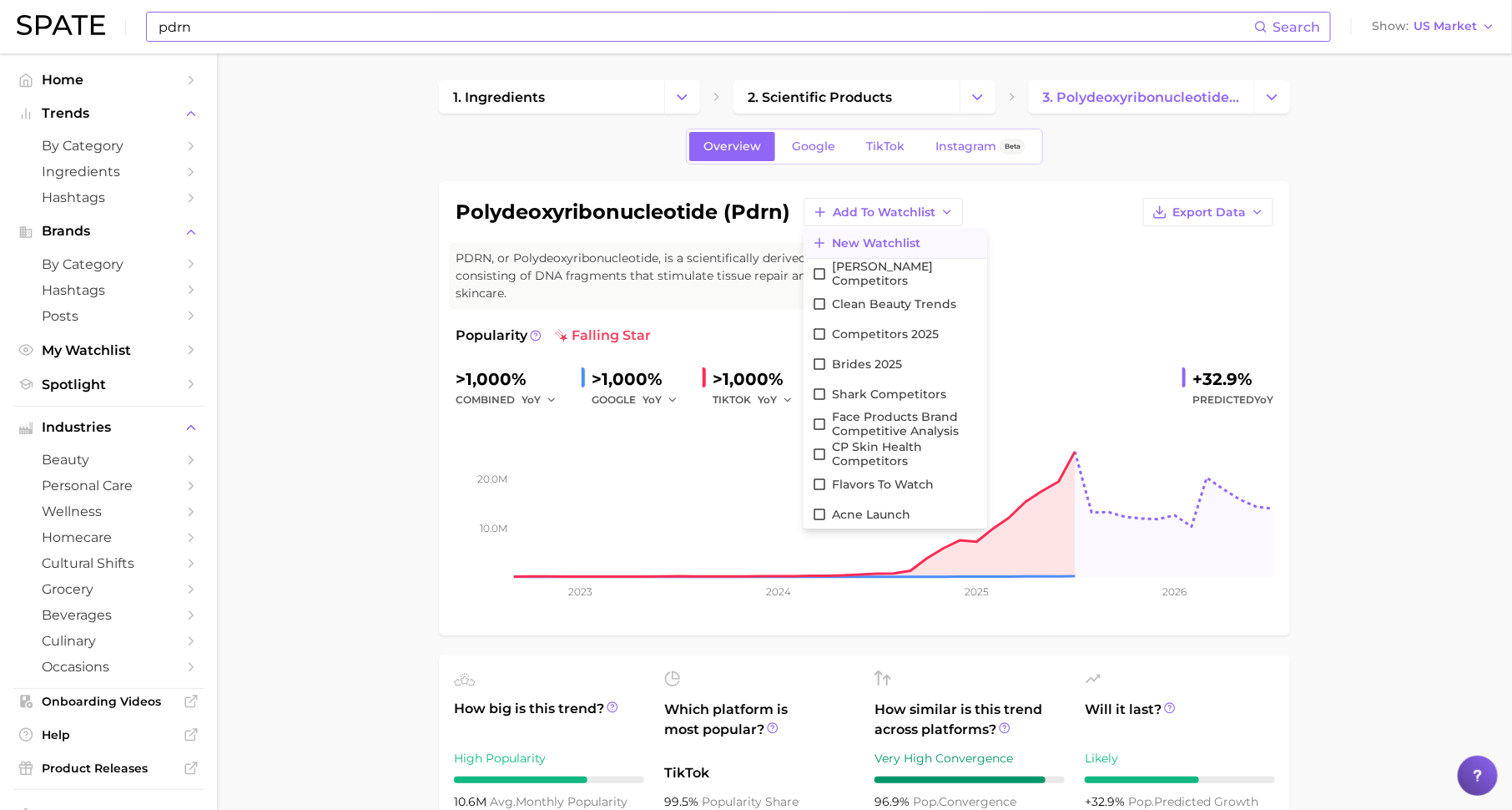
click at [870, 238] on span "New Watchlist" at bounding box center [876, 243] width 88 height 15
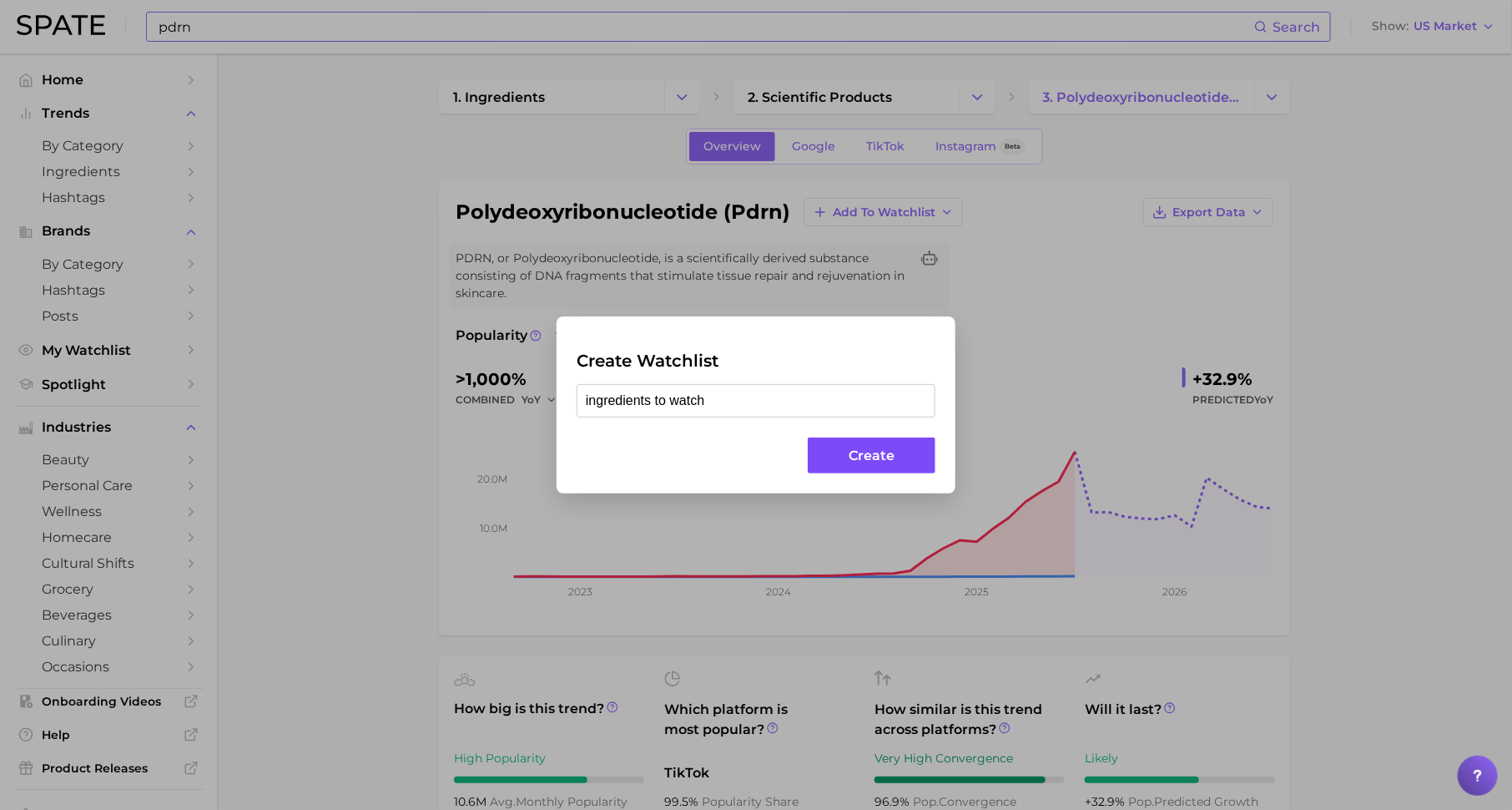
type input "ingredients to watch"
click at [895, 453] on button "Create" at bounding box center [872, 454] width 128 height 36
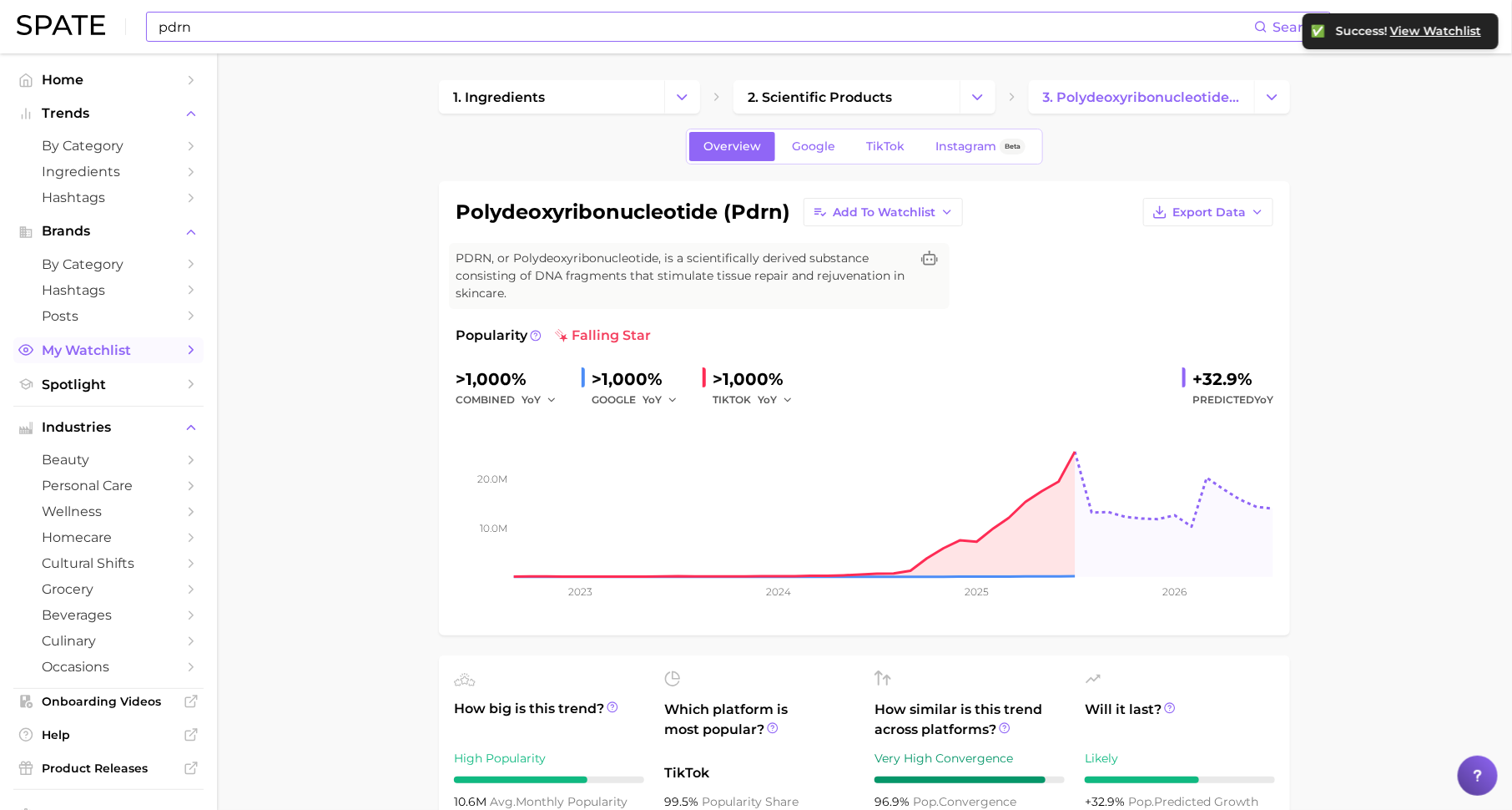
click at [186, 358] on icon "Sidebar" at bounding box center [192, 350] width 15 height 16
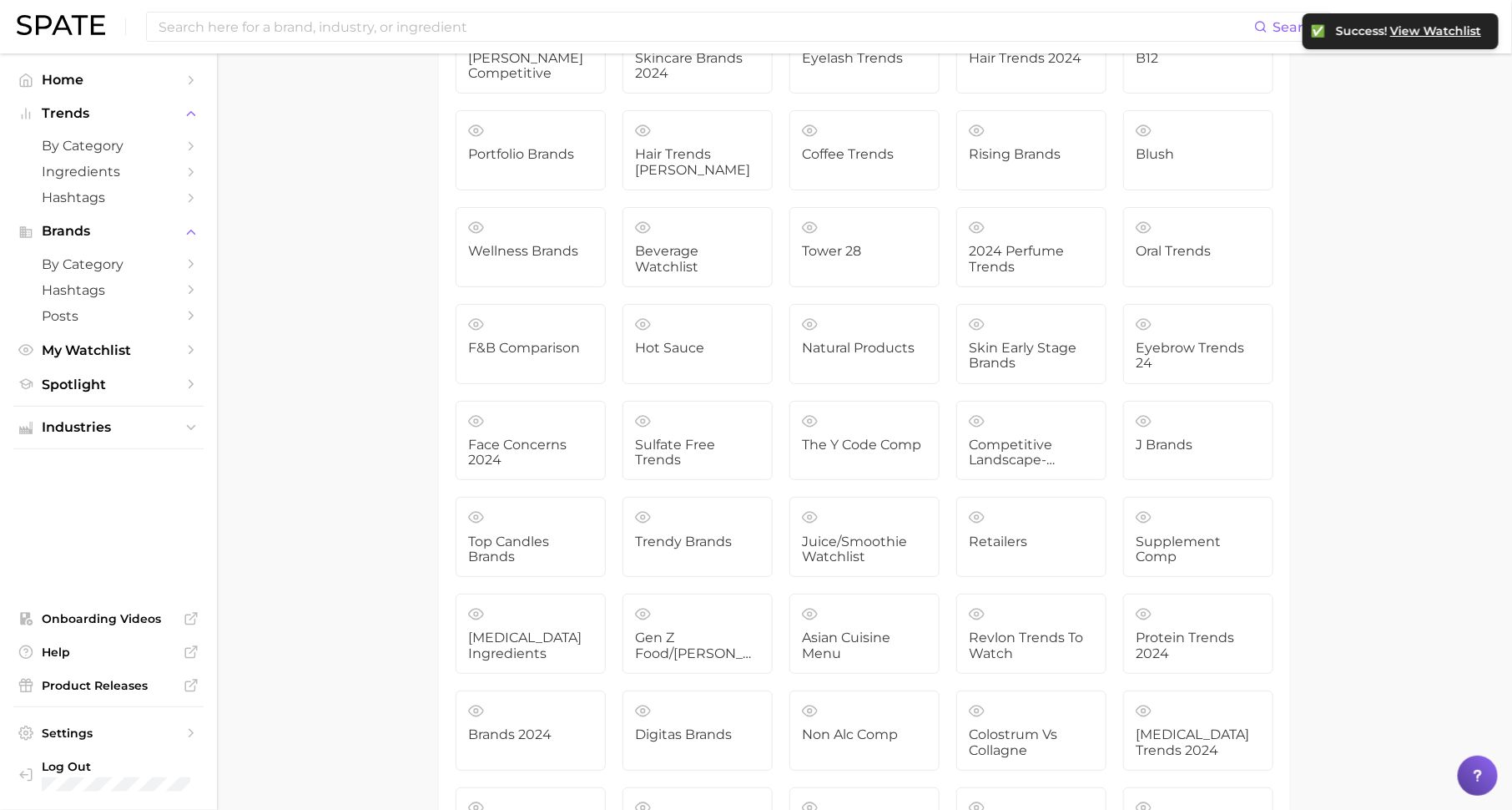
scroll to position [4844, 0]
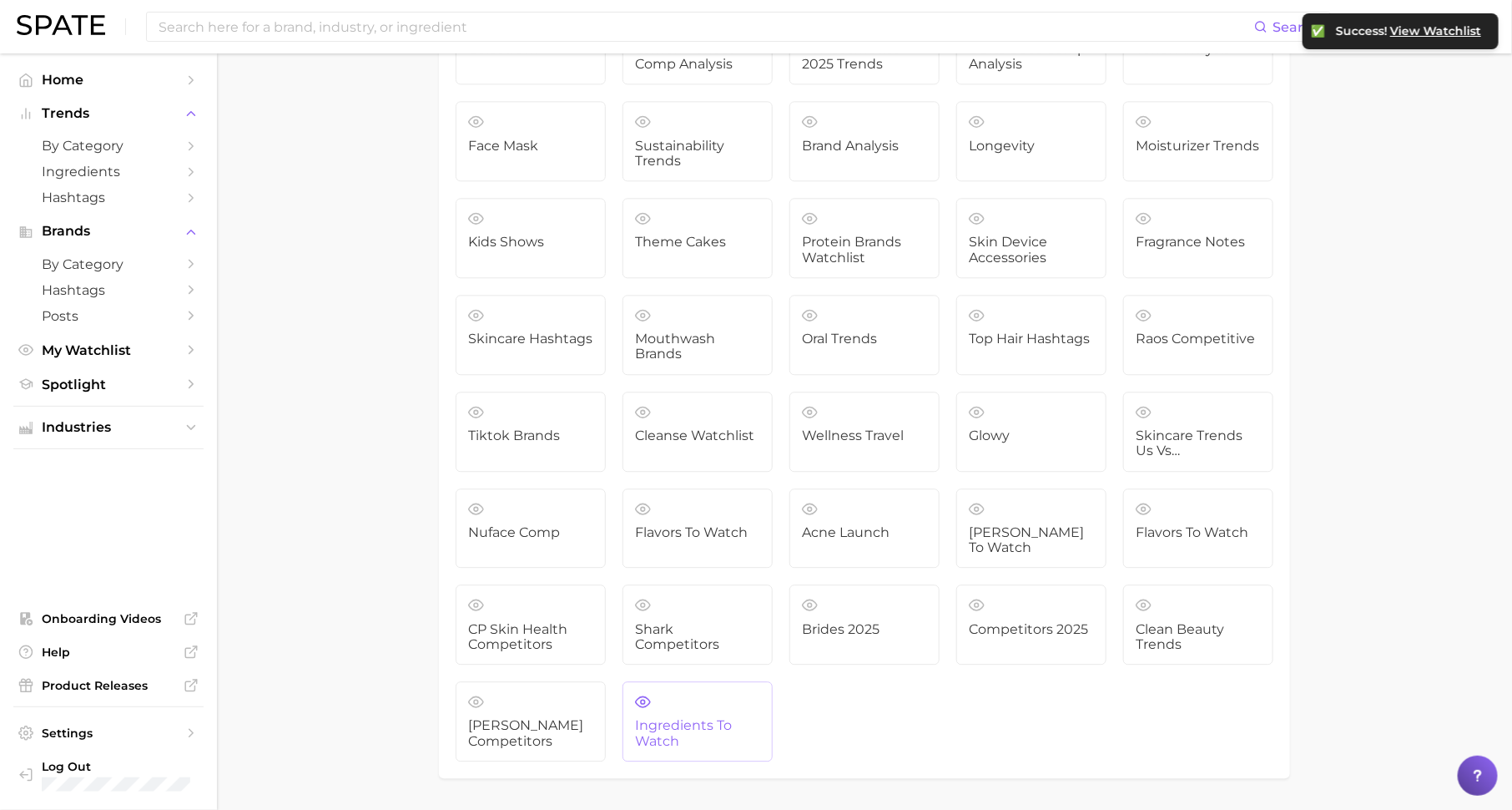
click at [678, 718] on span "ingredients to watch" at bounding box center [697, 733] width 125 height 31
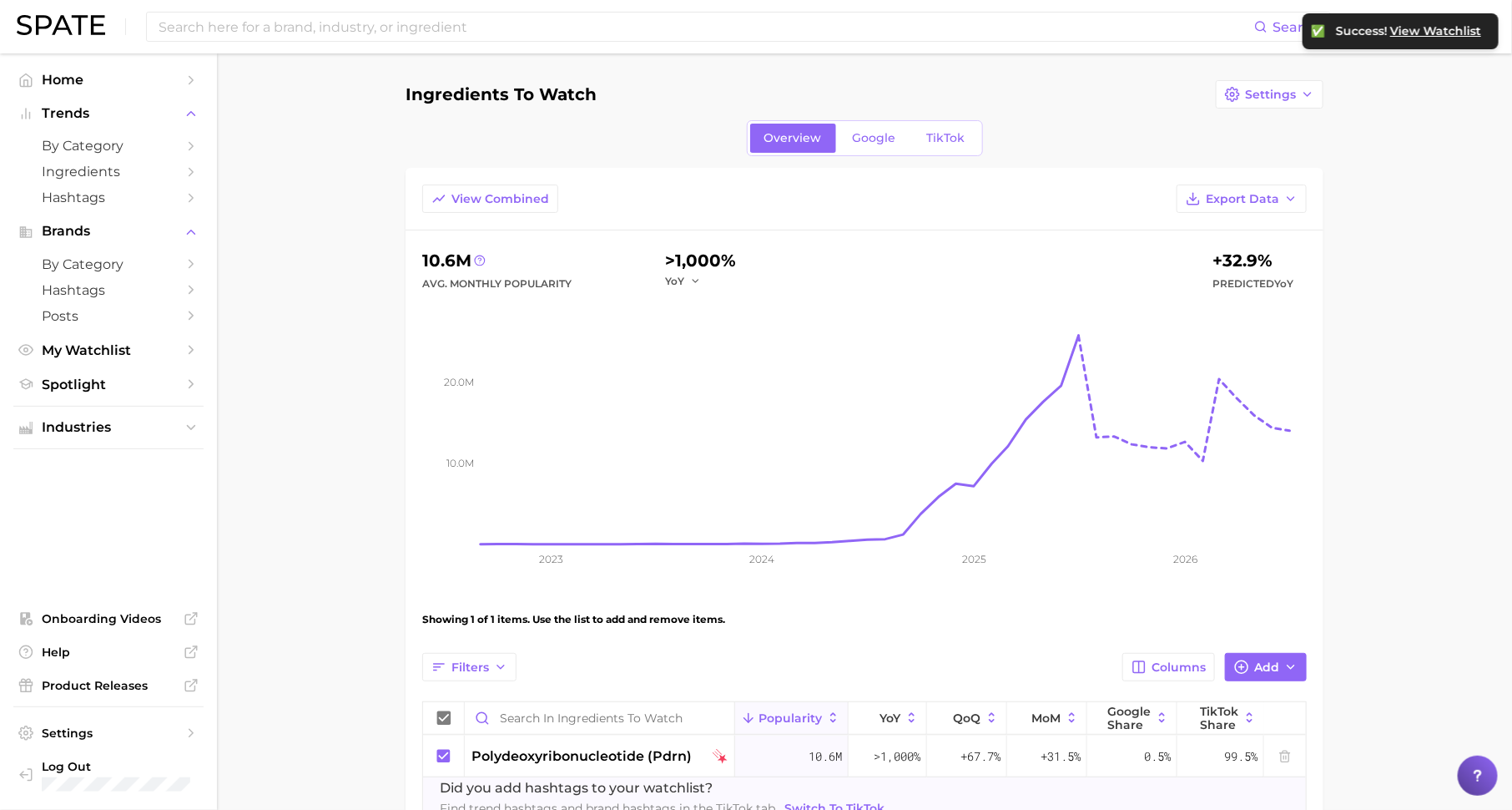
scroll to position [108, 0]
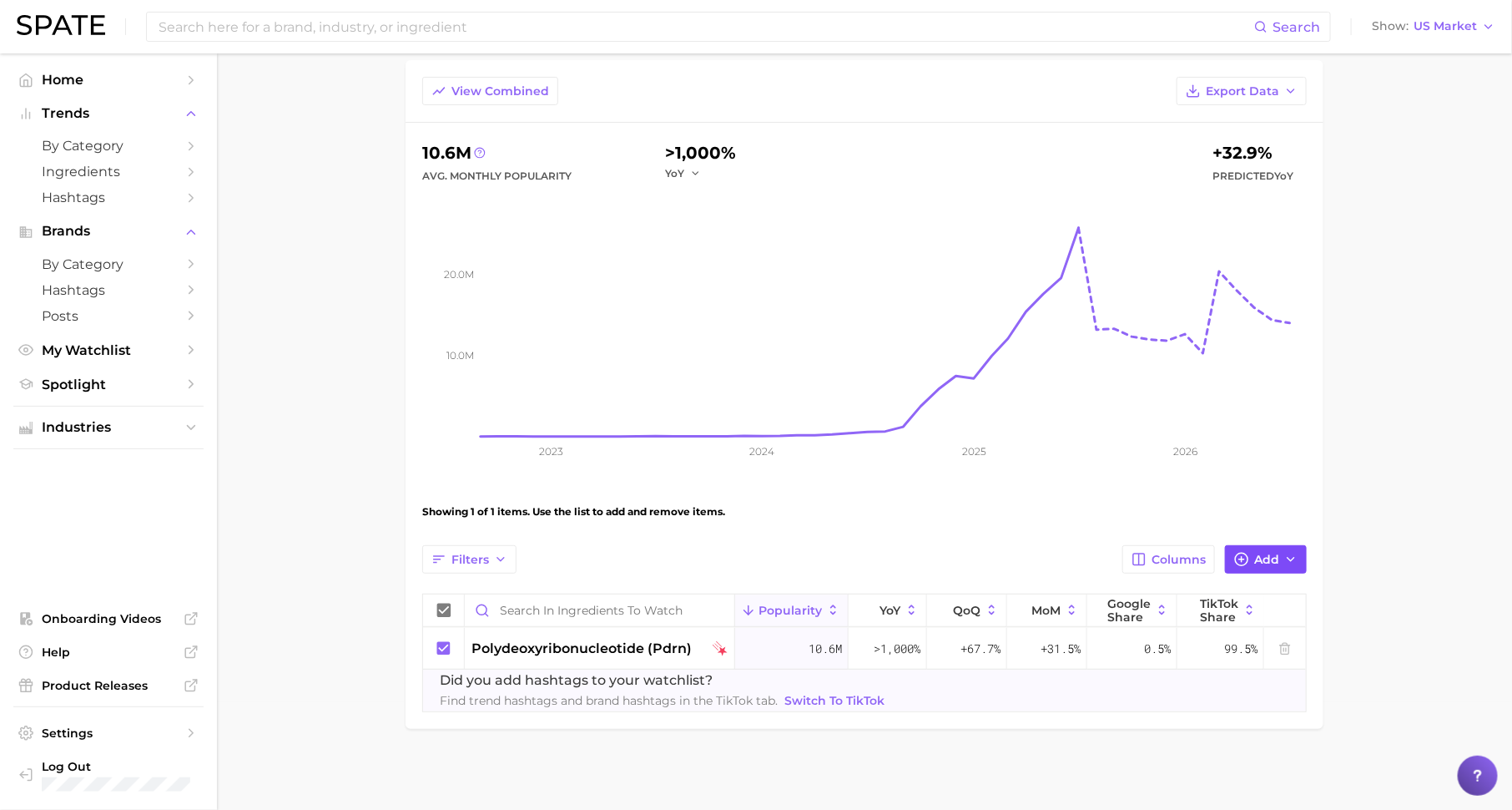
click at [1263, 552] on span "Add" at bounding box center [1267, 559] width 25 height 15
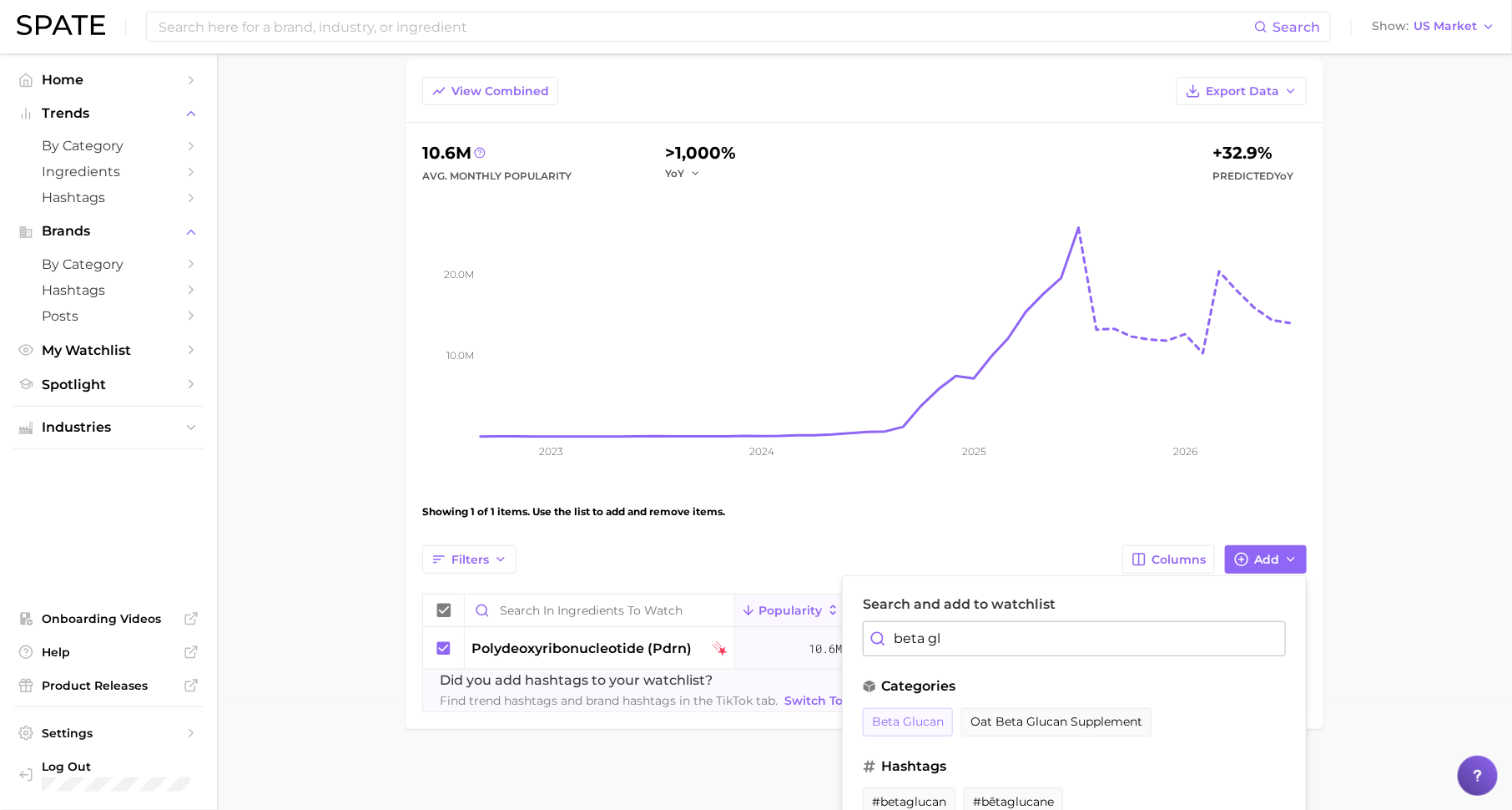
click at [931, 714] on span "beta glucan" at bounding box center [908, 721] width 72 height 15
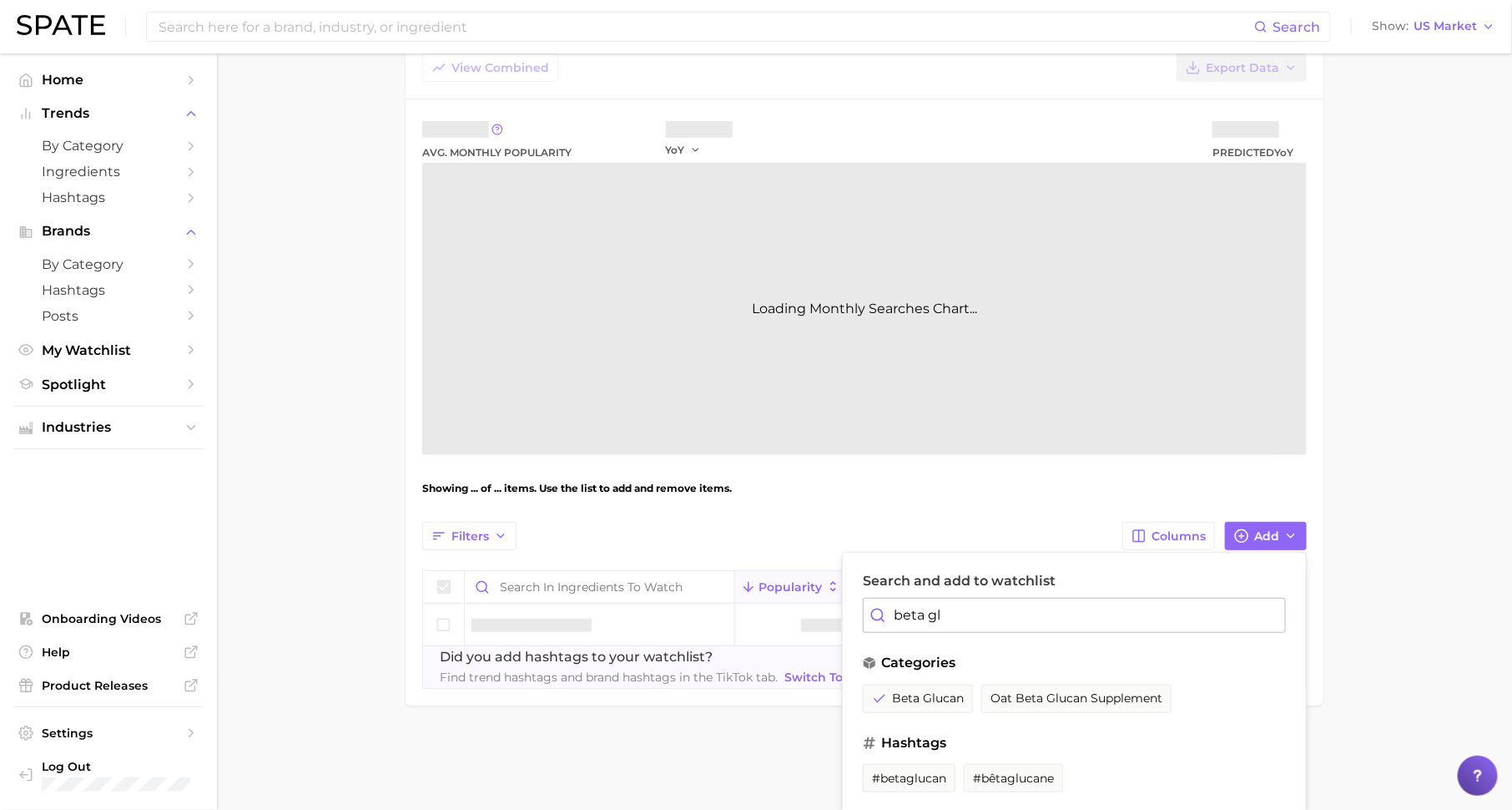
scroll to position [136, 0]
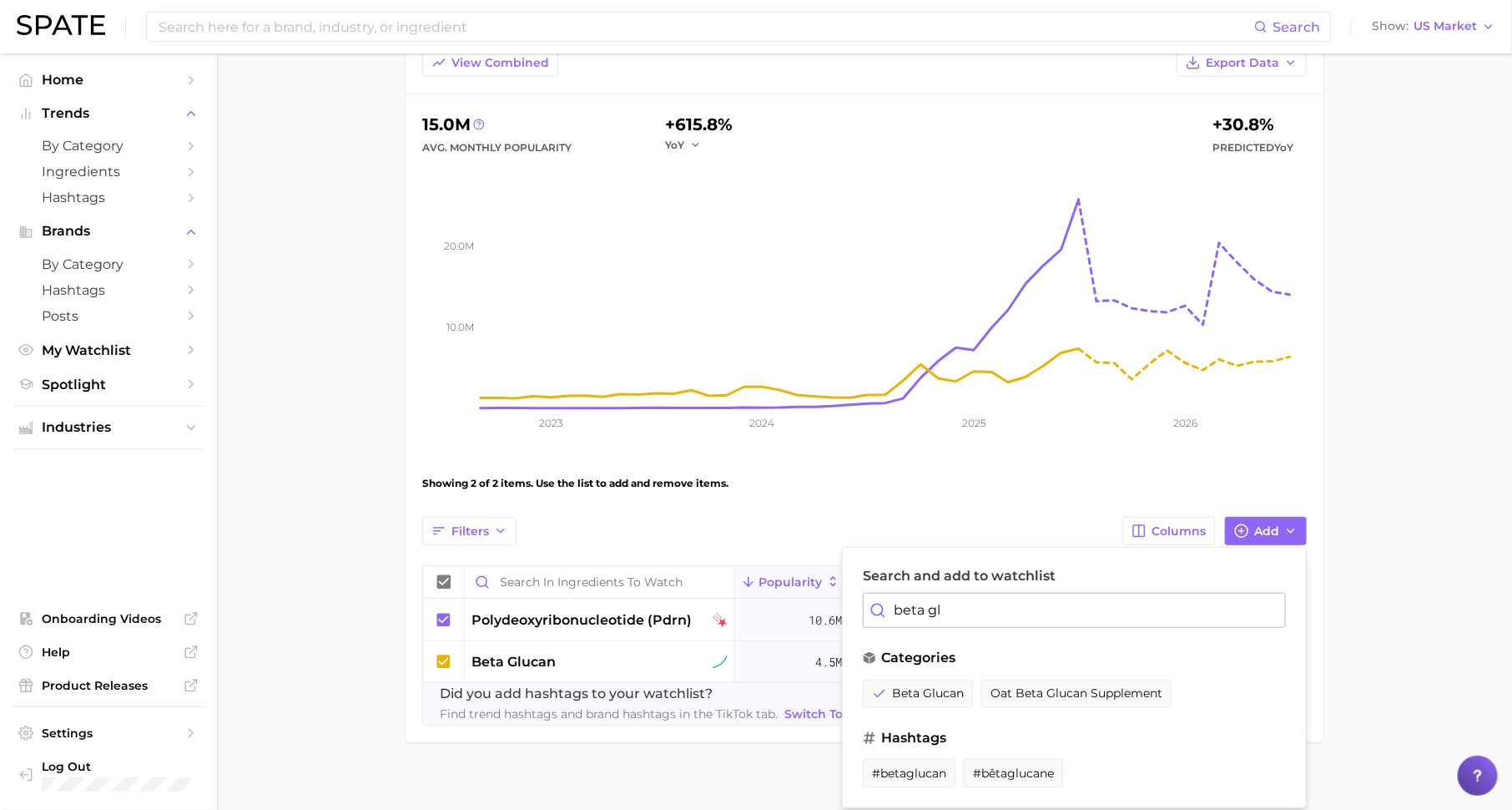
click at [1027, 612] on input "beta gl" at bounding box center [1074, 610] width 423 height 35
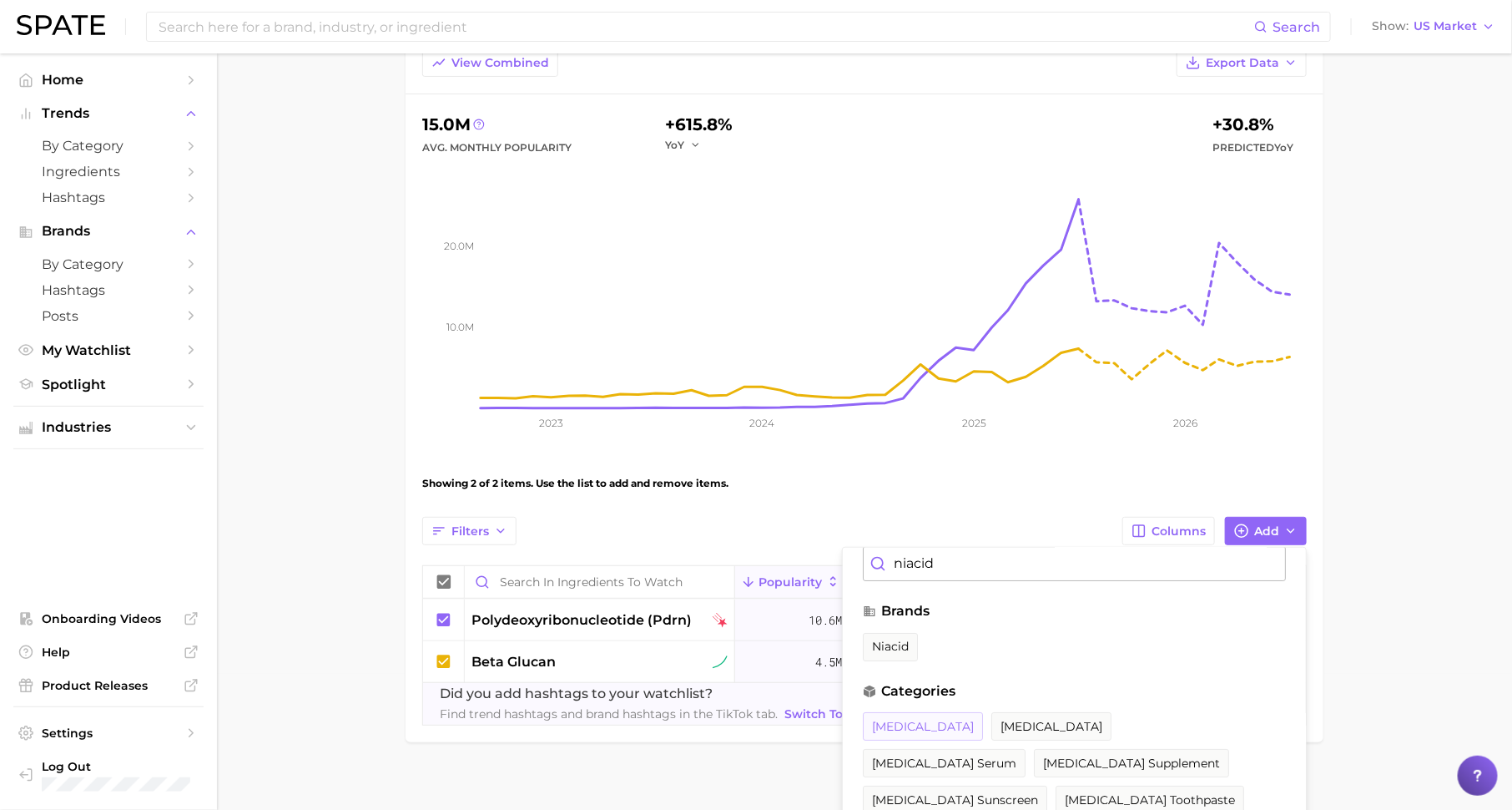
type input "niacid"
click at [930, 721] on span "[MEDICAL_DATA]" at bounding box center [922, 727] width 102 height 15
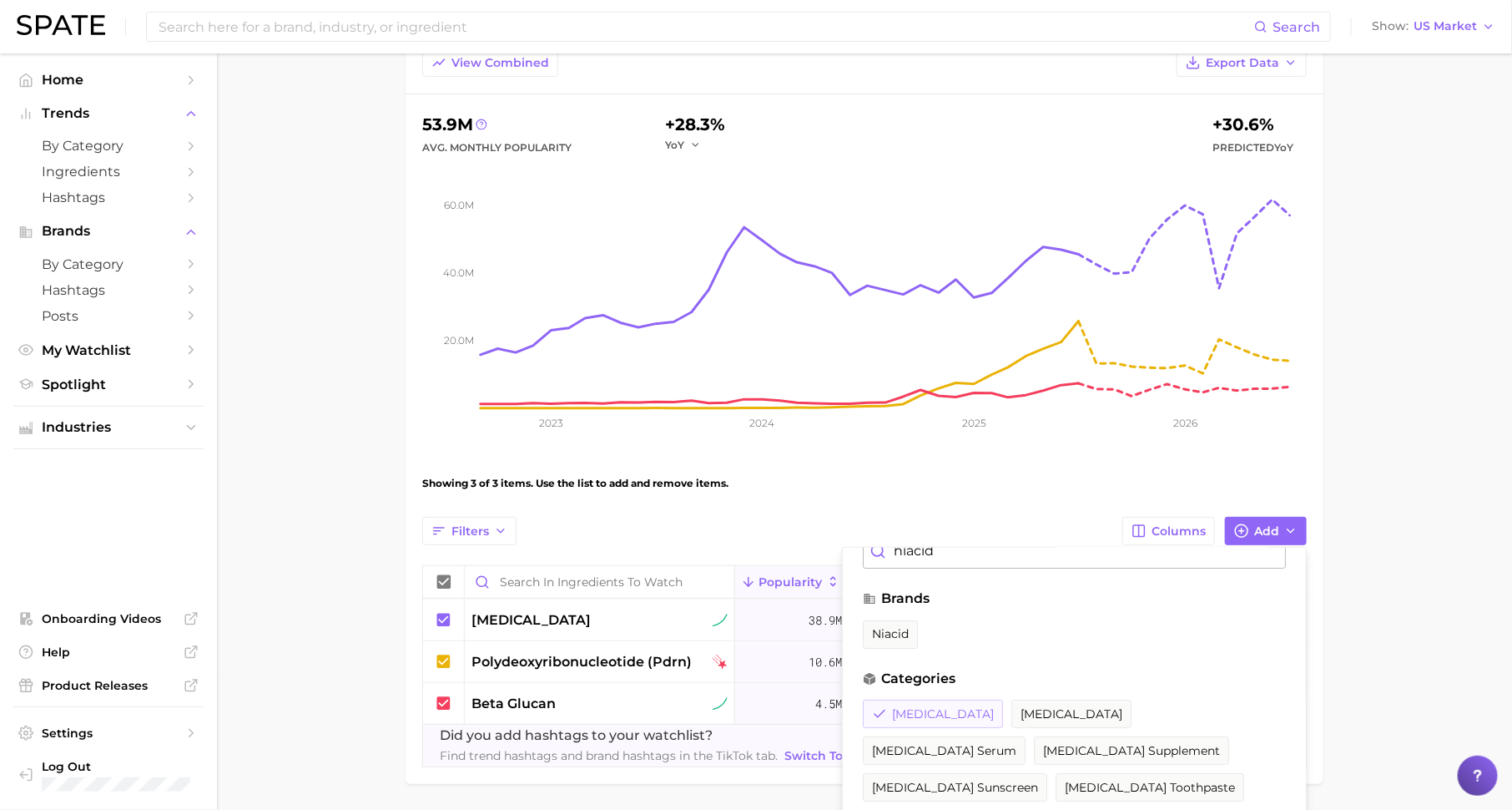
scroll to position [58, 0]
click at [1405, 705] on main "ingredients to watch Settings Overview Google TikTok View Combined Export Data …" at bounding box center [864, 392] width 1295 height 950
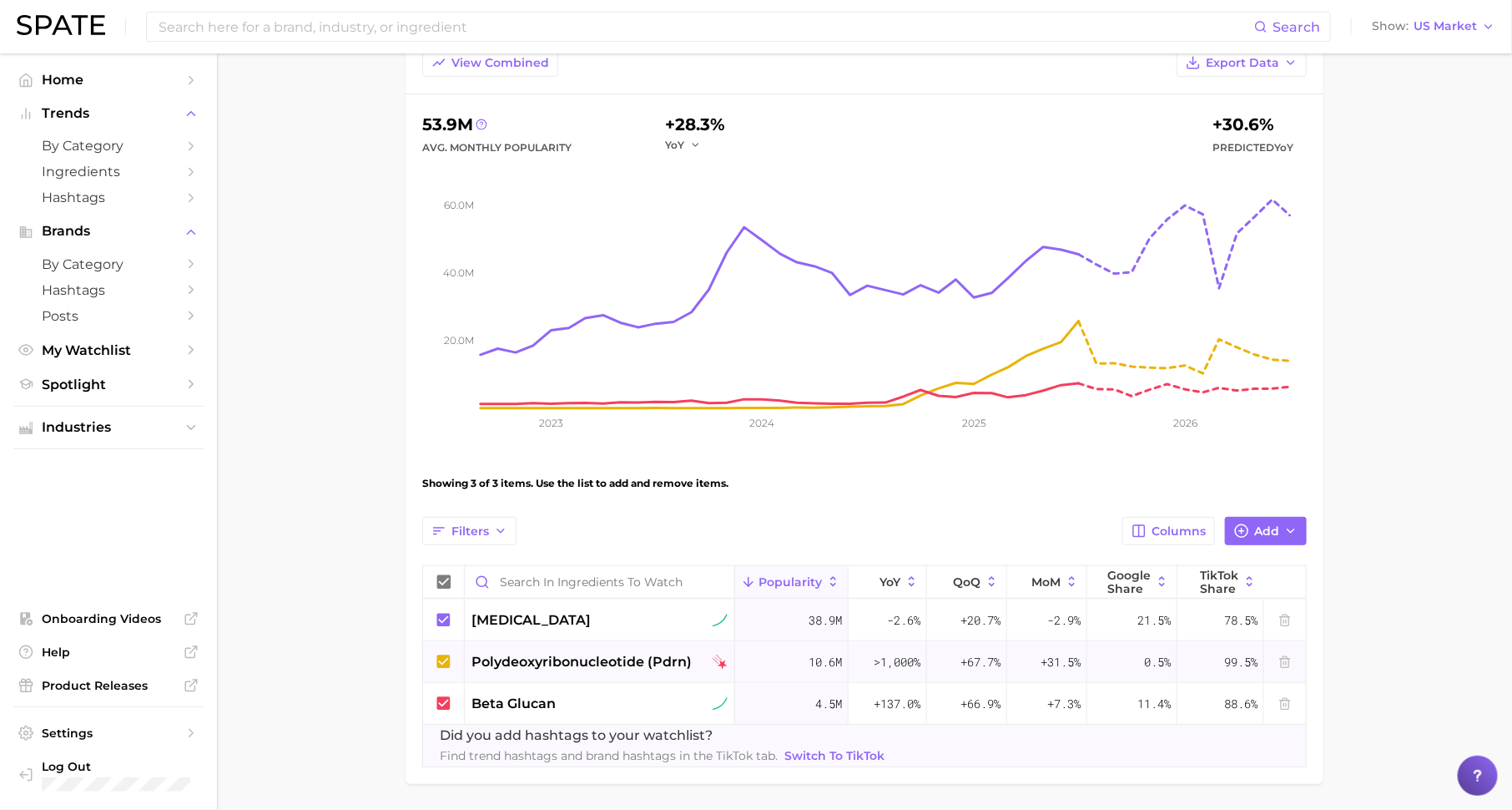
click at [561, 652] on span "polydeoxyribonucleotide (pdrn)" at bounding box center [581, 662] width 220 height 20
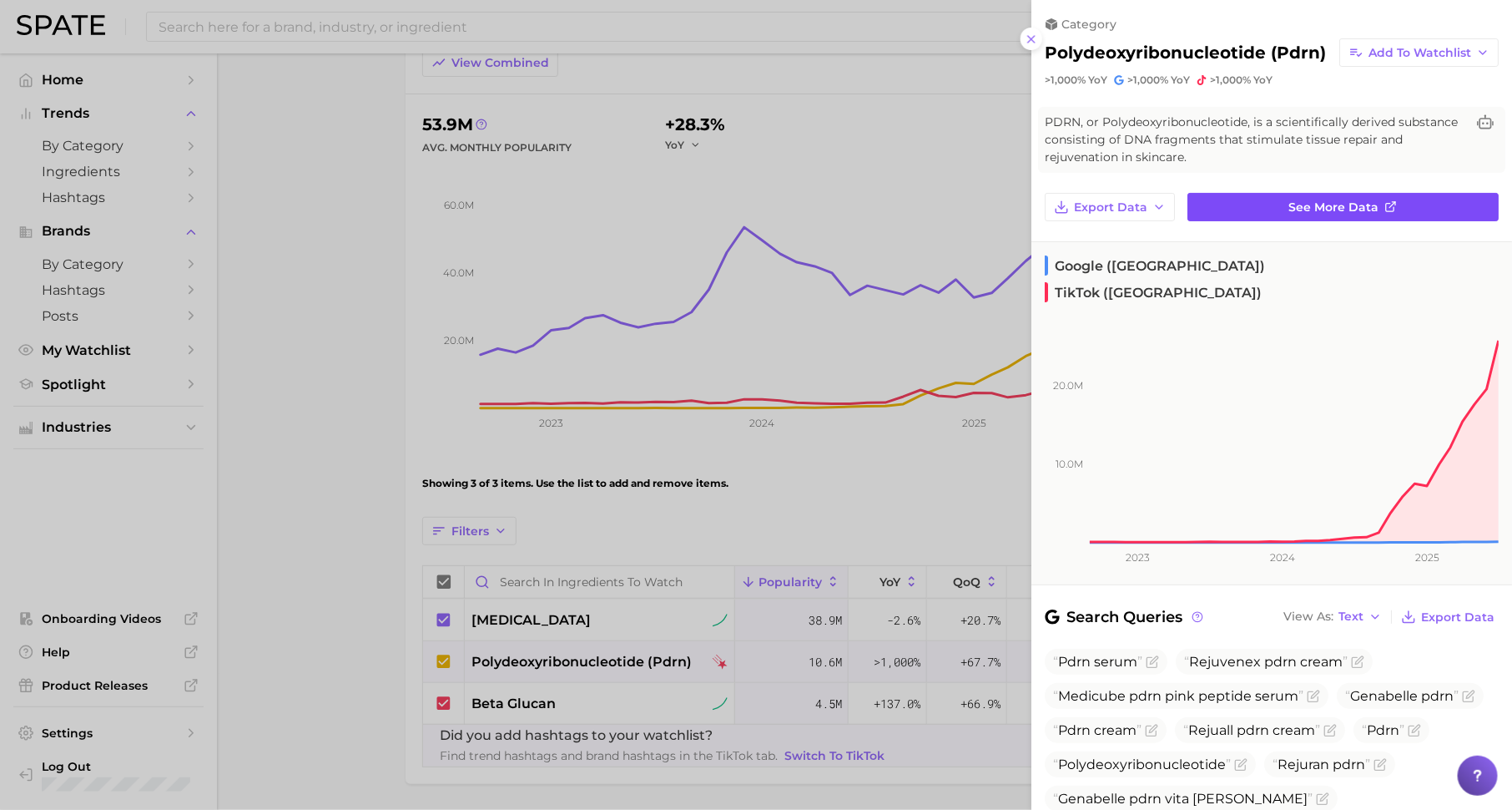
click at [1334, 215] on link "See more data" at bounding box center [1342, 206] width 311 height 28
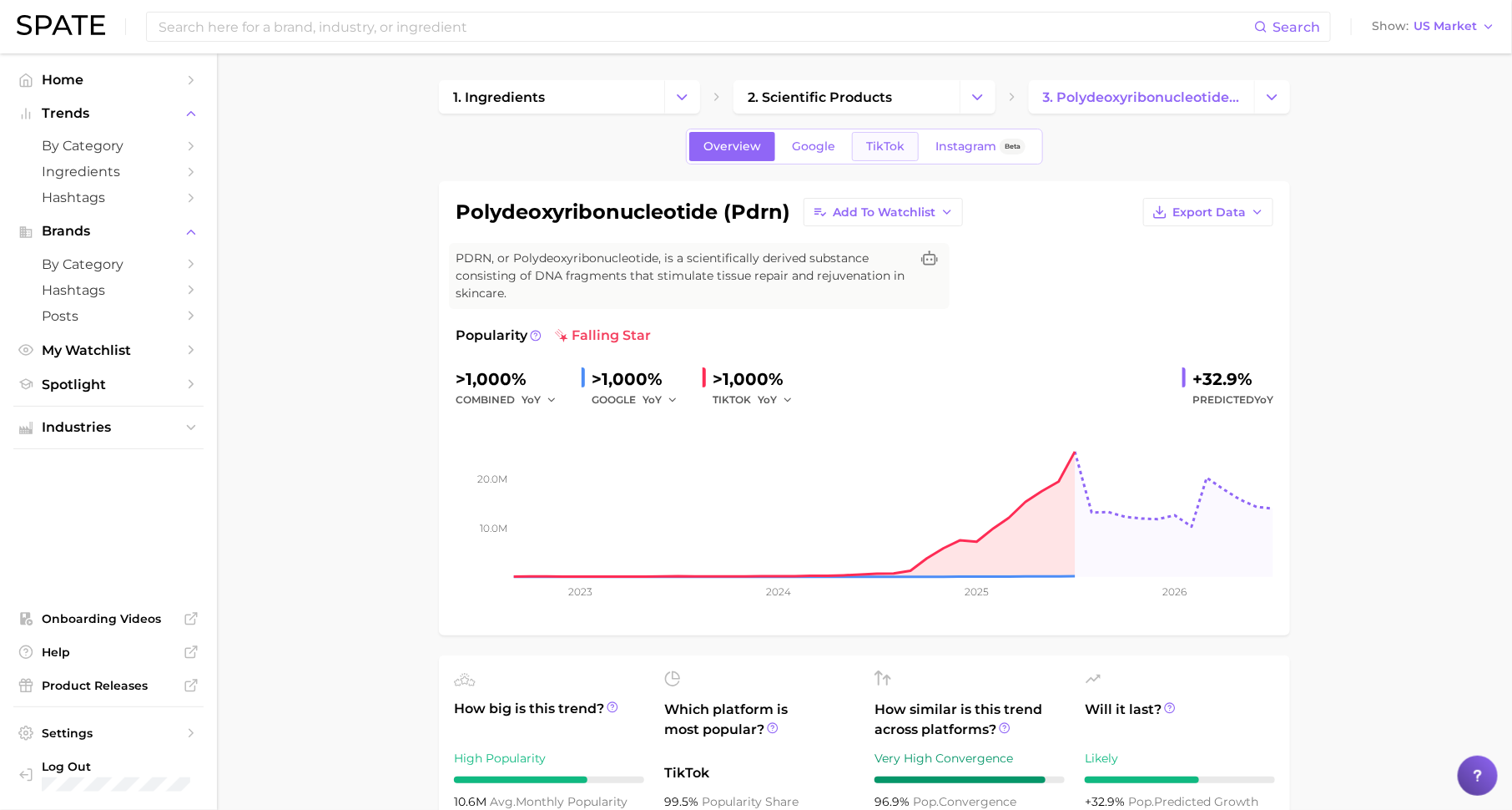
click at [871, 141] on span "TikTok" at bounding box center [885, 146] width 39 height 15
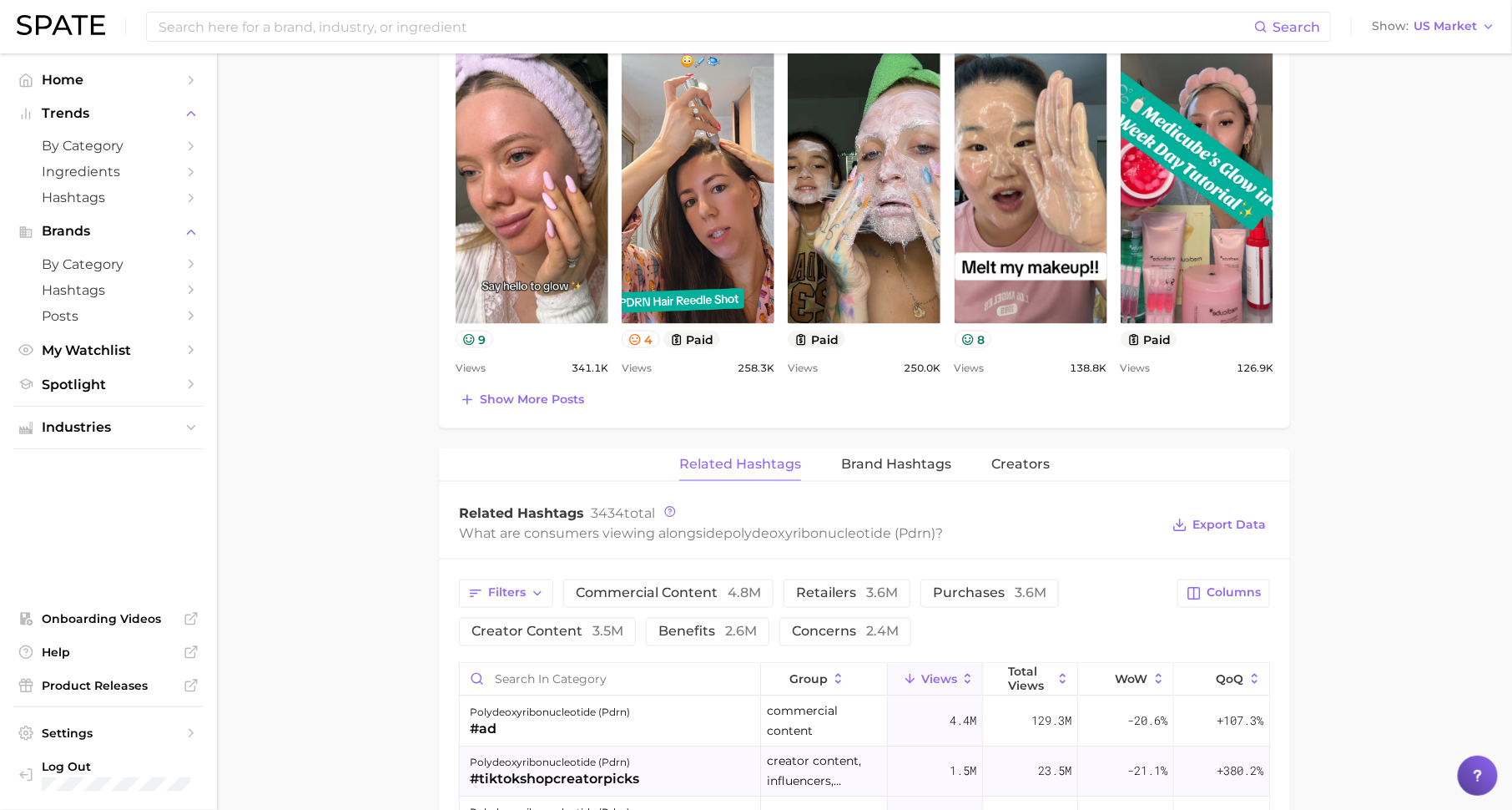
scroll to position [919, 0]
click at [538, 400] on span "Show more posts" at bounding box center [532, 400] width 105 height 15
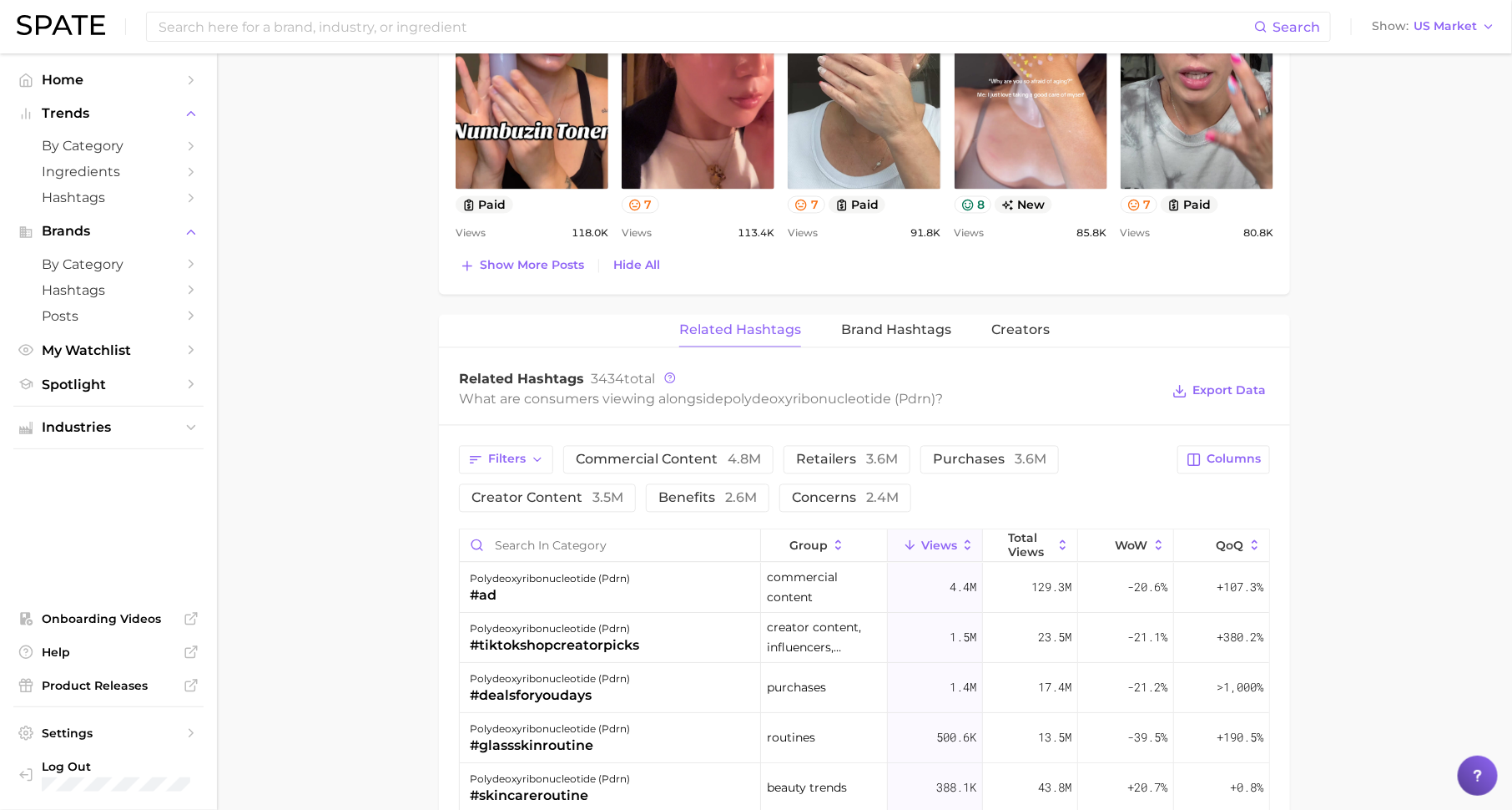
scroll to position [1436, 0]
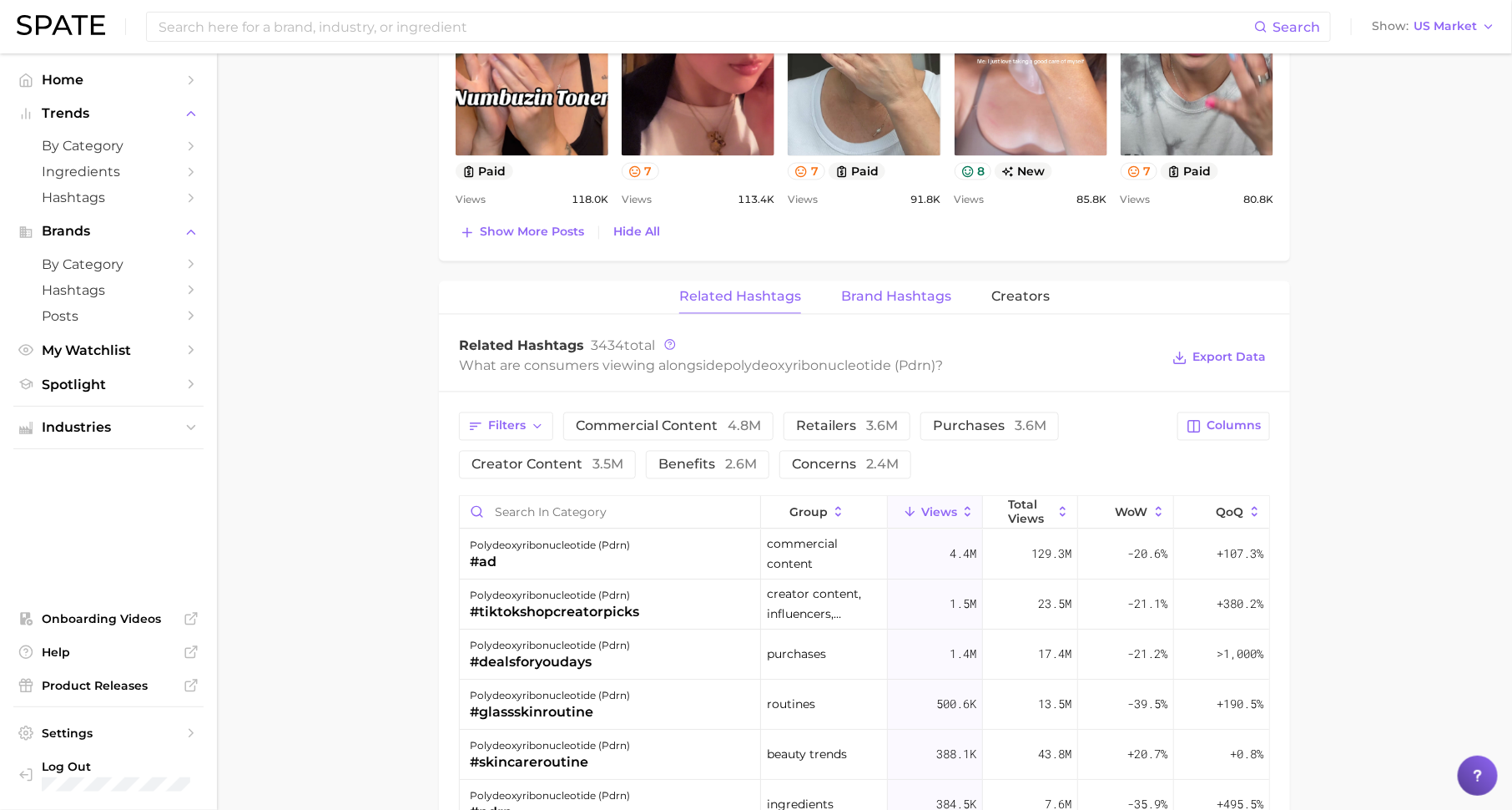
click at [879, 282] on button "Brand Hashtags" at bounding box center [896, 297] width 110 height 33
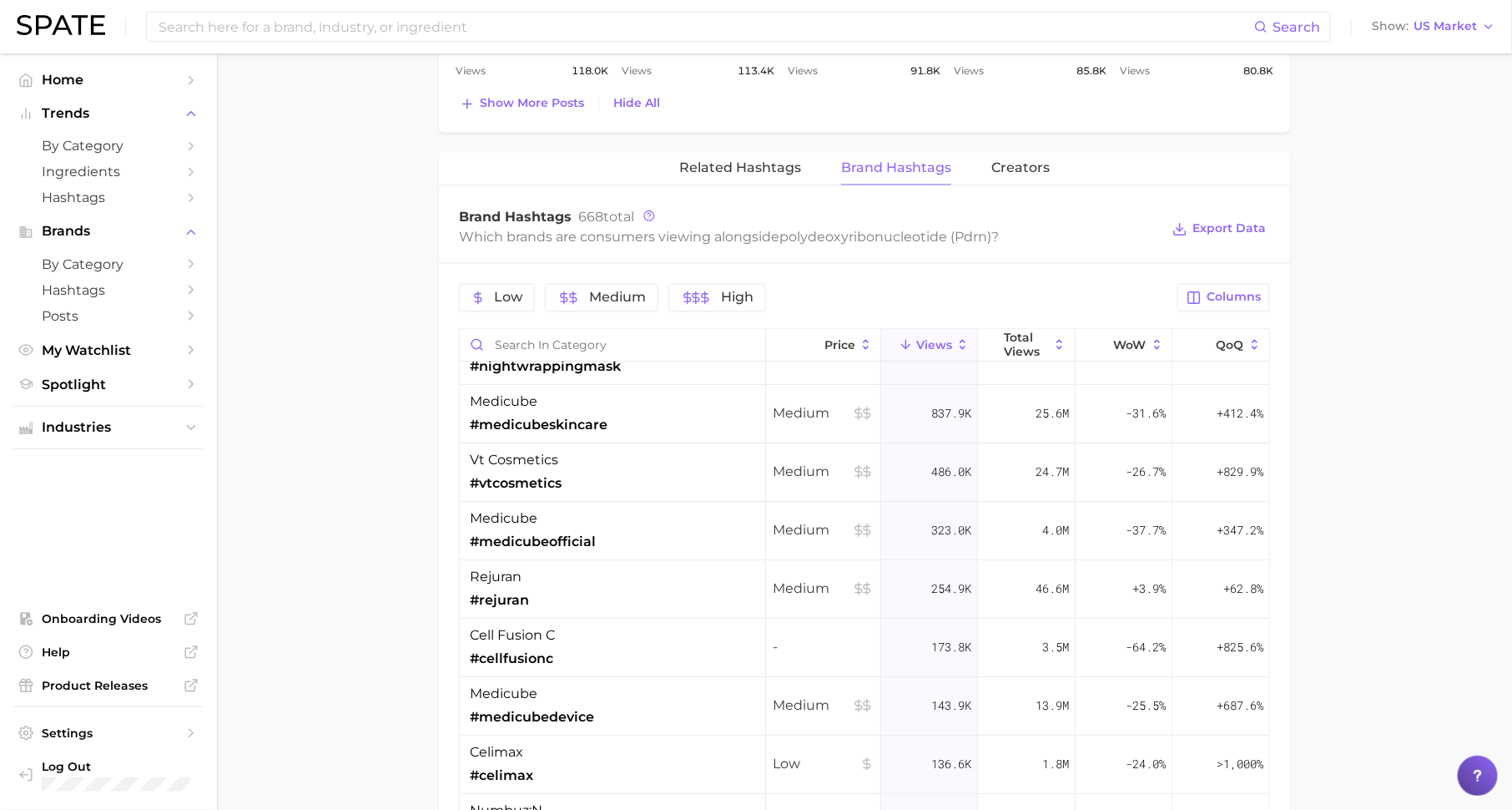
scroll to position [93, 0]
click at [745, 167] on span "Related Hashtags" at bounding box center [740, 168] width 122 height 16
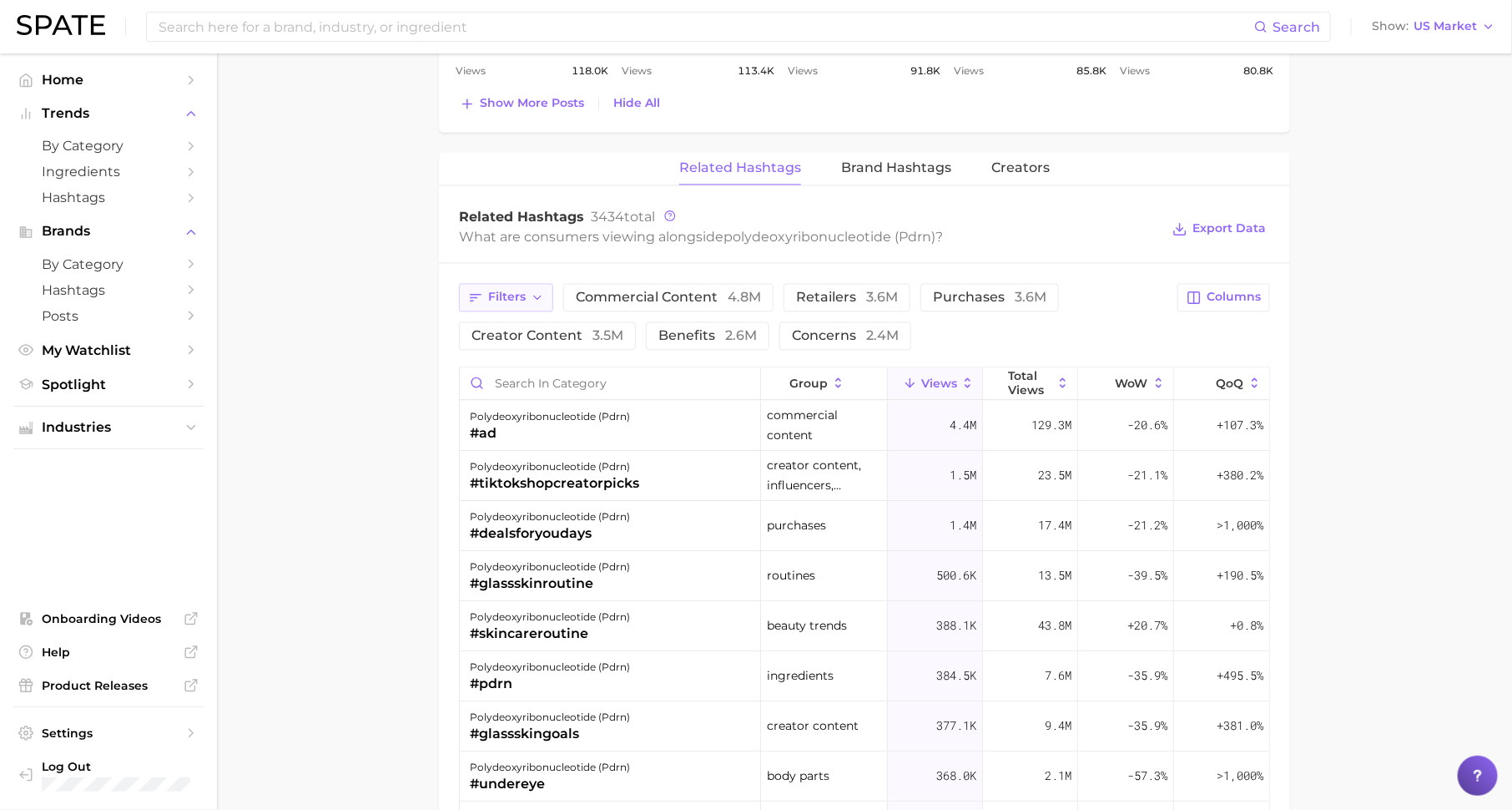
click at [491, 290] on span "Filters" at bounding box center [507, 296] width 38 height 15
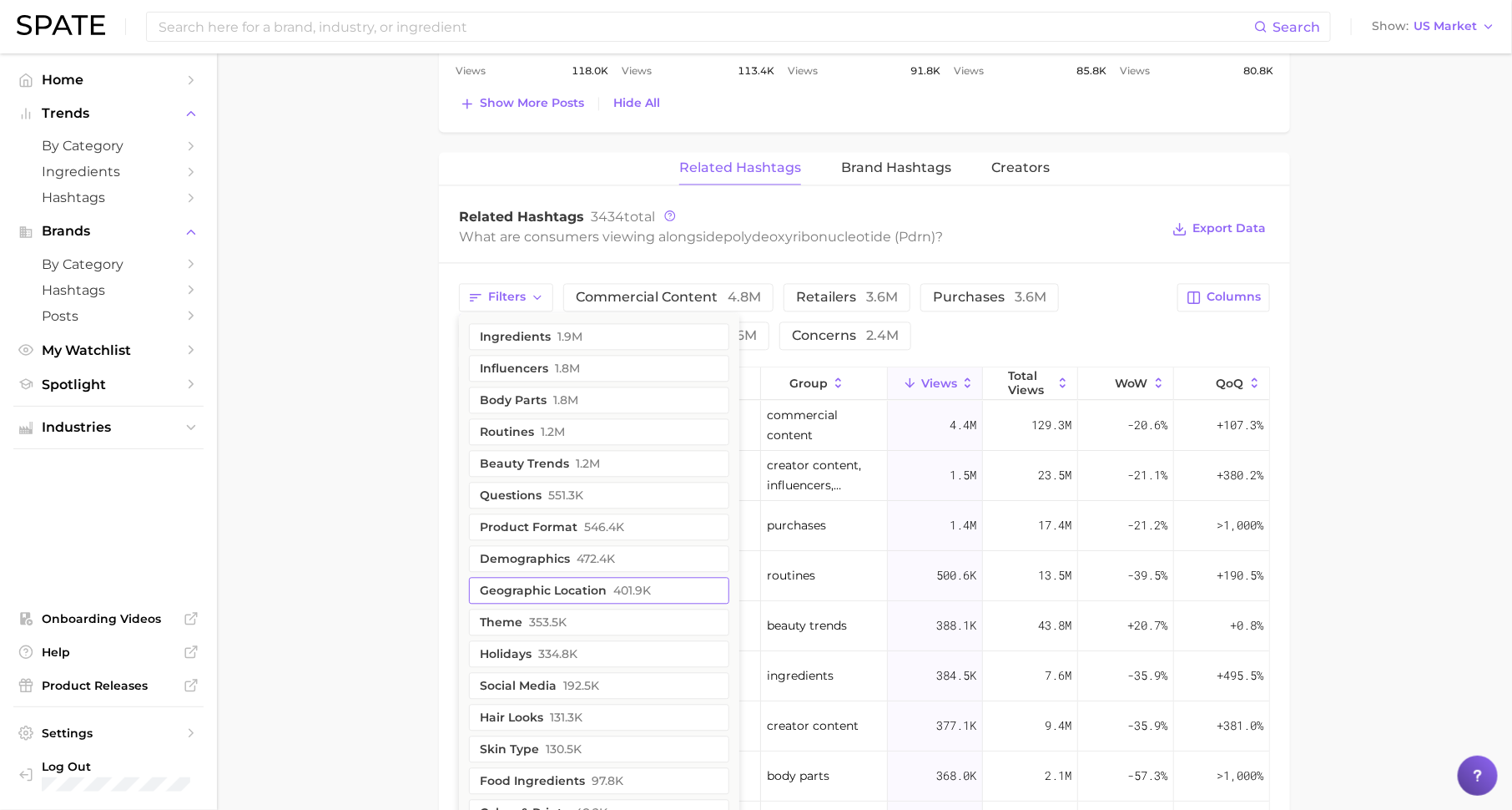
click at [582, 581] on button "geographic location 401.9k" at bounding box center [599, 590] width 261 height 27
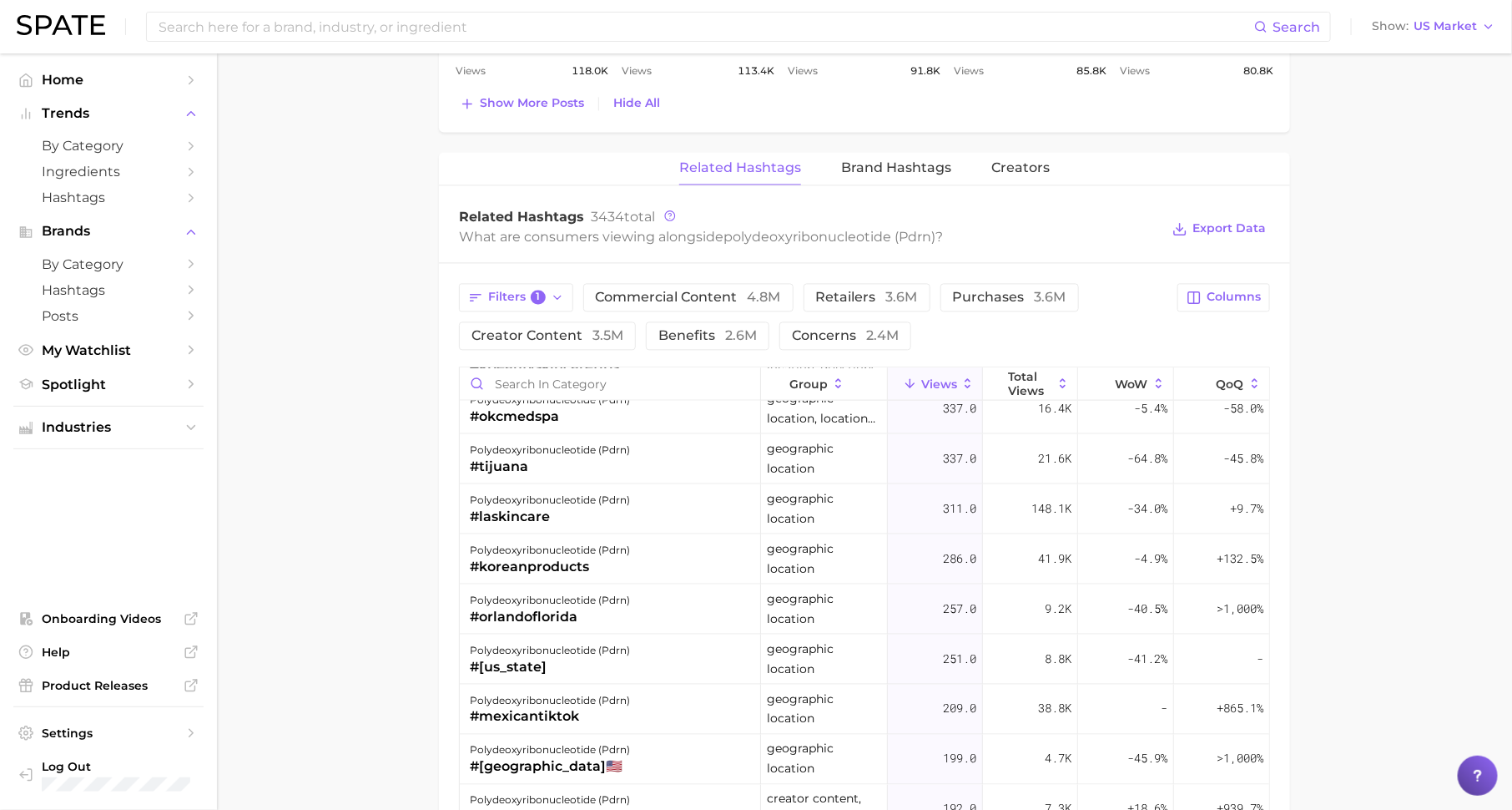
scroll to position [1172, 0]
click at [549, 630] on div "polydeoxyribonucleotide (pdrn) #[US_STATE]" at bounding box center [610, 655] width 301 height 50
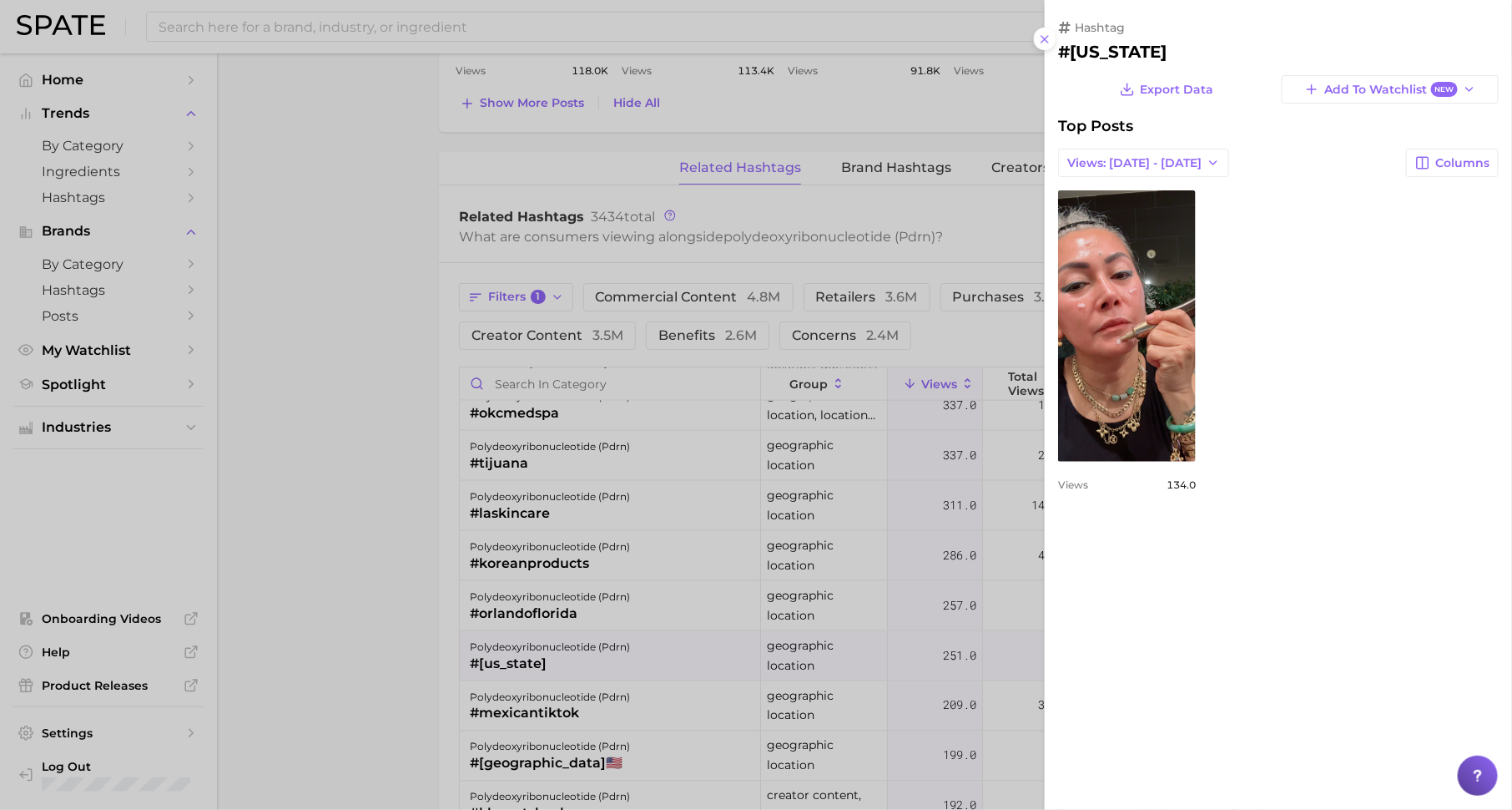
scroll to position [0, 0]
click at [552, 629] on div at bounding box center [756, 405] width 1512 height 810
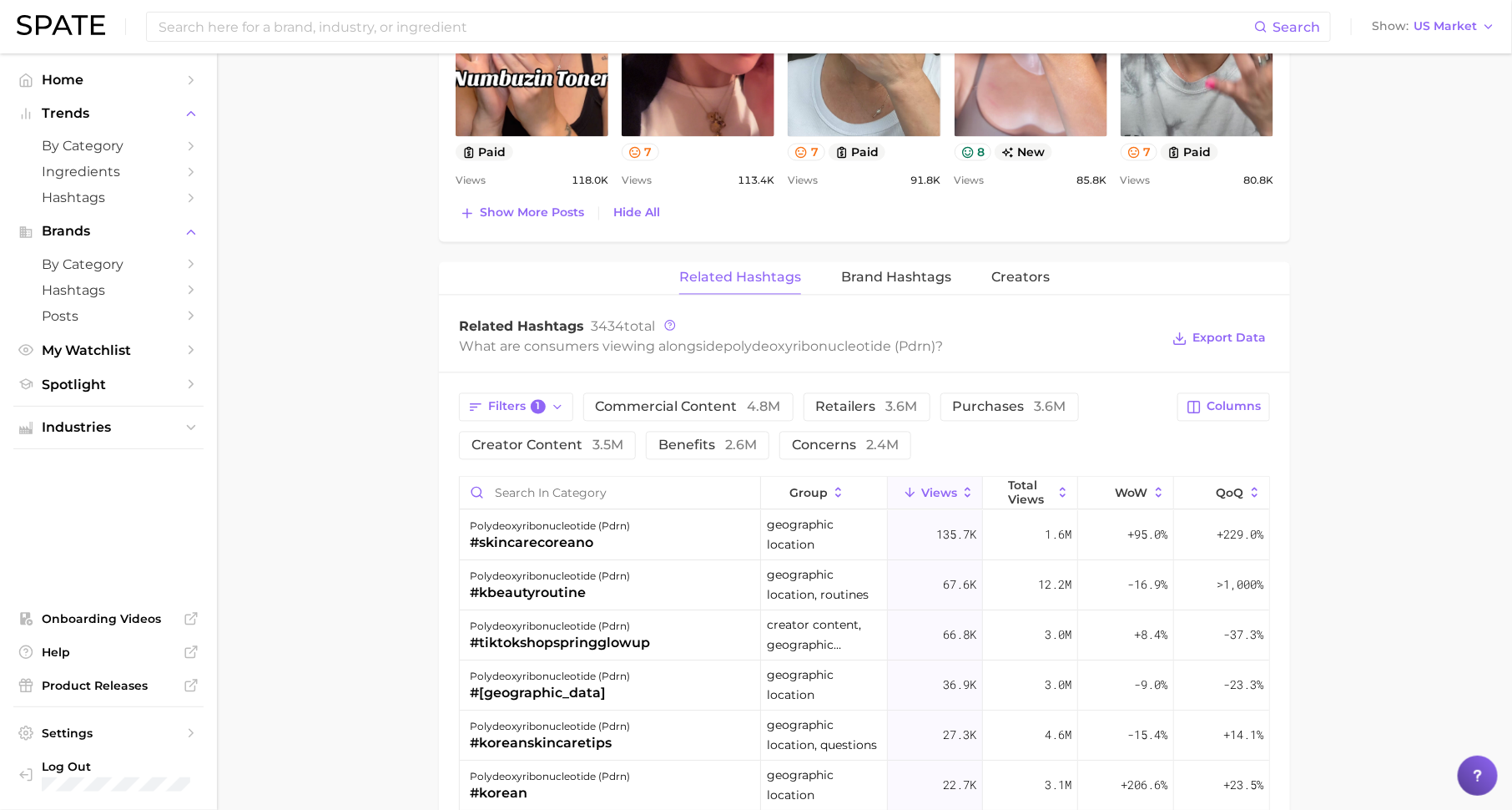
scroll to position [1453, 0]
